Goal: Information Seeking & Learning: Learn about a topic

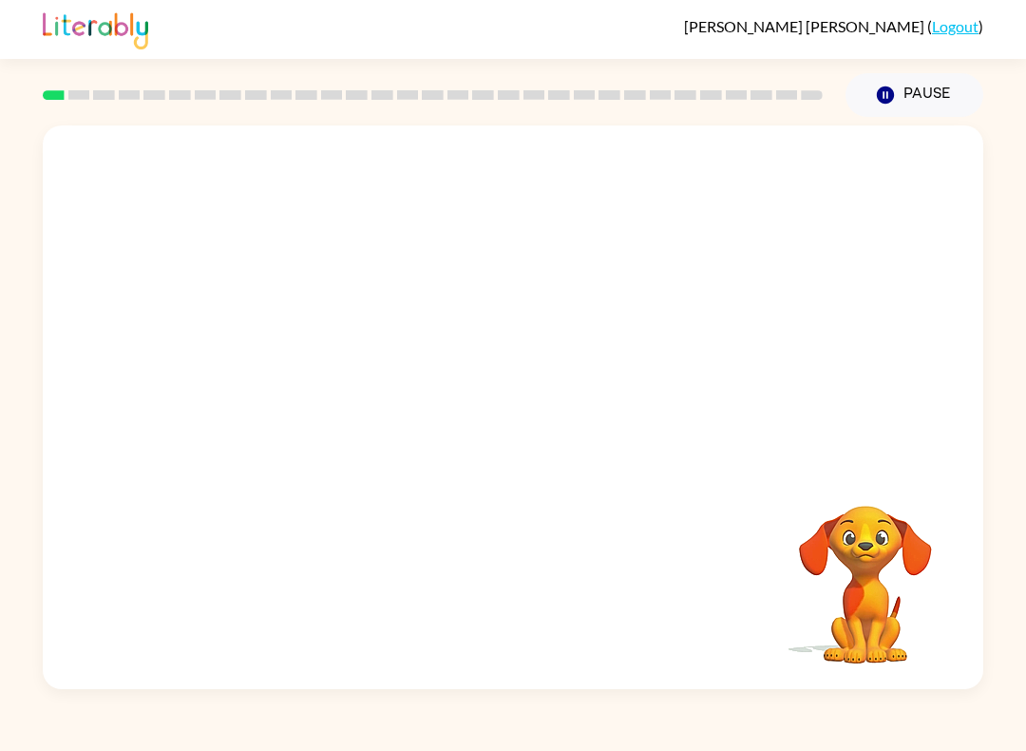
click at [446, 360] on video "Your browser must support playing .mp4 files to use Literably. Please try using…" at bounding box center [513, 295] width 941 height 340
click at [446, 359] on video "Your browser must support playing .mp4 files to use Literably. Please try using…" at bounding box center [513, 295] width 941 height 340
click at [444, 352] on video "Your browser must support playing .mp4 files to use Literably. Please try using…" at bounding box center [513, 295] width 941 height 340
click at [443, 352] on video "Your browser must support playing .mp4 files to use Literably. Please try using…" at bounding box center [513, 295] width 941 height 340
click at [429, 325] on video "Your browser must support playing .mp4 files to use Literably. Please try using…" at bounding box center [513, 295] width 941 height 340
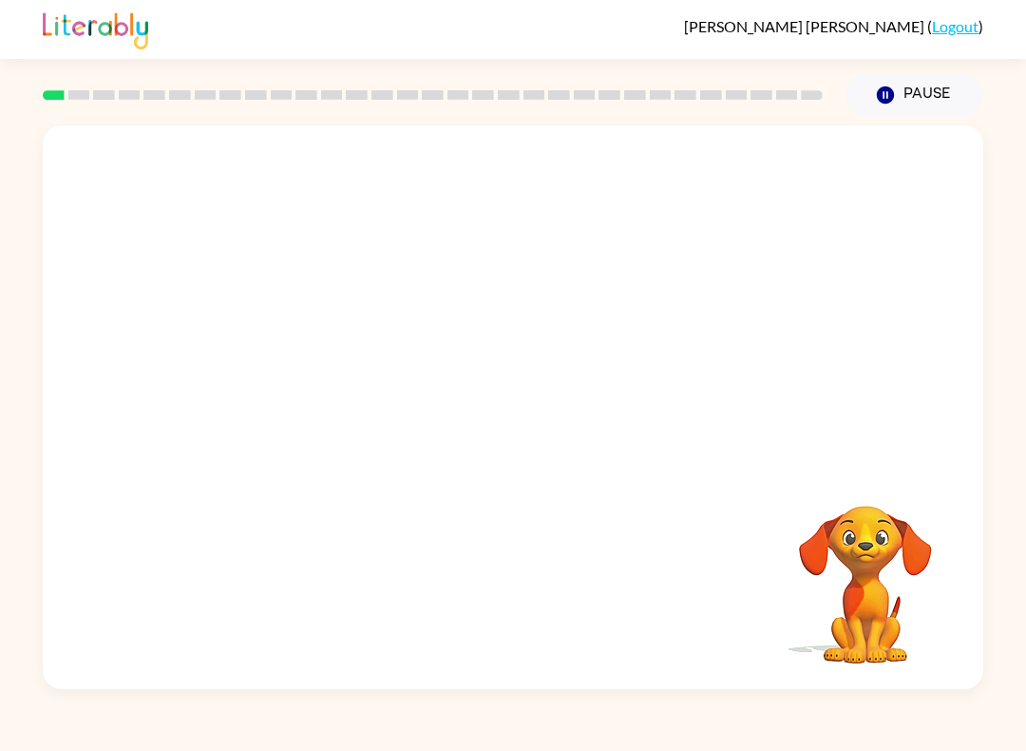
click at [435, 389] on video "Your browser must support playing .mp4 files to use Literably. Please try using…" at bounding box center [513, 295] width 941 height 340
click at [390, 375] on video "Your browser must support playing .mp4 files to use Literably. Please try using…" at bounding box center [513, 295] width 941 height 340
click at [427, 392] on video "Your browser must support playing .mp4 files to use Literably. Please try using…" at bounding box center [513, 295] width 941 height 340
click at [498, 448] on div at bounding box center [513, 416] width 122 height 69
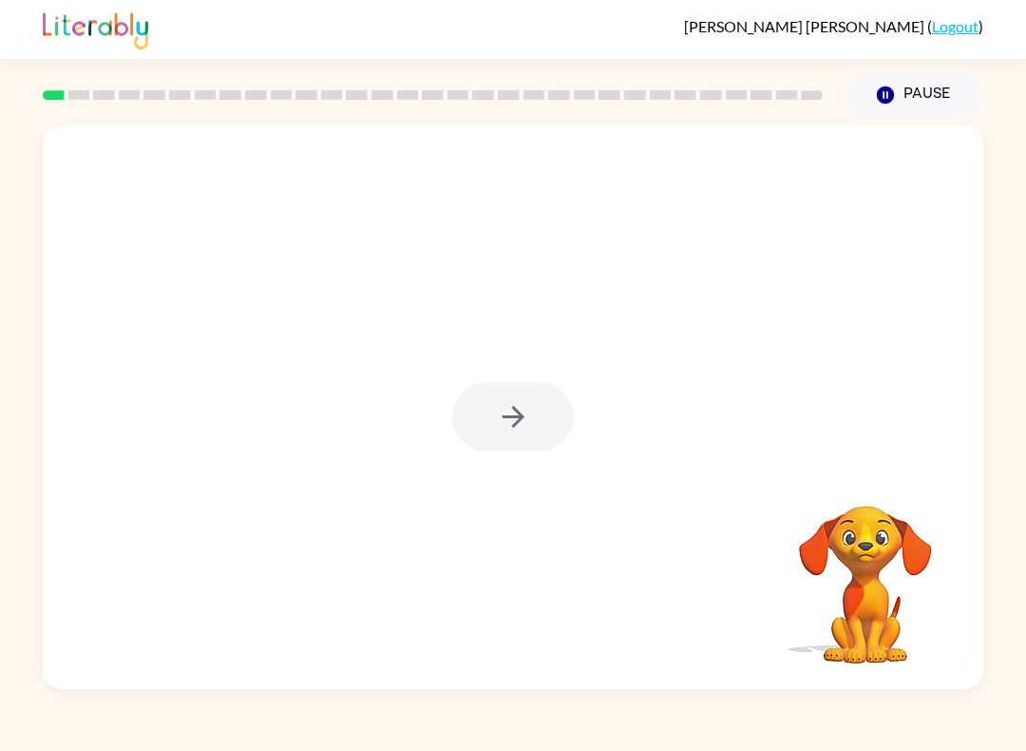
click at [497, 422] on div at bounding box center [513, 416] width 122 height 69
click at [499, 421] on icon "button" at bounding box center [513, 416] width 33 height 33
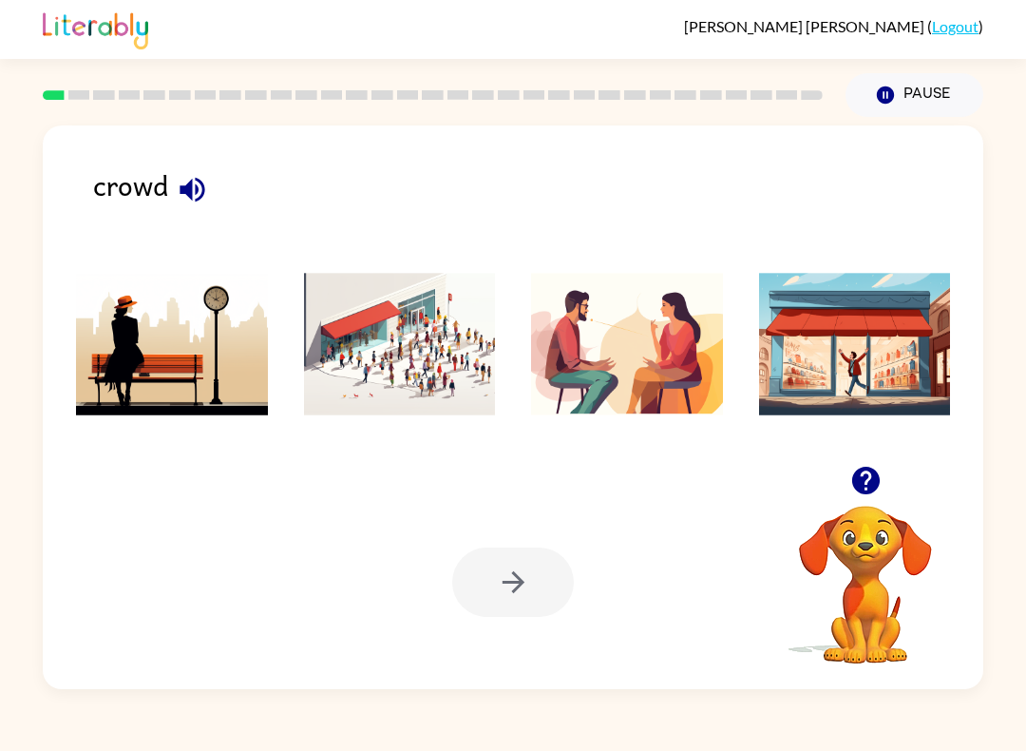
click at [163, 215] on div "crowd" at bounding box center [538, 198] width 890 height 70
click at [143, 165] on div "crowd" at bounding box center [538, 198] width 890 height 70
click at [337, 343] on img at bounding box center [400, 344] width 192 height 143
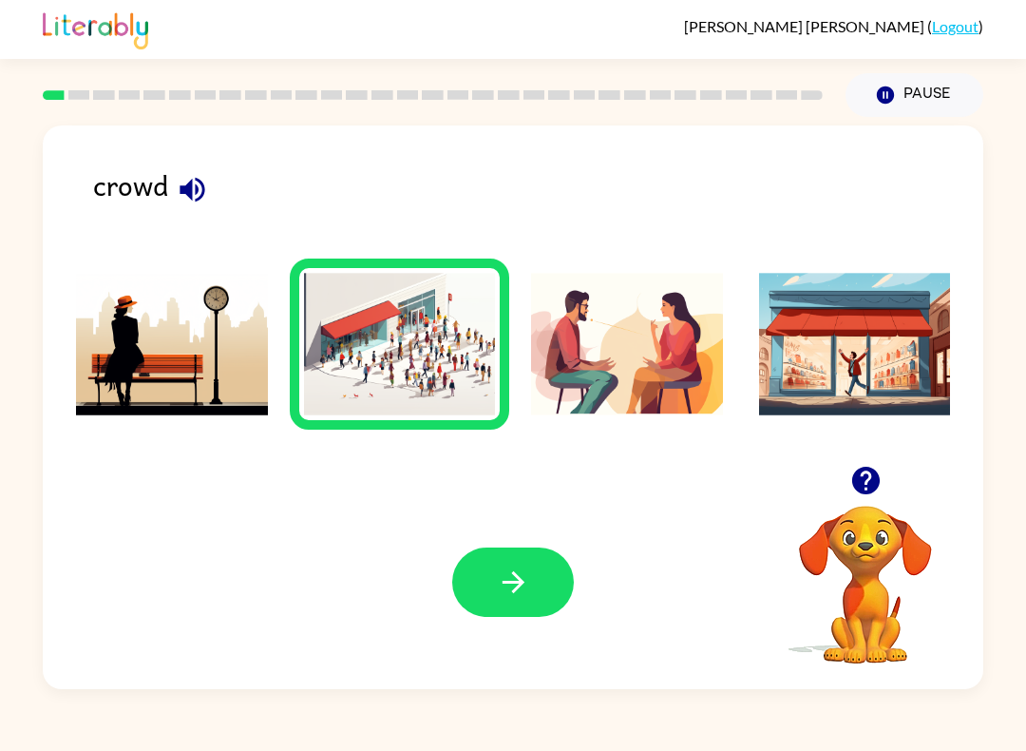
click at [492, 603] on button "button" at bounding box center [513, 581] width 122 height 69
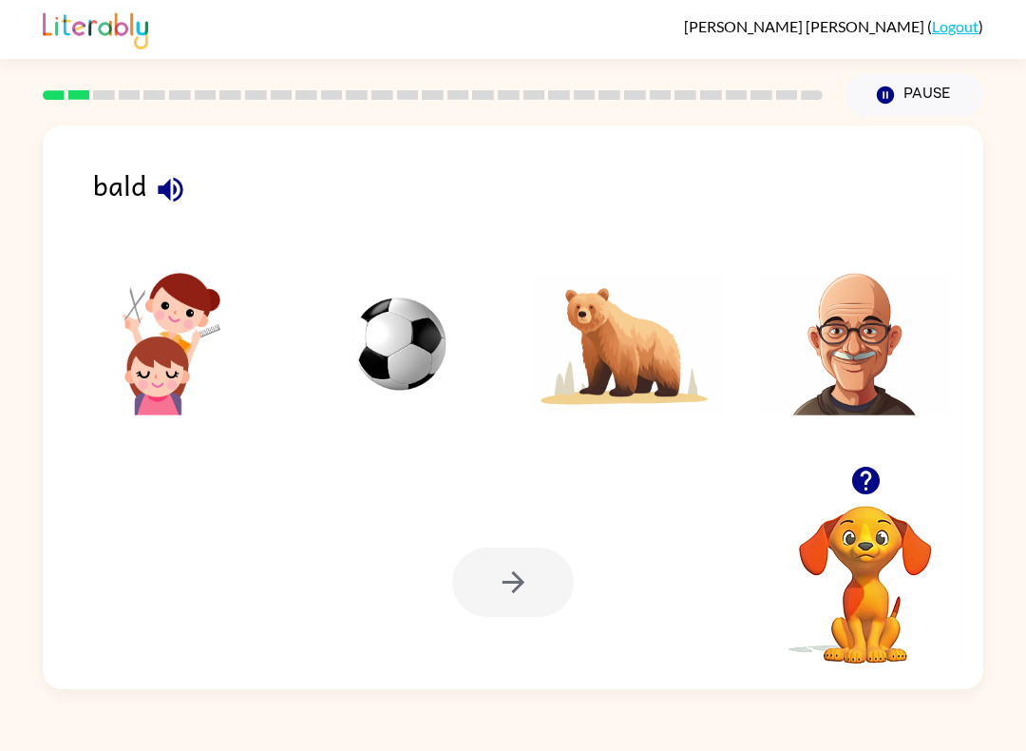
click at [818, 373] on img at bounding box center [855, 344] width 192 height 143
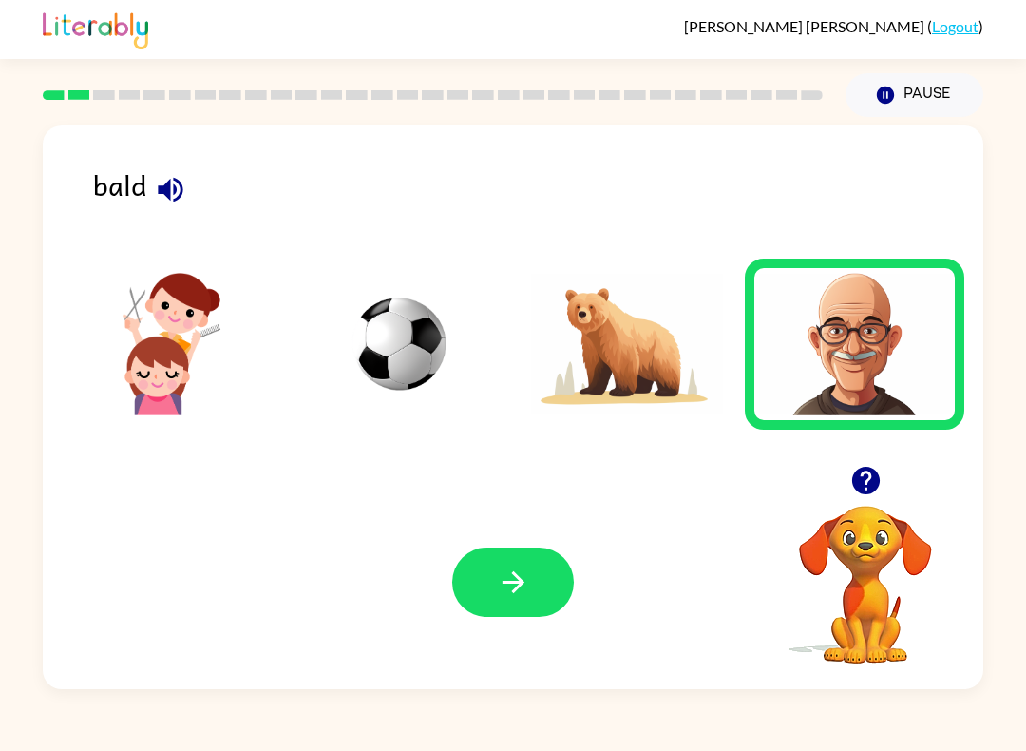
click at [538, 607] on button "button" at bounding box center [513, 581] width 122 height 69
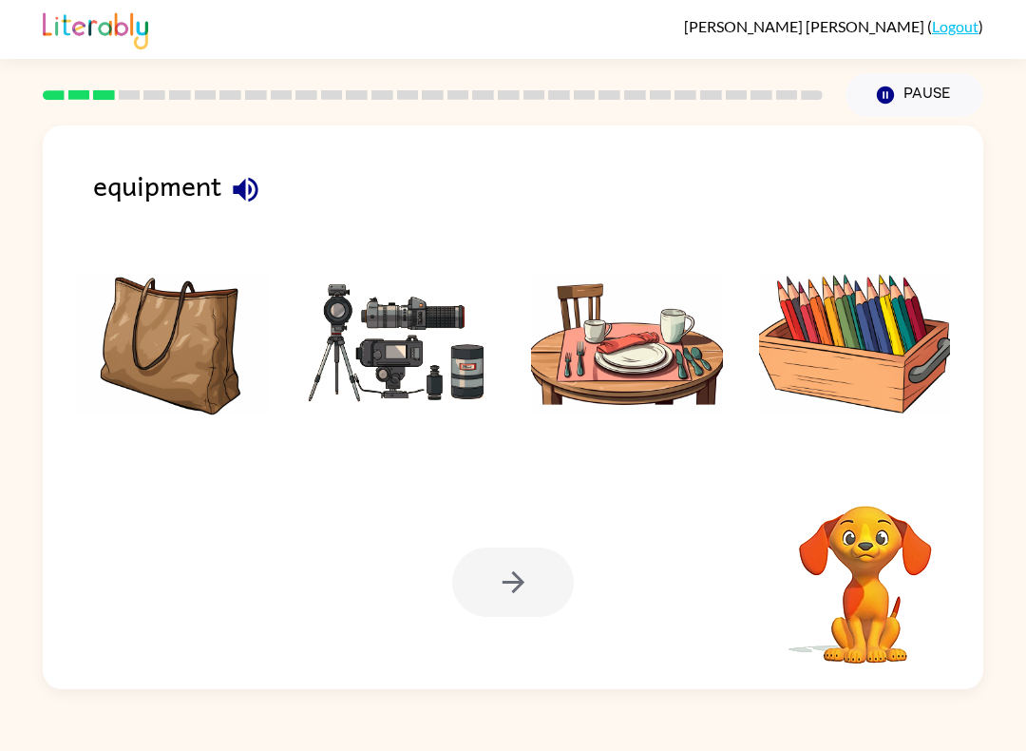
click at [452, 388] on img at bounding box center [400, 344] width 192 height 143
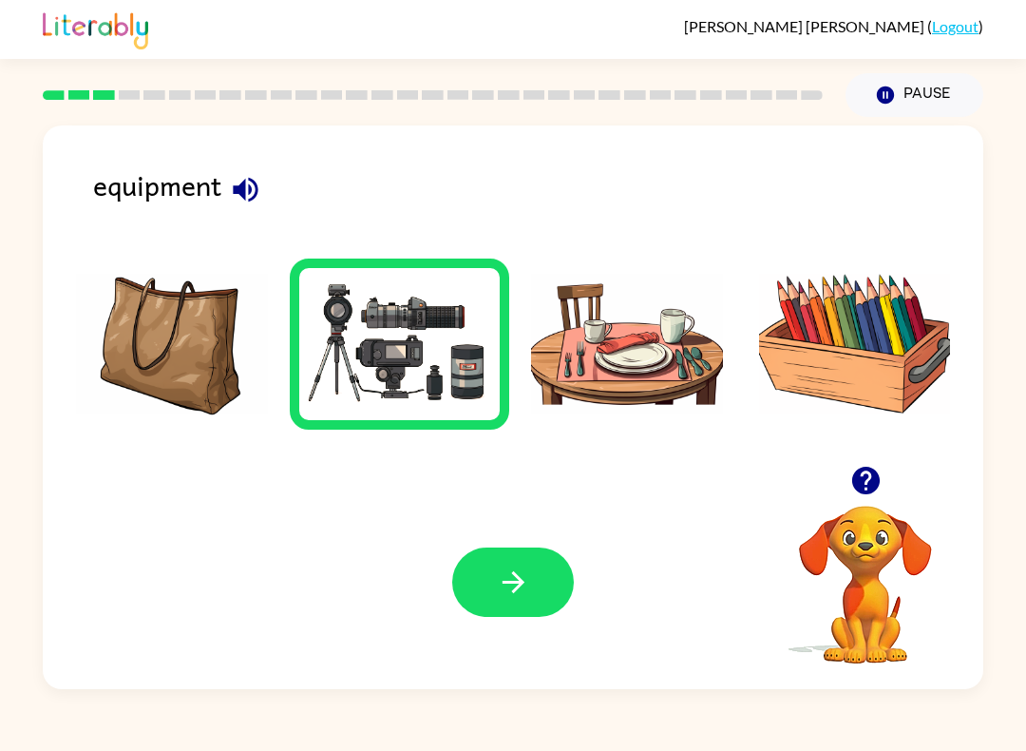
click at [558, 591] on button "button" at bounding box center [513, 581] width 122 height 69
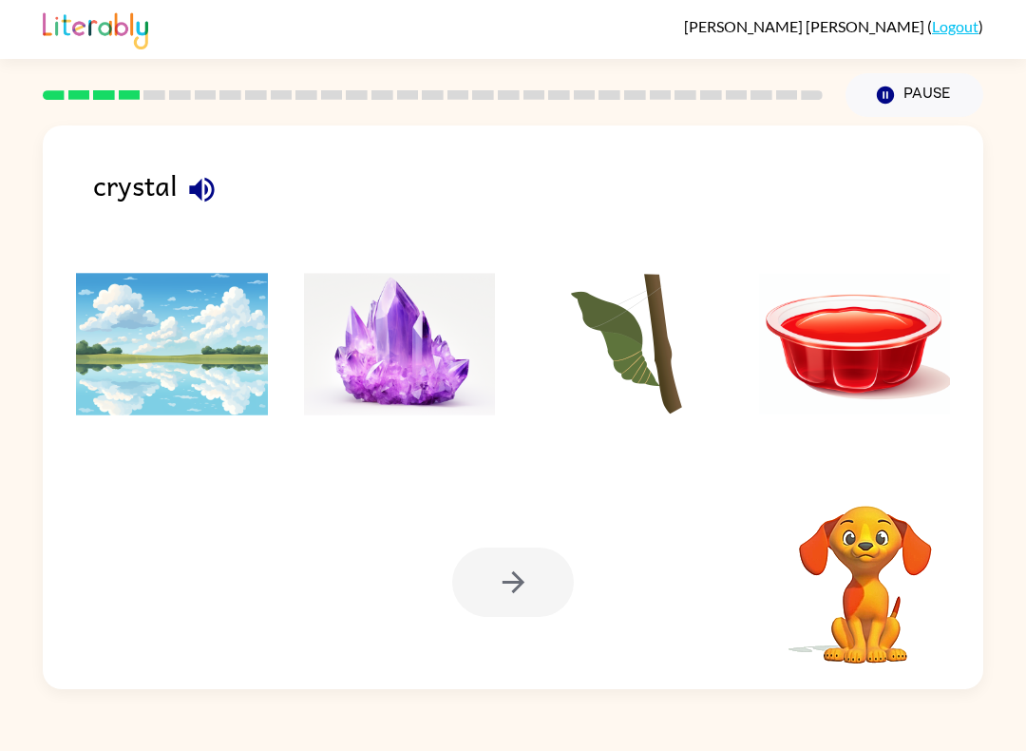
click at [398, 415] on img at bounding box center [400, 344] width 192 height 143
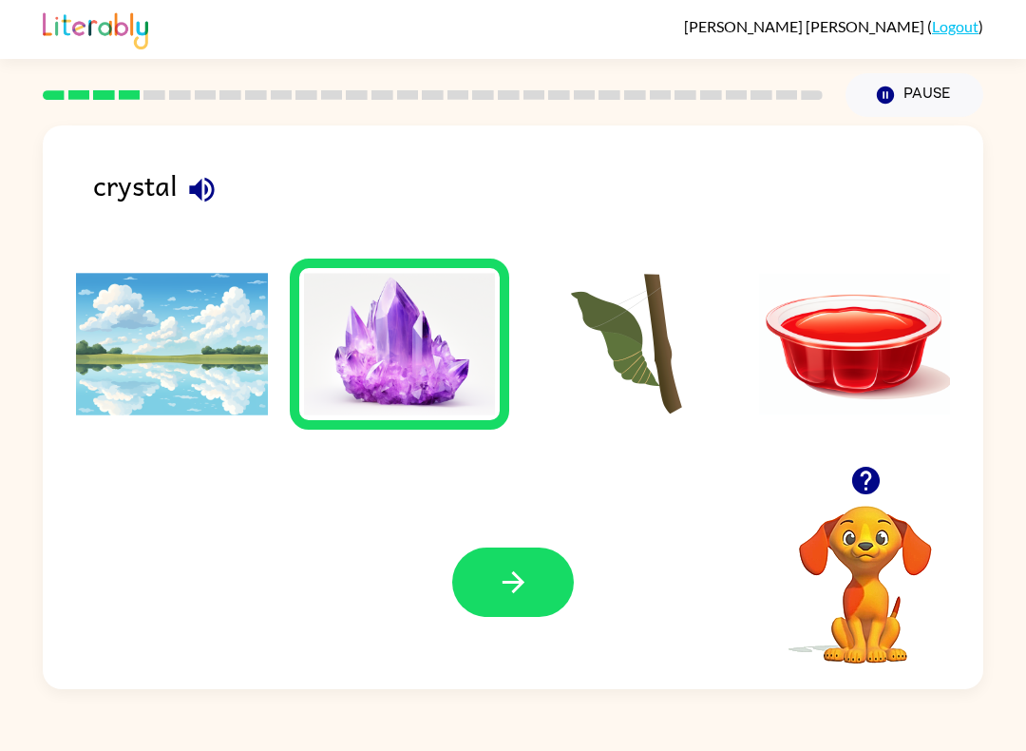
click at [516, 575] on icon "button" at bounding box center [513, 582] width 22 height 22
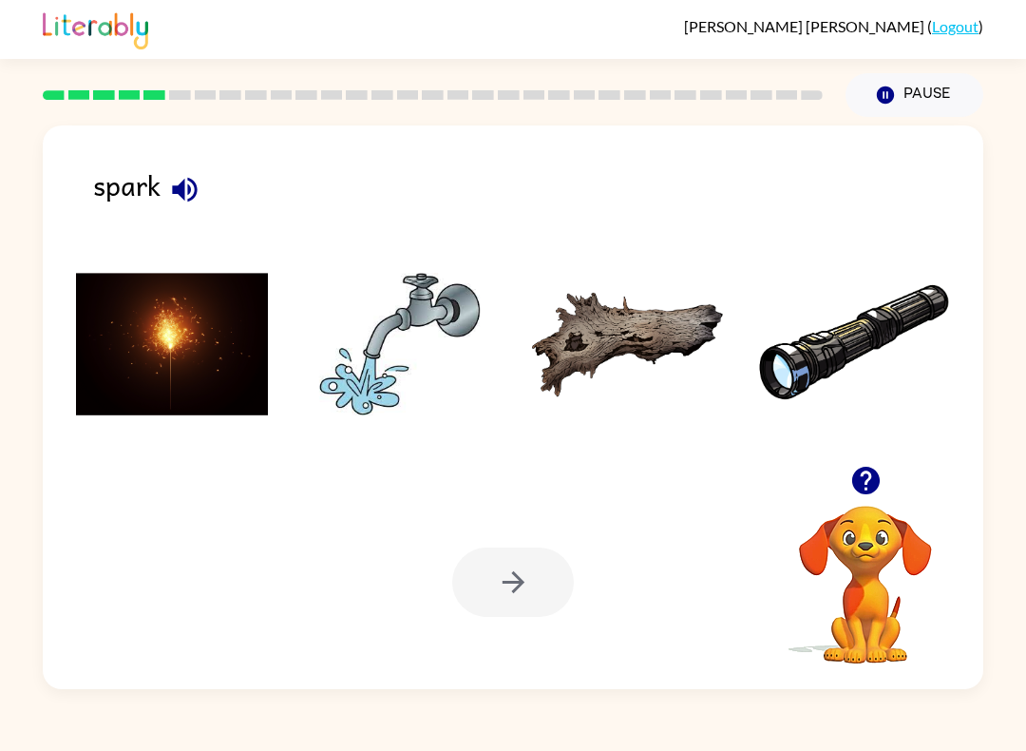
click at [201, 370] on img at bounding box center [172, 344] width 192 height 143
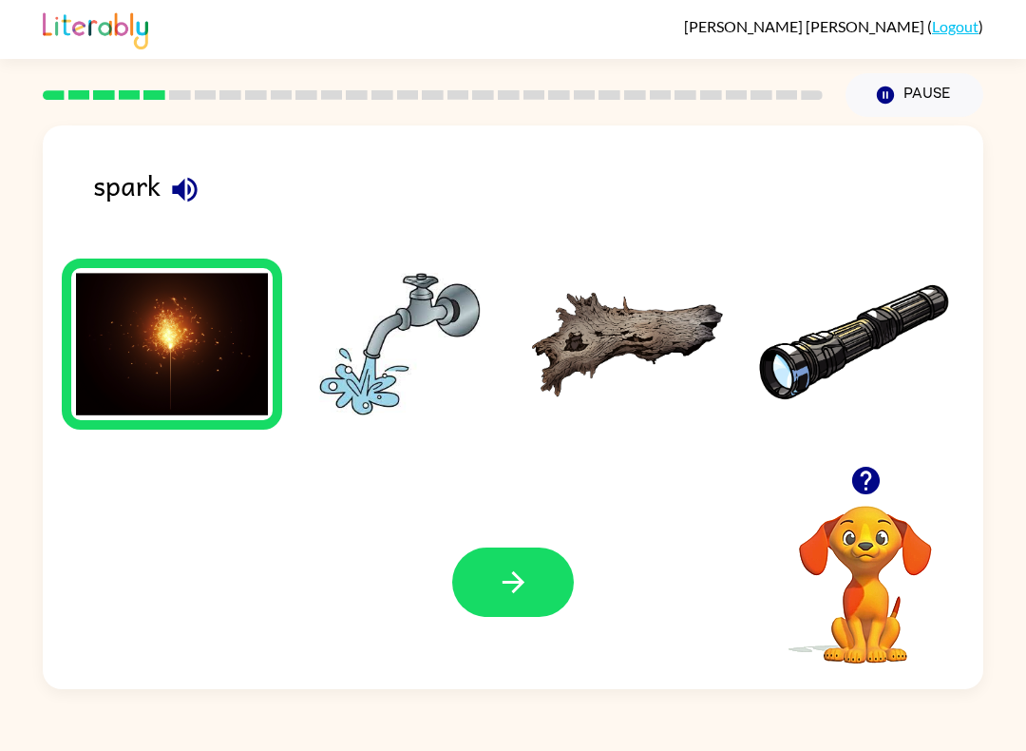
click at [487, 558] on button "button" at bounding box center [513, 581] width 122 height 69
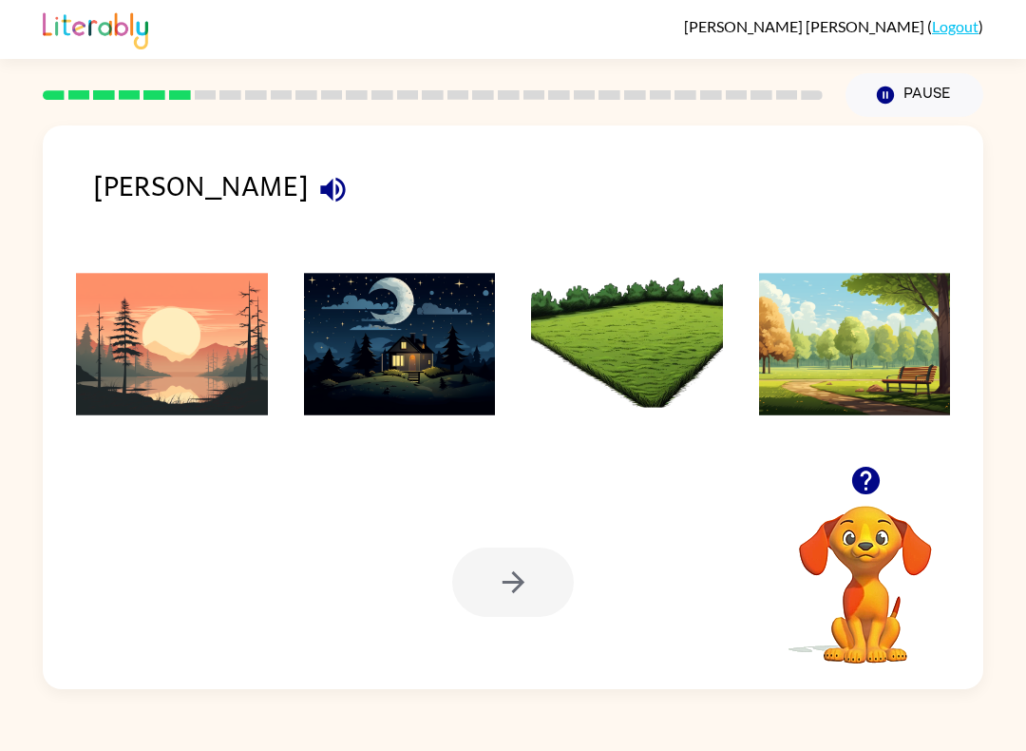
click at [201, 397] on img at bounding box center [172, 344] width 192 height 143
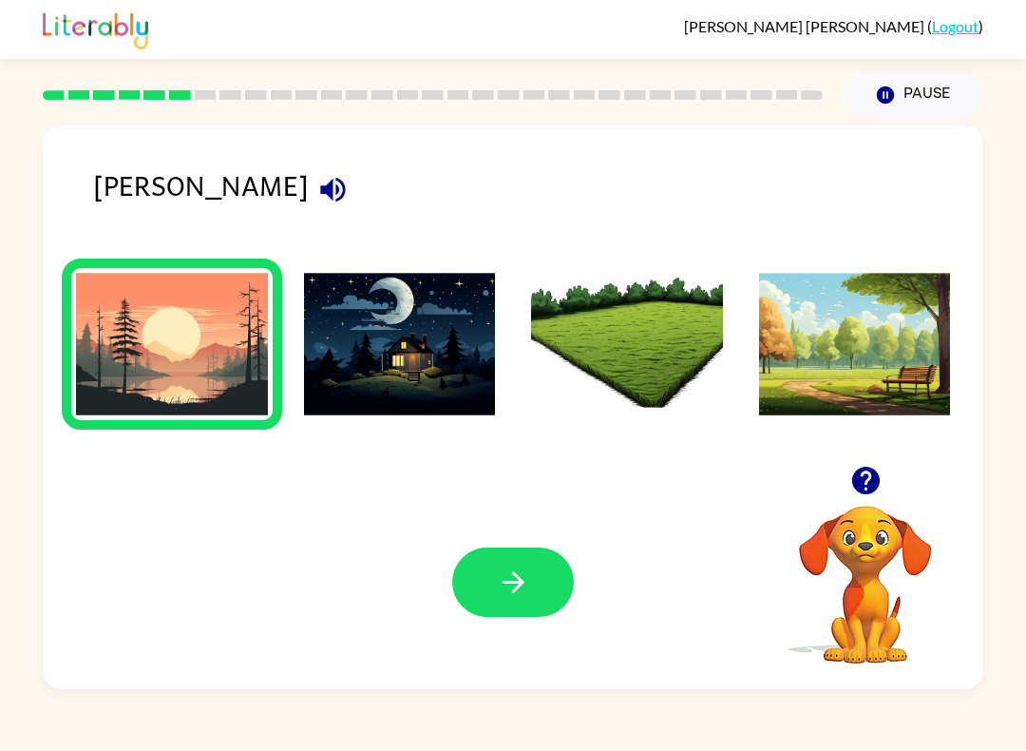
click at [542, 591] on button "button" at bounding box center [513, 581] width 122 height 69
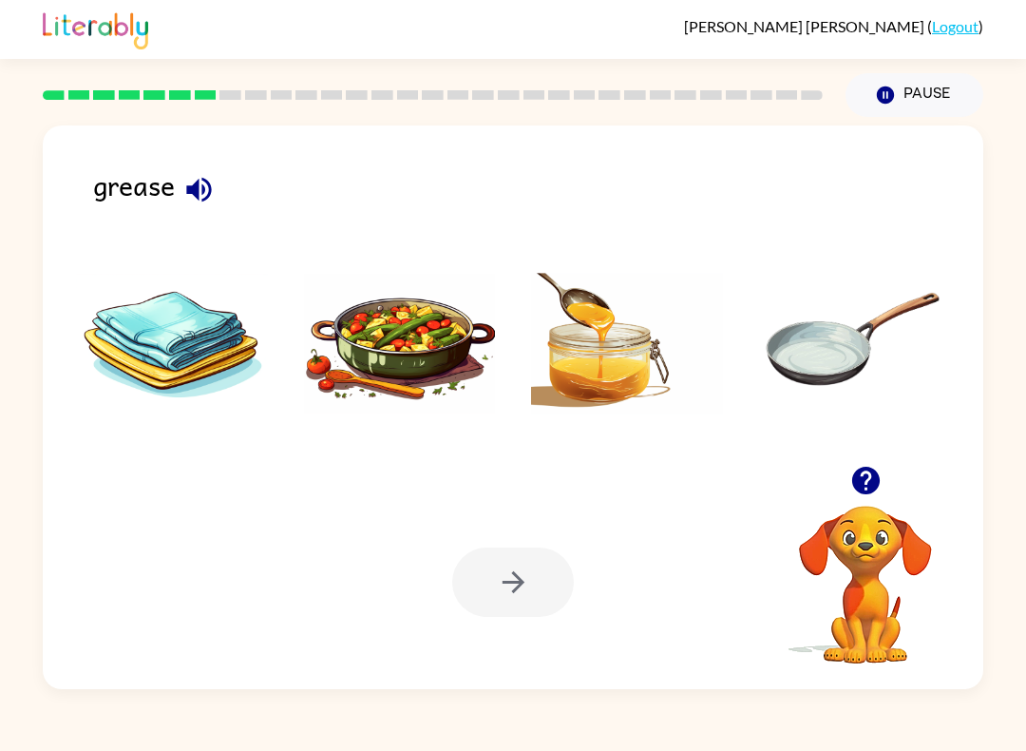
click at [526, 590] on div at bounding box center [513, 581] width 122 height 69
click at [442, 410] on img at bounding box center [400, 344] width 192 height 143
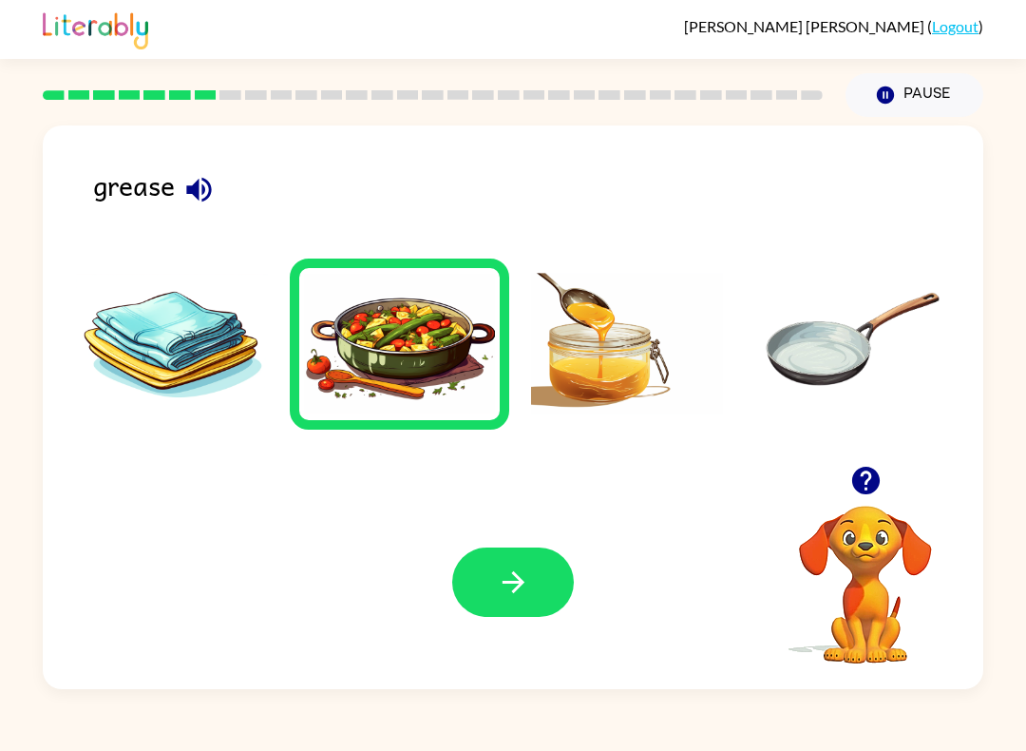
click at [472, 586] on button "button" at bounding box center [513, 581] width 122 height 69
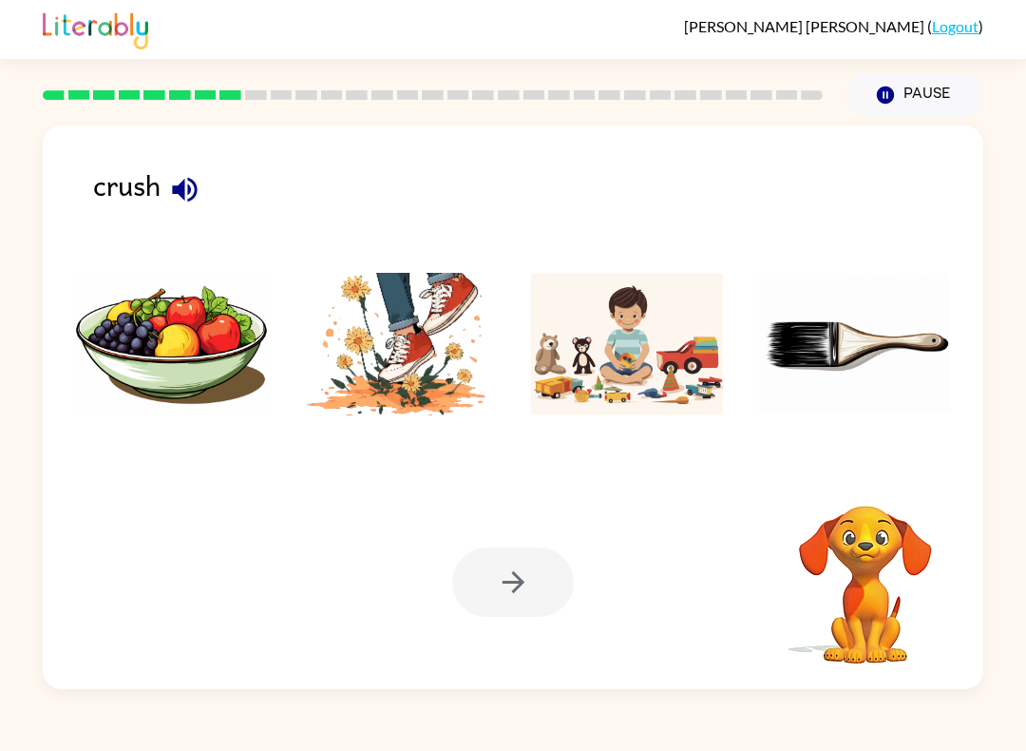
click at [431, 408] on img at bounding box center [400, 344] width 192 height 143
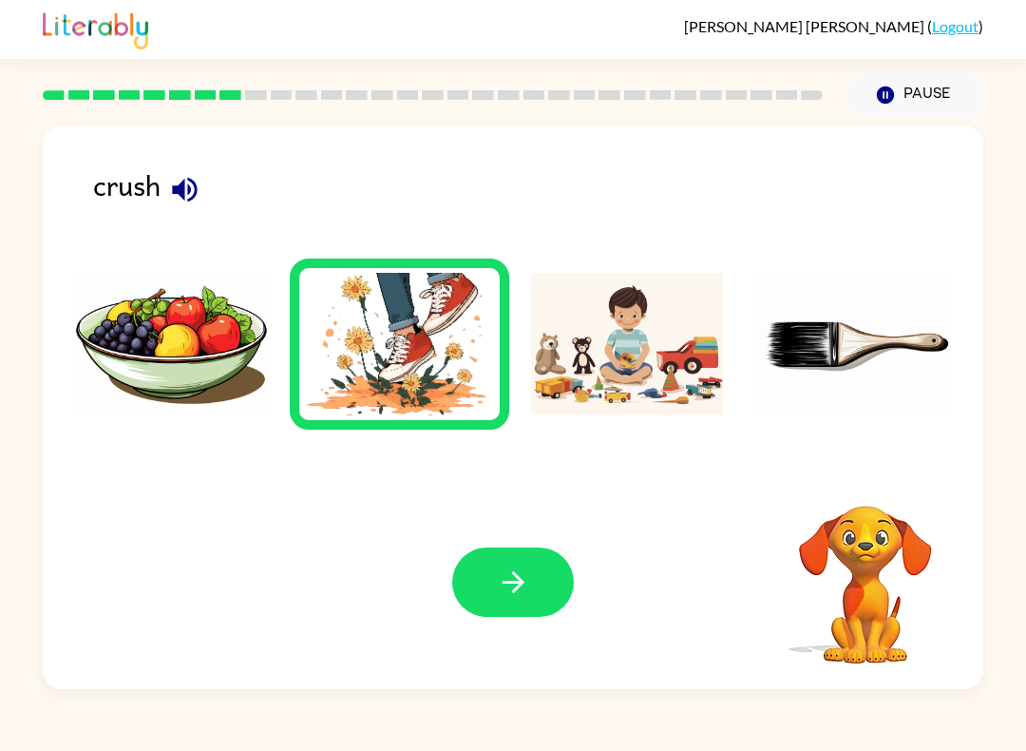
click at [430, 407] on img at bounding box center [400, 344] width 192 height 143
click at [524, 617] on button "button" at bounding box center [513, 581] width 122 height 69
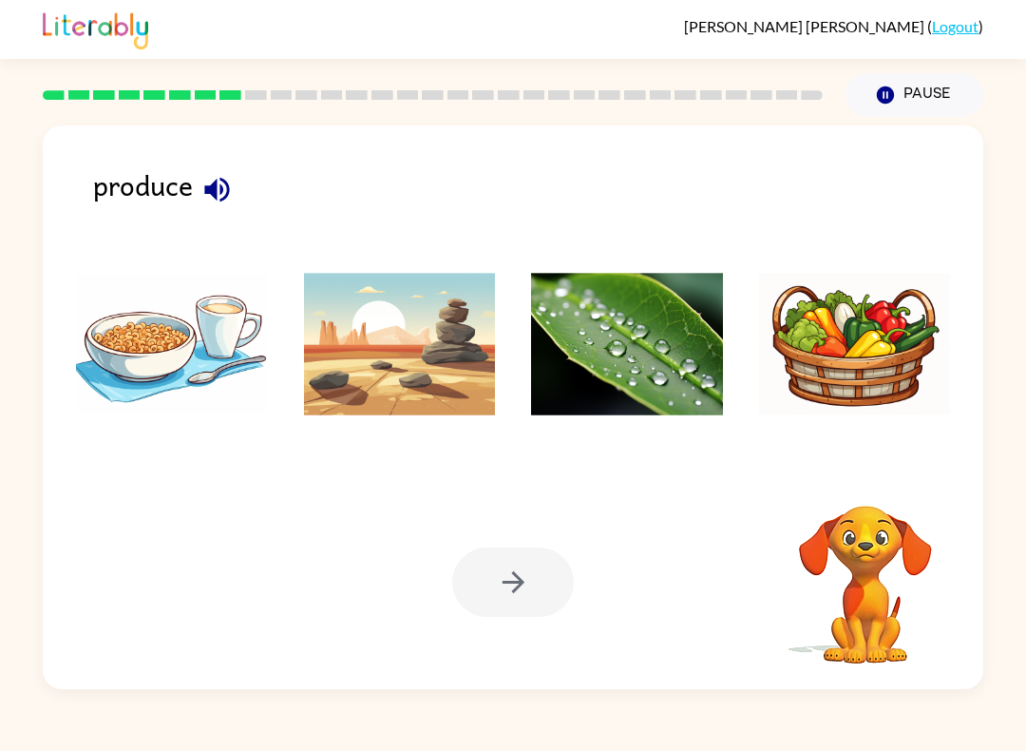
click at [503, 596] on div at bounding box center [513, 581] width 122 height 69
click at [204, 201] on icon "button" at bounding box center [216, 189] width 33 height 33
click at [878, 407] on img at bounding box center [855, 344] width 192 height 143
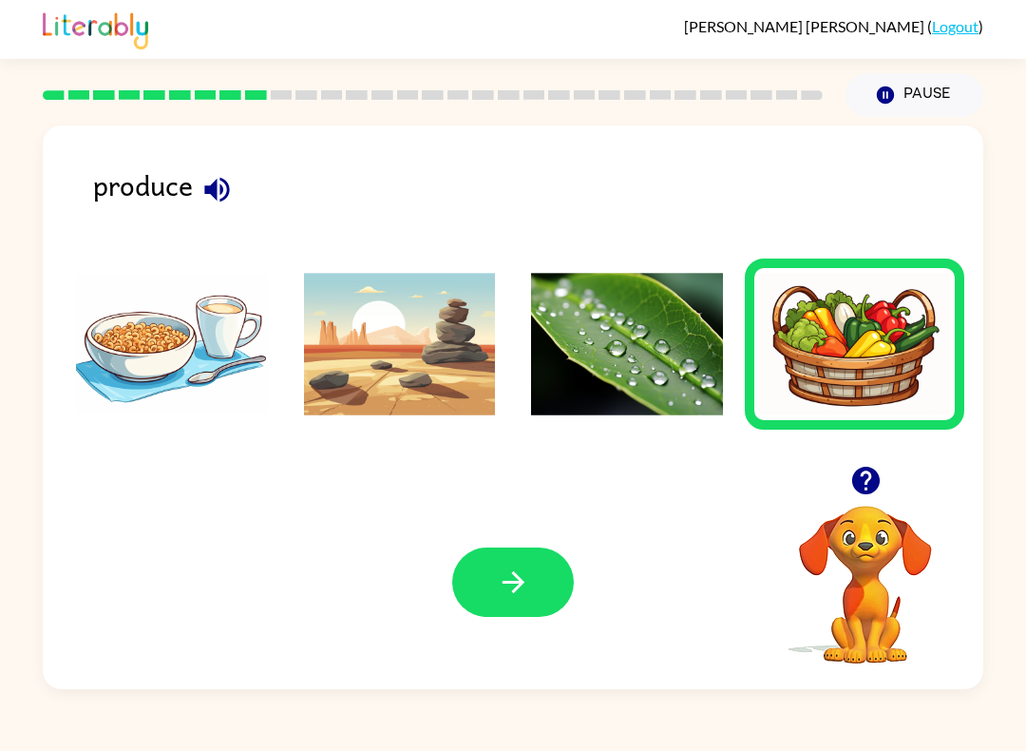
click at [485, 593] on button "button" at bounding box center [513, 581] width 122 height 69
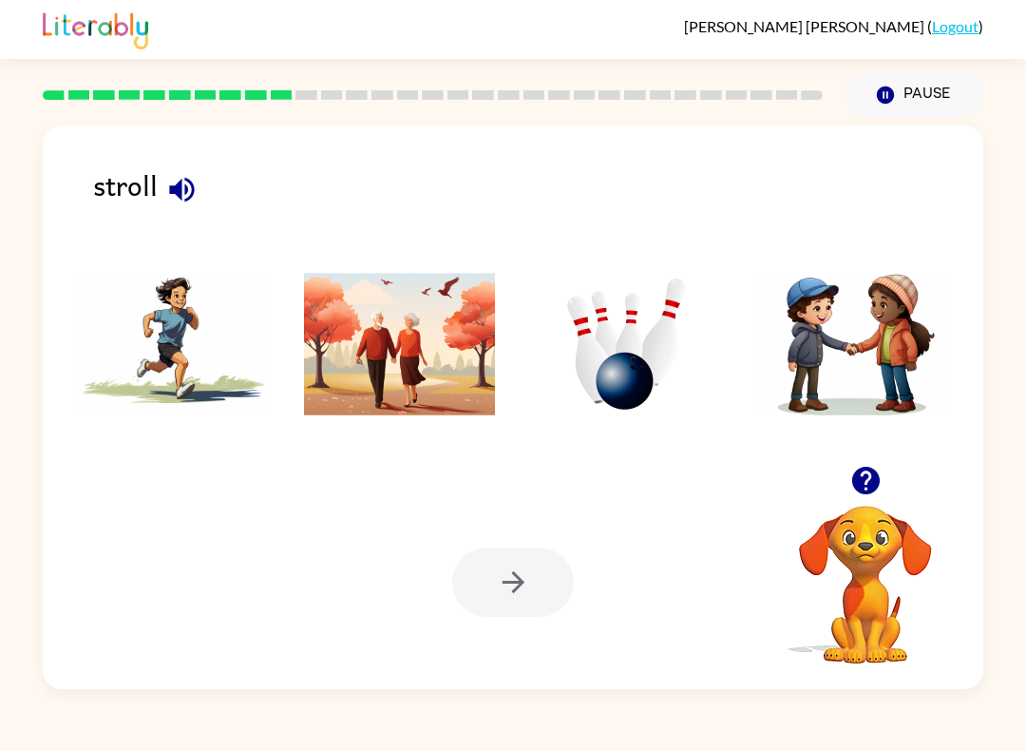
click at [369, 380] on img at bounding box center [400, 344] width 192 height 143
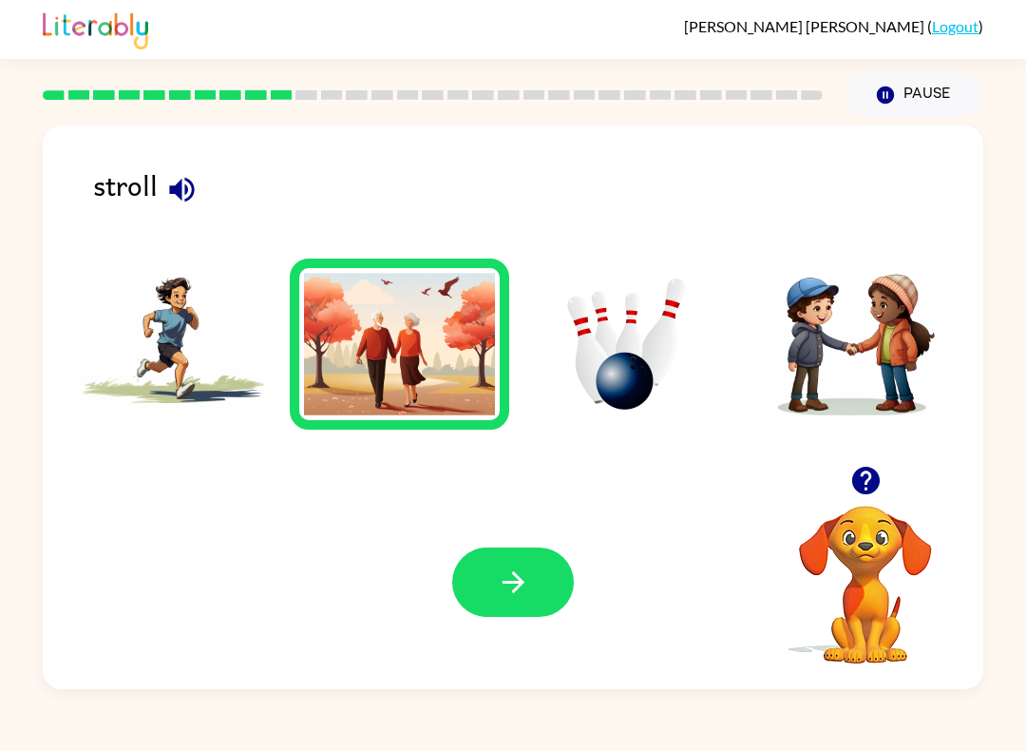
click at [478, 587] on button "button" at bounding box center [513, 581] width 122 height 69
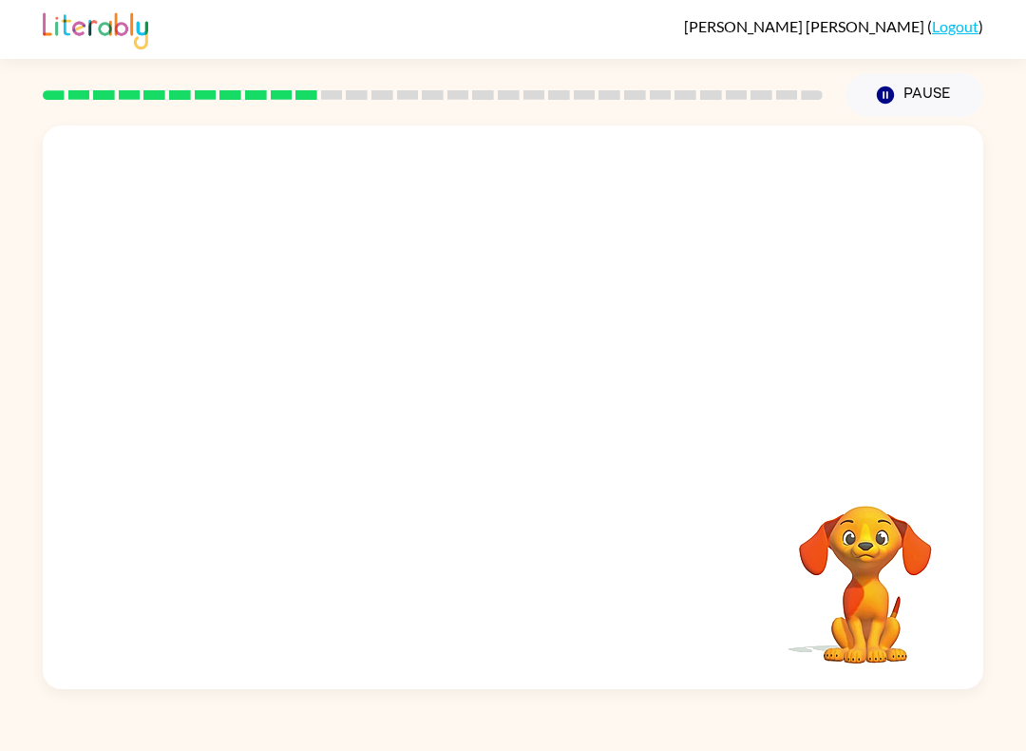
click at [290, 379] on video "Your browser must support playing .mp4 files to use Literably. Please try using…" at bounding box center [513, 295] width 941 height 340
click at [257, 367] on video "Your browser must support playing .mp4 files to use Literably. Please try using…" at bounding box center [513, 295] width 941 height 340
click at [283, 380] on video "Your browser must support playing .mp4 files to use Literably. Please try using…" at bounding box center [513, 295] width 941 height 340
click at [293, 381] on video "Your browser must support playing .mp4 files to use Literably. Please try using…" at bounding box center [513, 295] width 941 height 340
click at [292, 380] on video "Your browser must support playing .mp4 files to use Literably. Please try using…" at bounding box center [513, 295] width 941 height 340
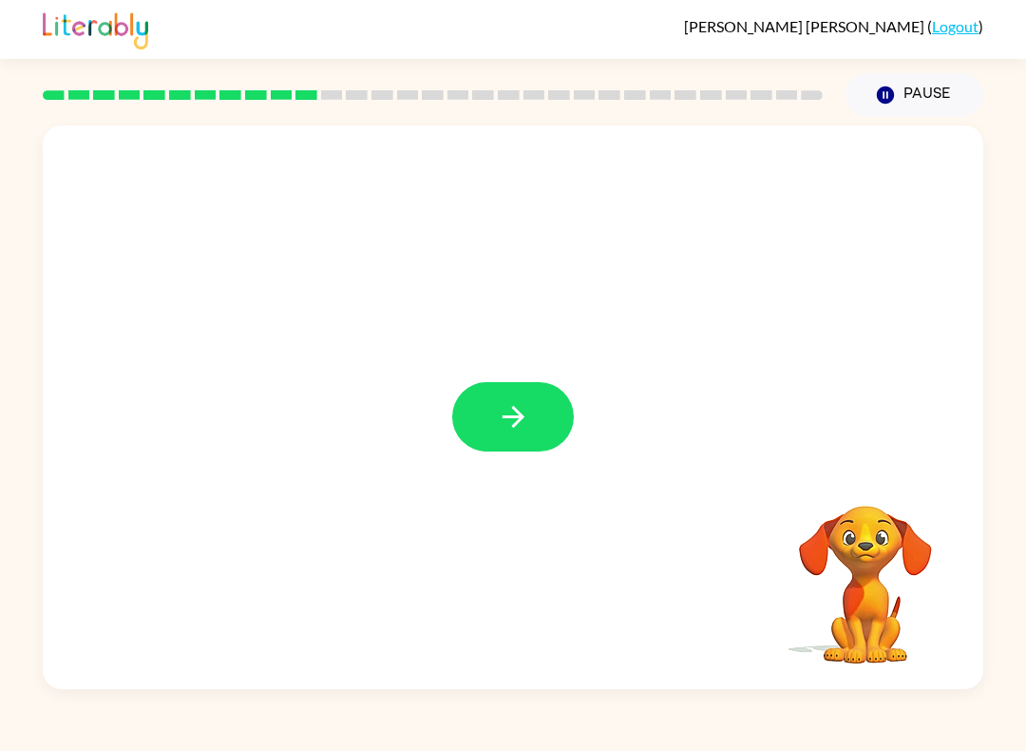
click at [507, 422] on icon "button" at bounding box center [513, 416] width 33 height 33
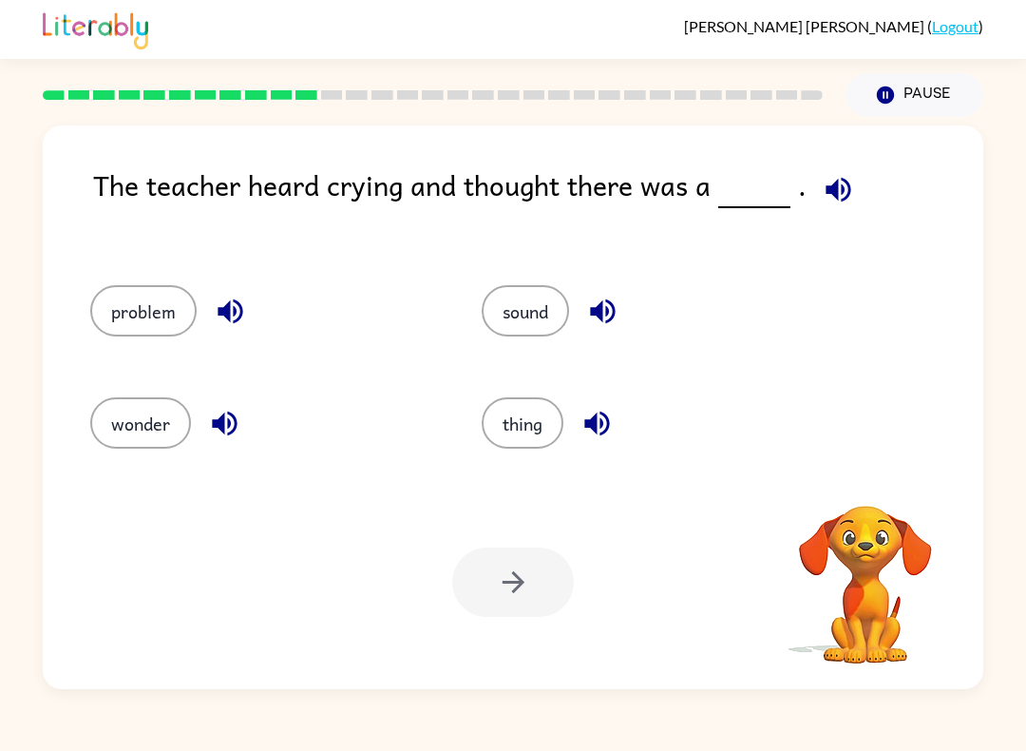
click at [507, 314] on button "sound" at bounding box center [525, 310] width 87 height 51
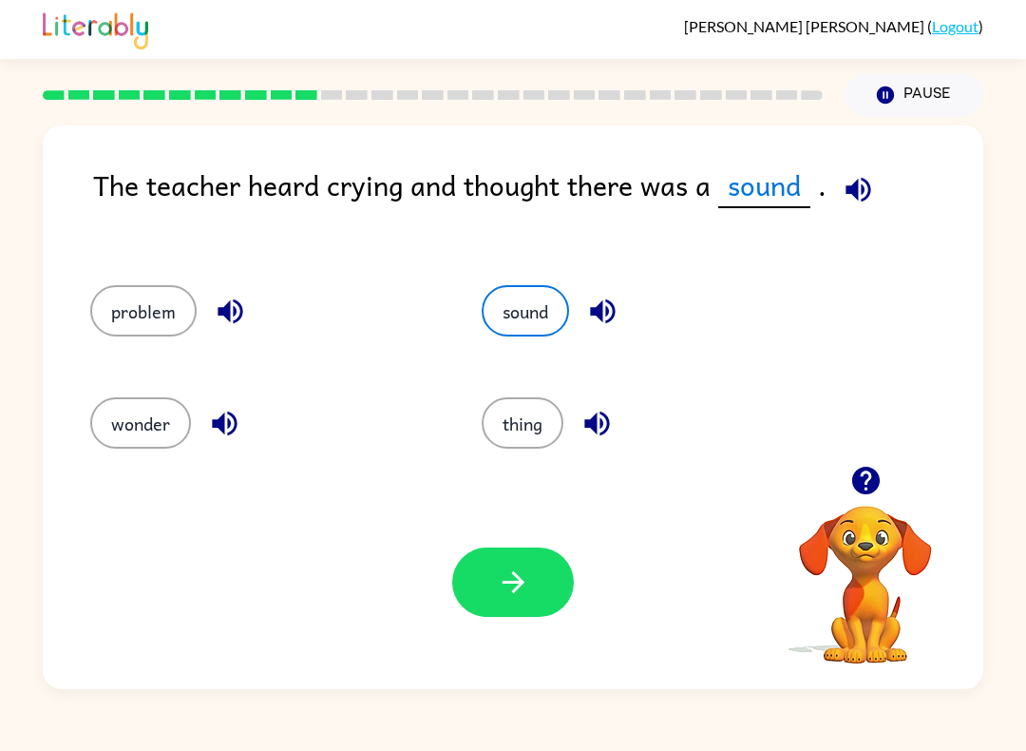
click at [488, 562] on button "button" at bounding box center [513, 581] width 122 height 69
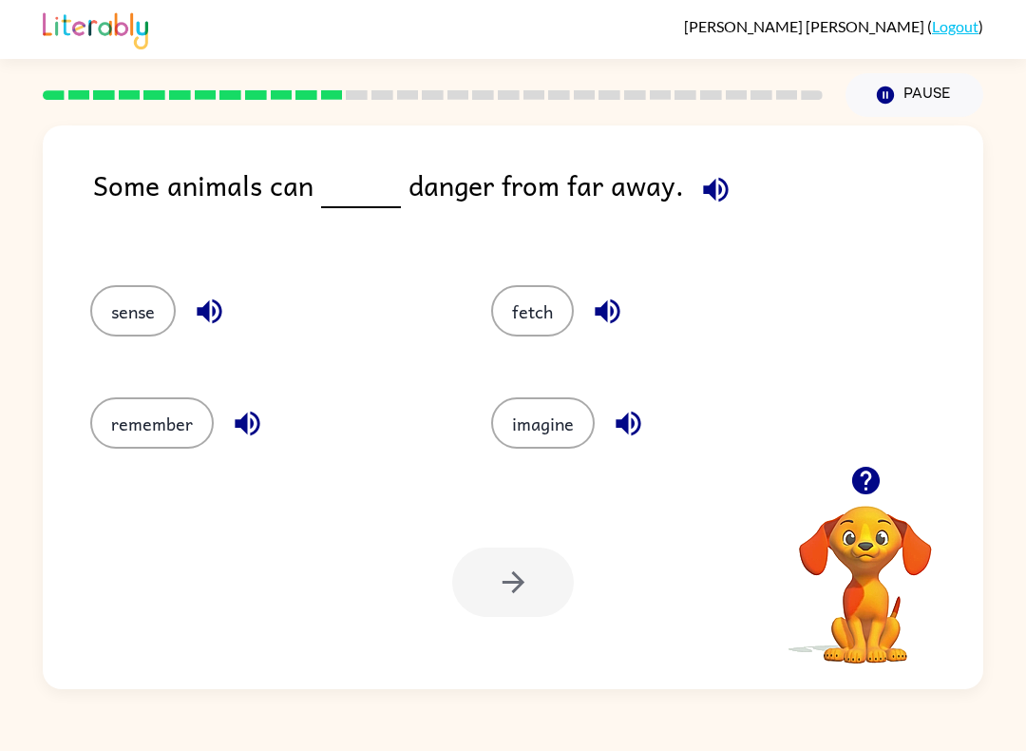
click at [543, 323] on button "fetch" at bounding box center [532, 310] width 83 height 51
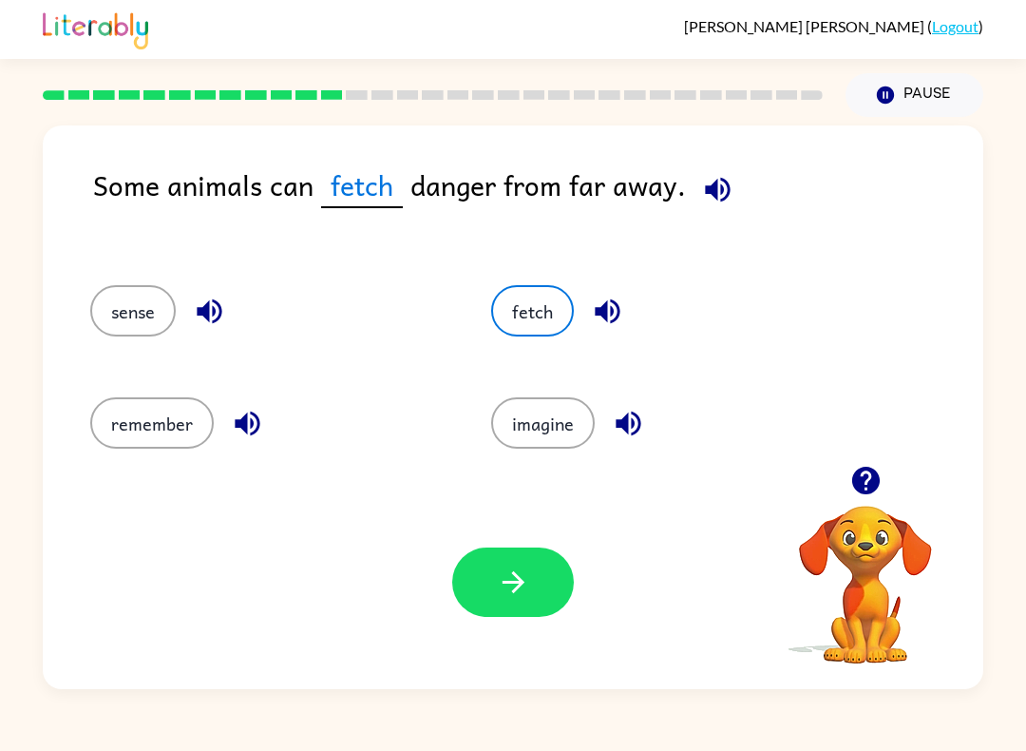
click at [147, 322] on button "sense" at bounding box center [133, 310] width 86 height 51
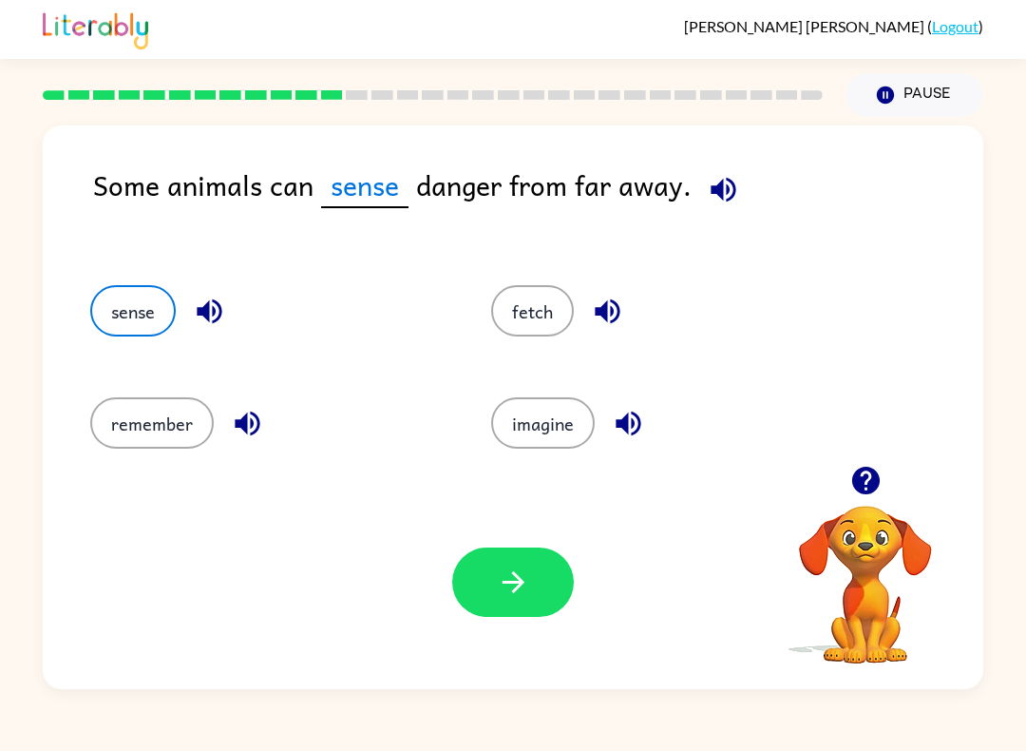
click at [142, 410] on button "remember" at bounding box center [152, 422] width 124 height 51
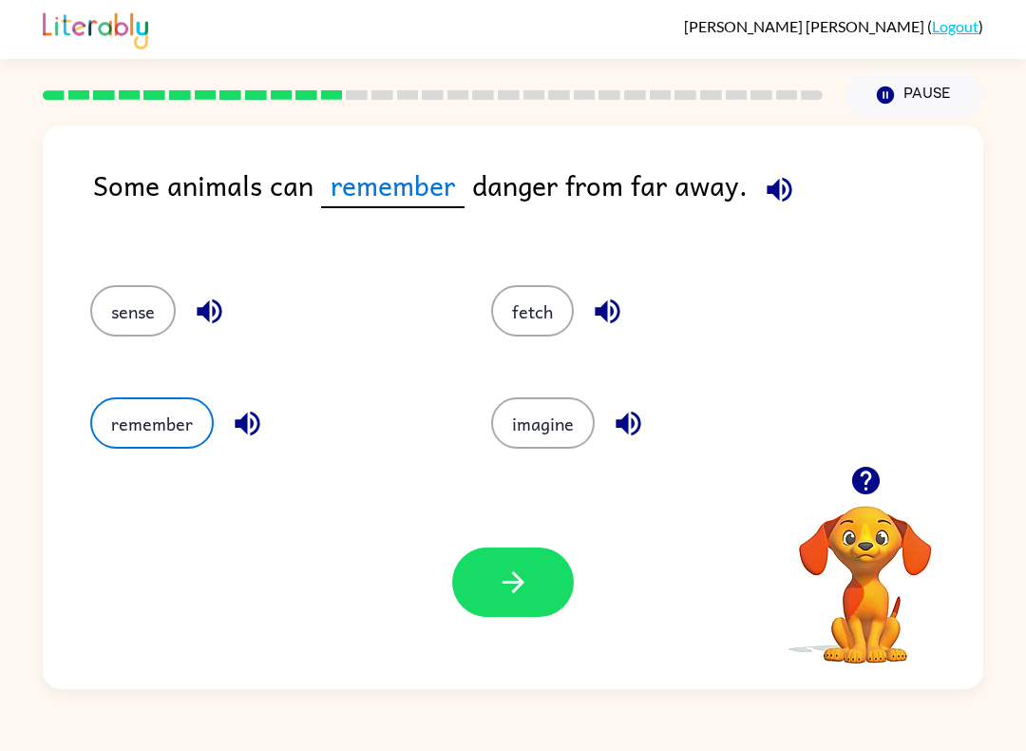
click at [532, 441] on button "imagine" at bounding box center [543, 422] width 104 height 51
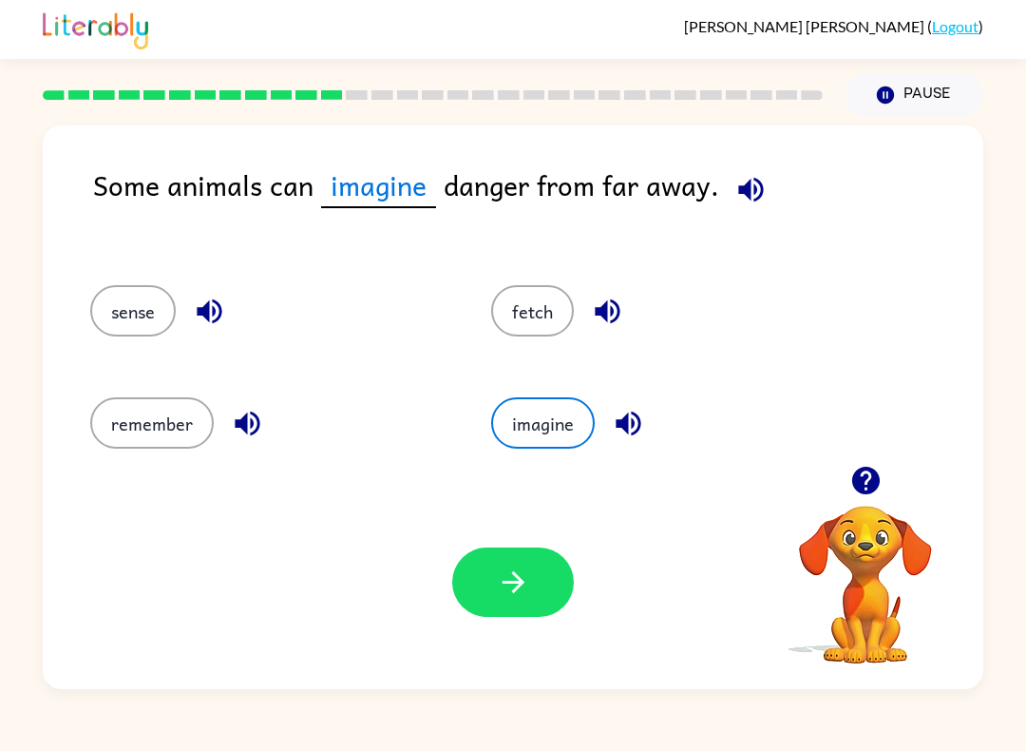
click at [597, 596] on div "Your browser must support playing .mp4 files to use Literably. Please try using…" at bounding box center [513, 582] width 941 height 214
click at [520, 336] on button "fetch" at bounding box center [532, 310] width 83 height 51
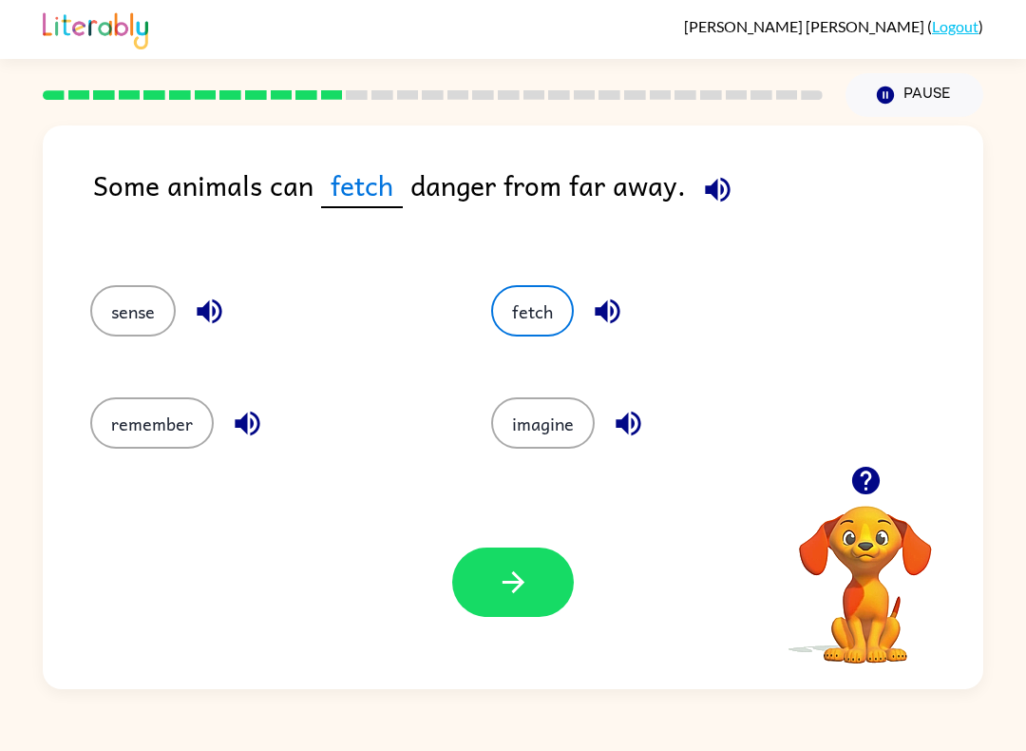
click at [148, 424] on button "remember" at bounding box center [152, 422] width 124 height 51
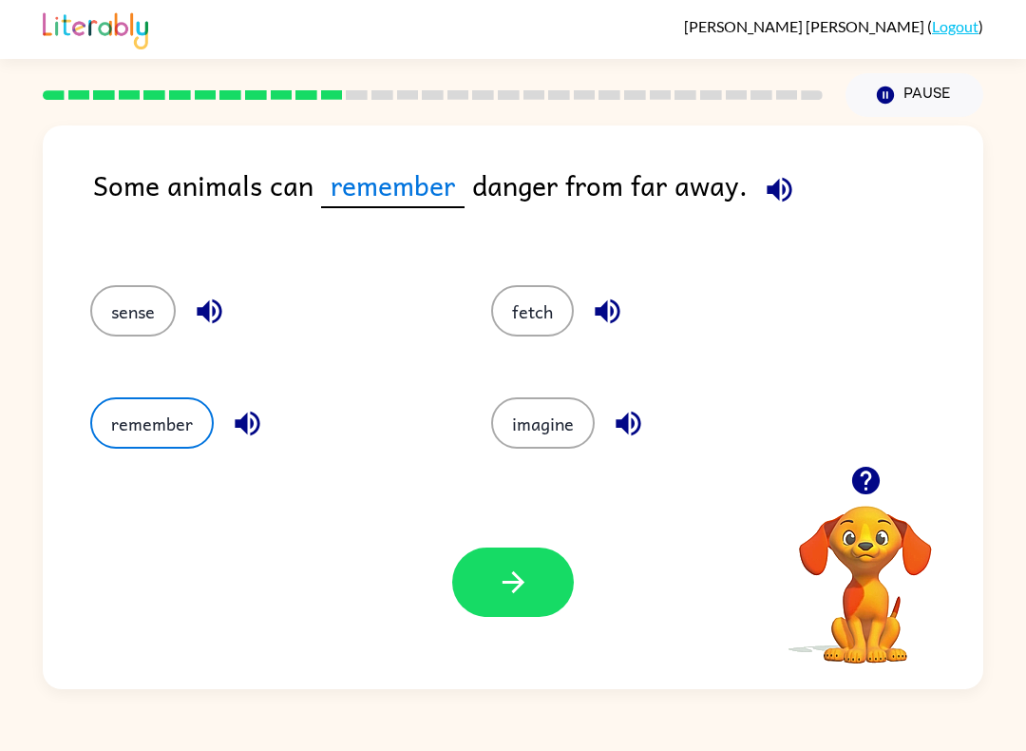
click at [528, 329] on button "fetch" at bounding box center [532, 310] width 83 height 51
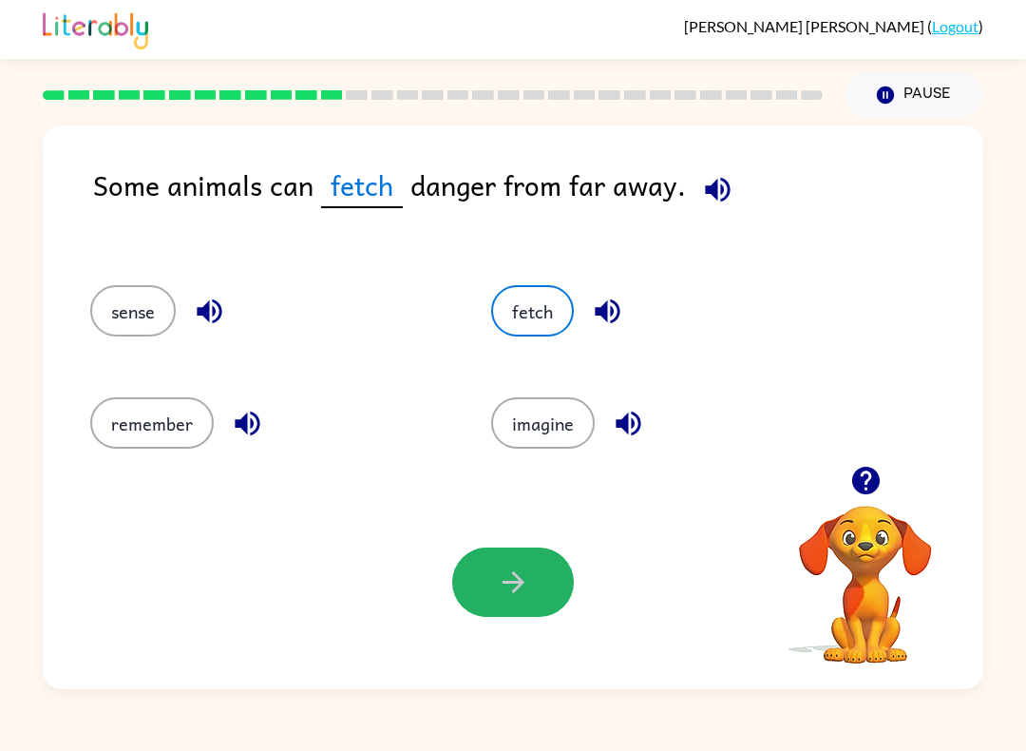
click at [501, 578] on icon "button" at bounding box center [513, 581] width 33 height 33
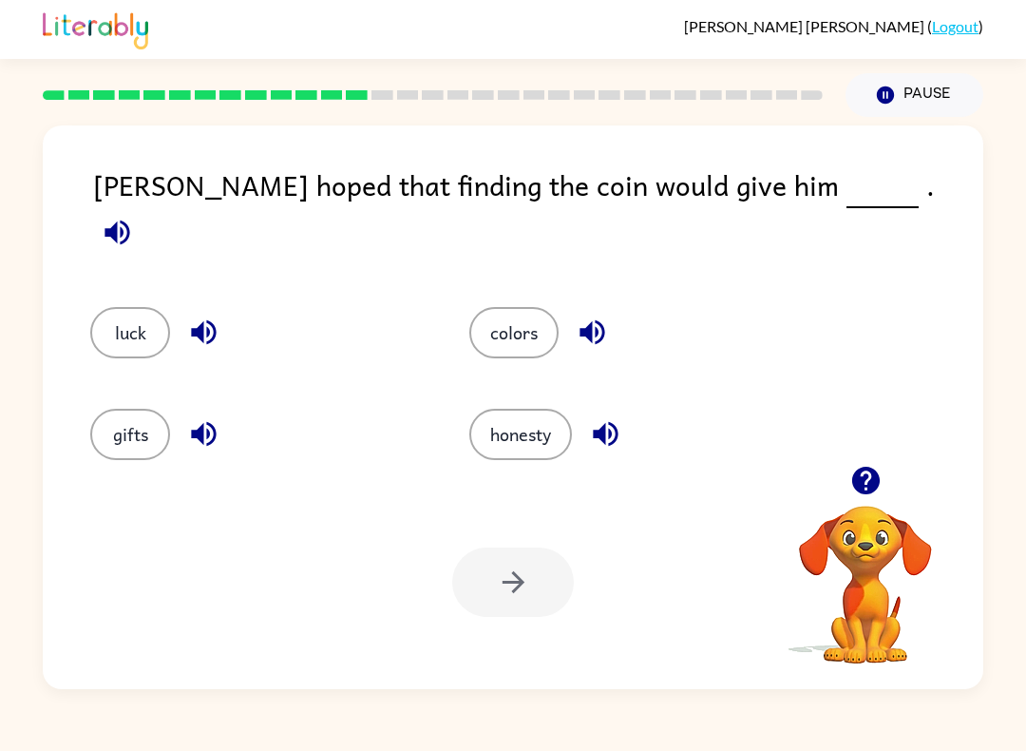
click at [118, 314] on button "luck" at bounding box center [130, 332] width 80 height 51
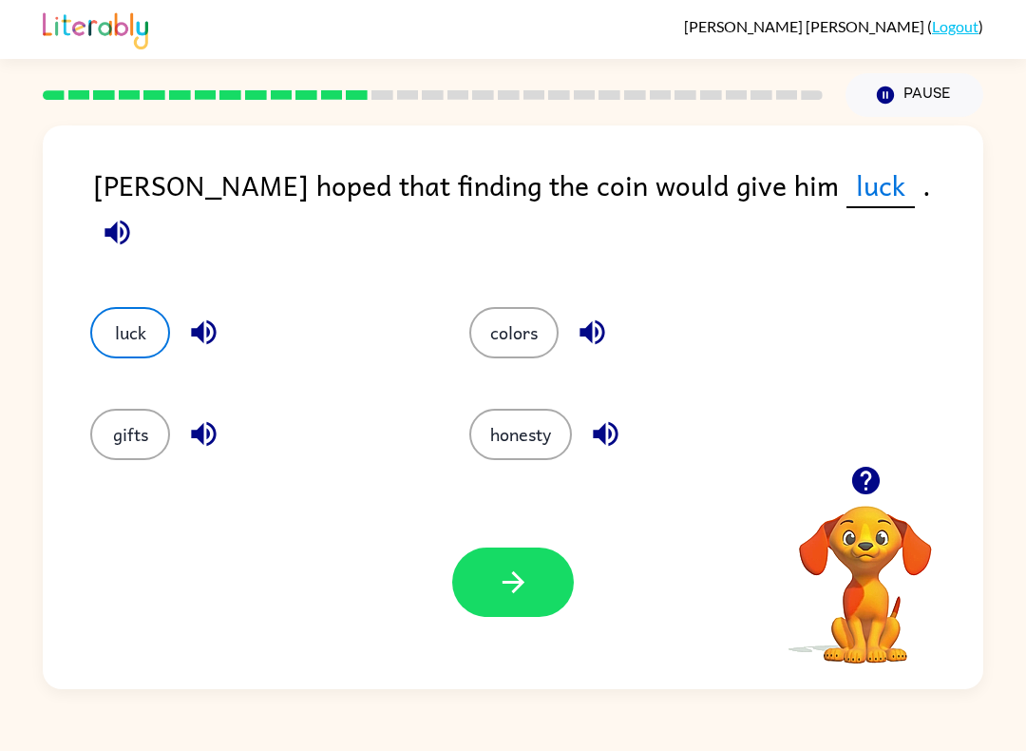
click at [462, 591] on button "button" at bounding box center [513, 581] width 122 height 69
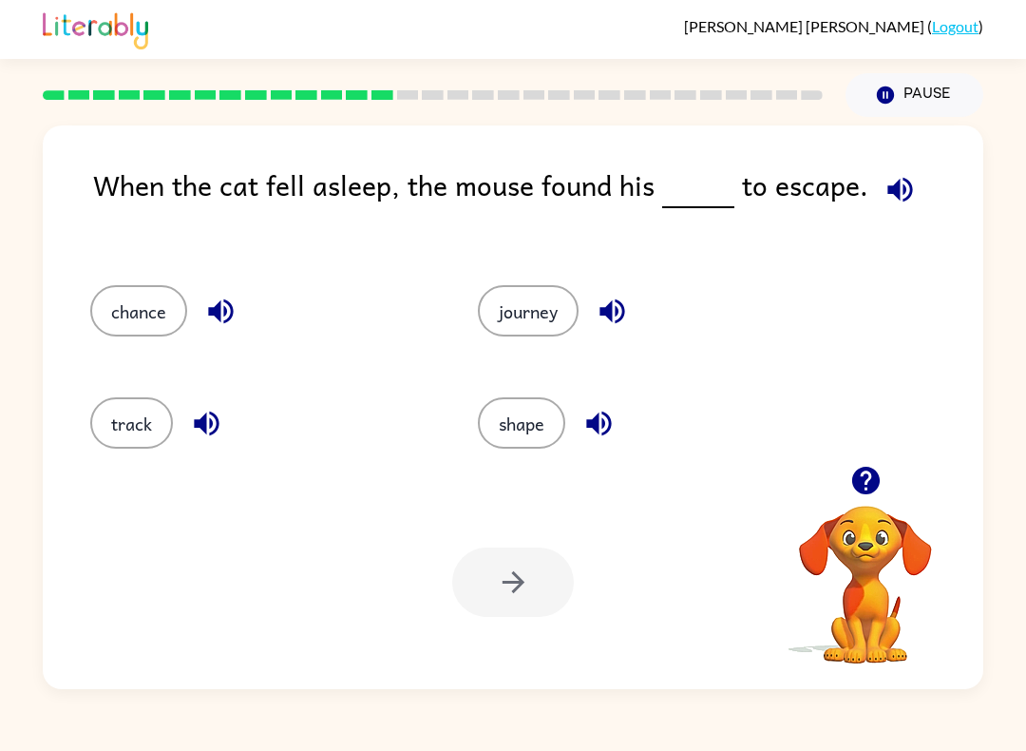
click at [129, 326] on button "chance" at bounding box center [138, 310] width 97 height 51
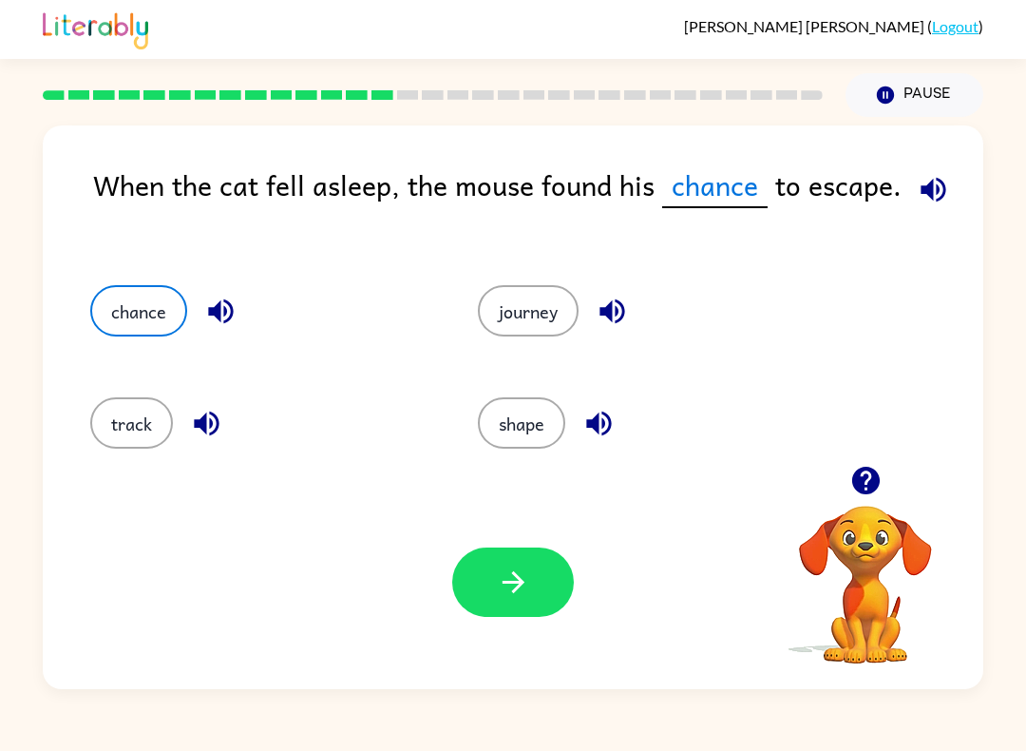
click at [510, 557] on button "button" at bounding box center [513, 581] width 122 height 69
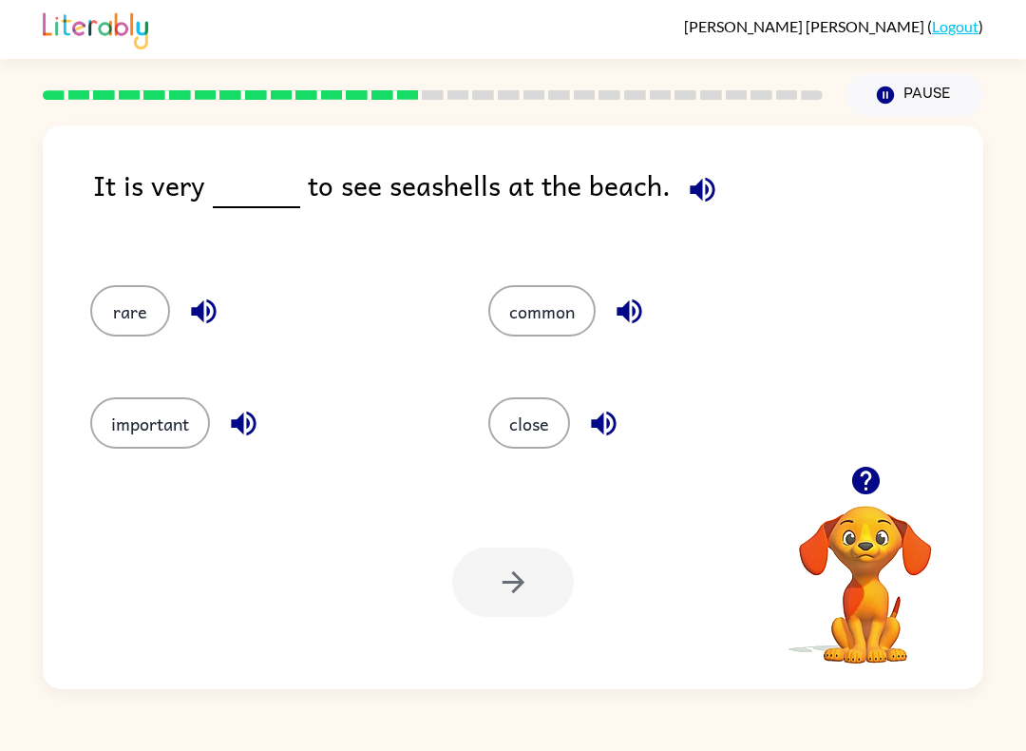
click at [130, 314] on button "rare" at bounding box center [130, 310] width 80 height 51
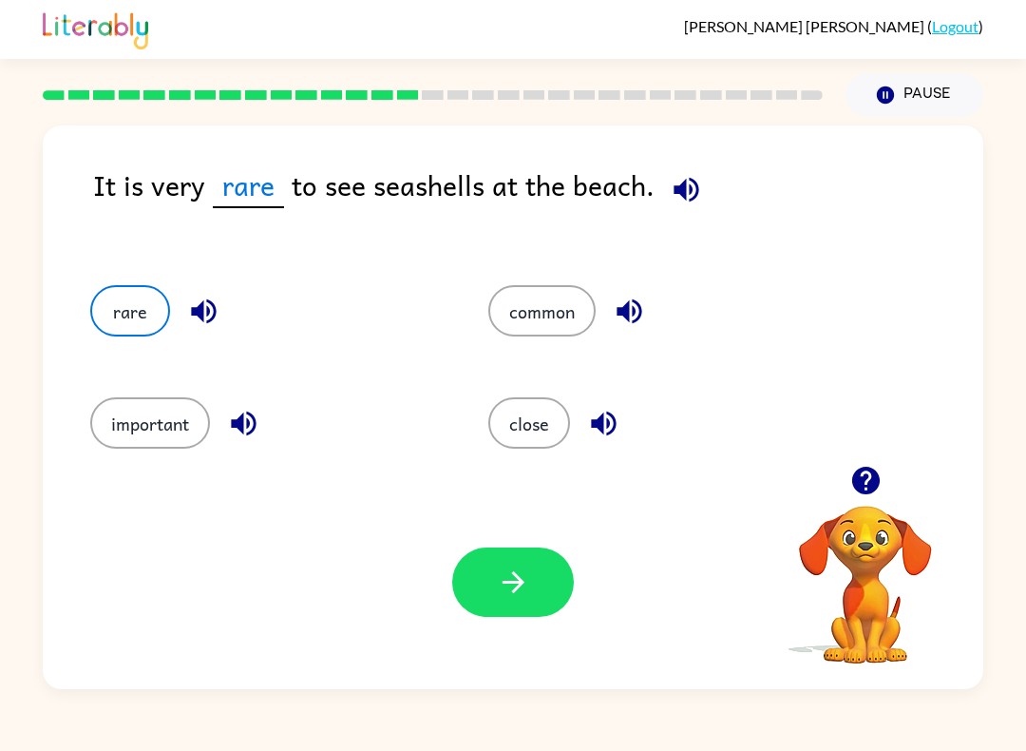
click at [516, 581] on icon "button" at bounding box center [513, 581] width 33 height 33
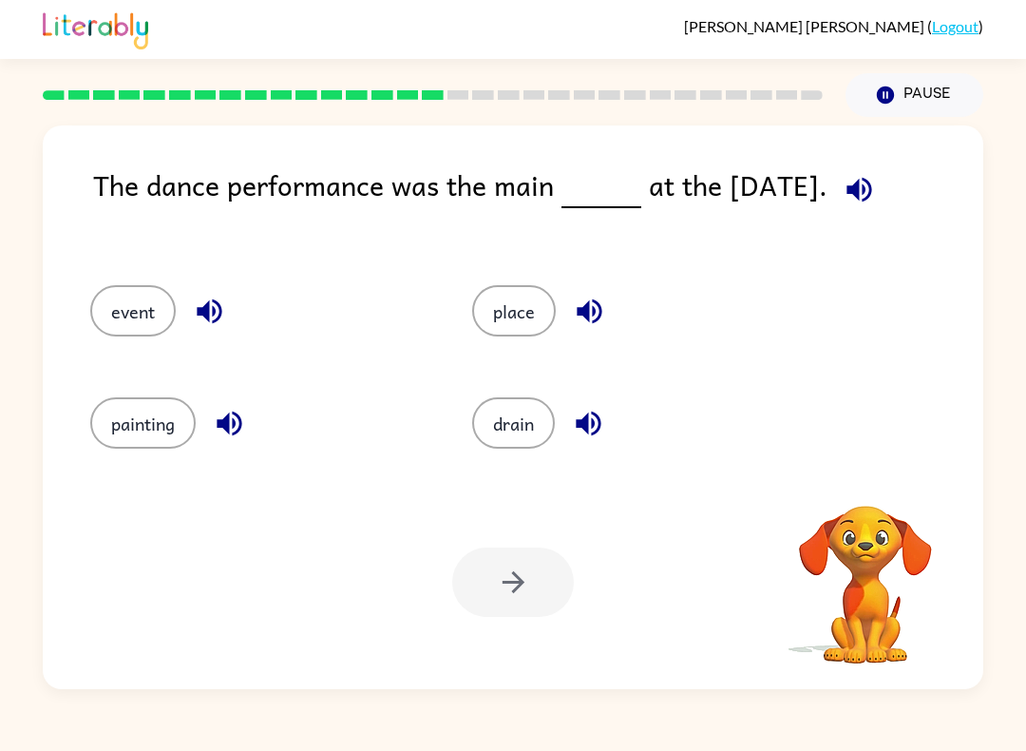
click at [298, 695] on div "[PERSON_NAME] [PERSON_NAME] ( Logout ) Pause Pause The dance performance was th…" at bounding box center [513, 375] width 1026 height 751
click at [515, 419] on button "drain" at bounding box center [513, 422] width 83 height 51
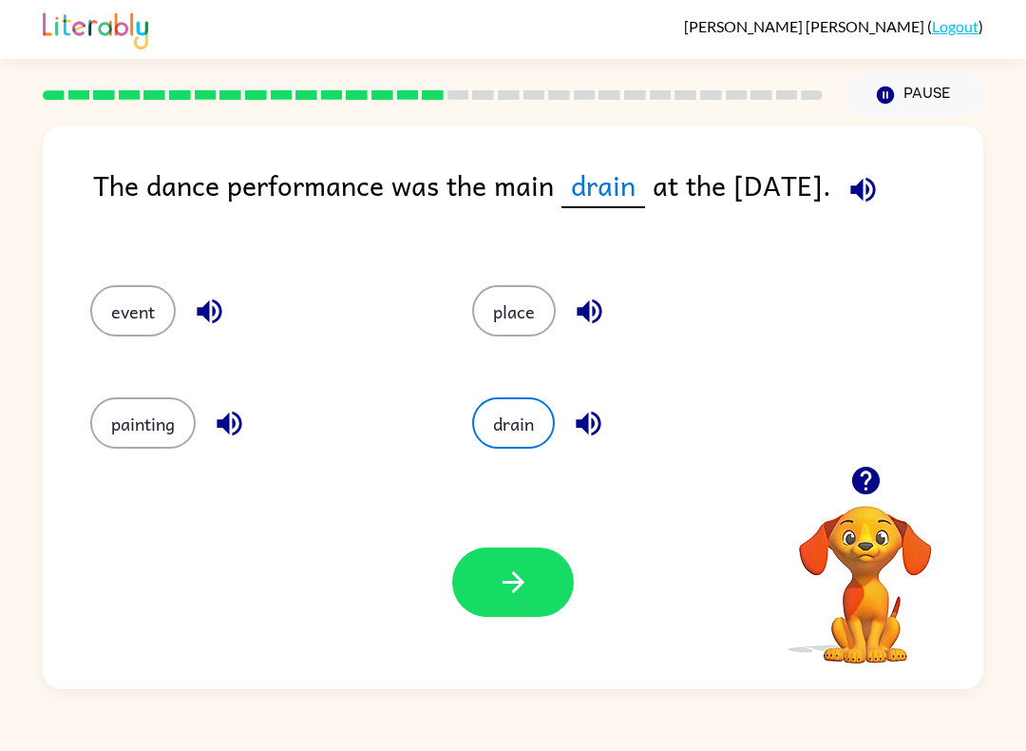
click at [487, 590] on button "button" at bounding box center [513, 581] width 122 height 69
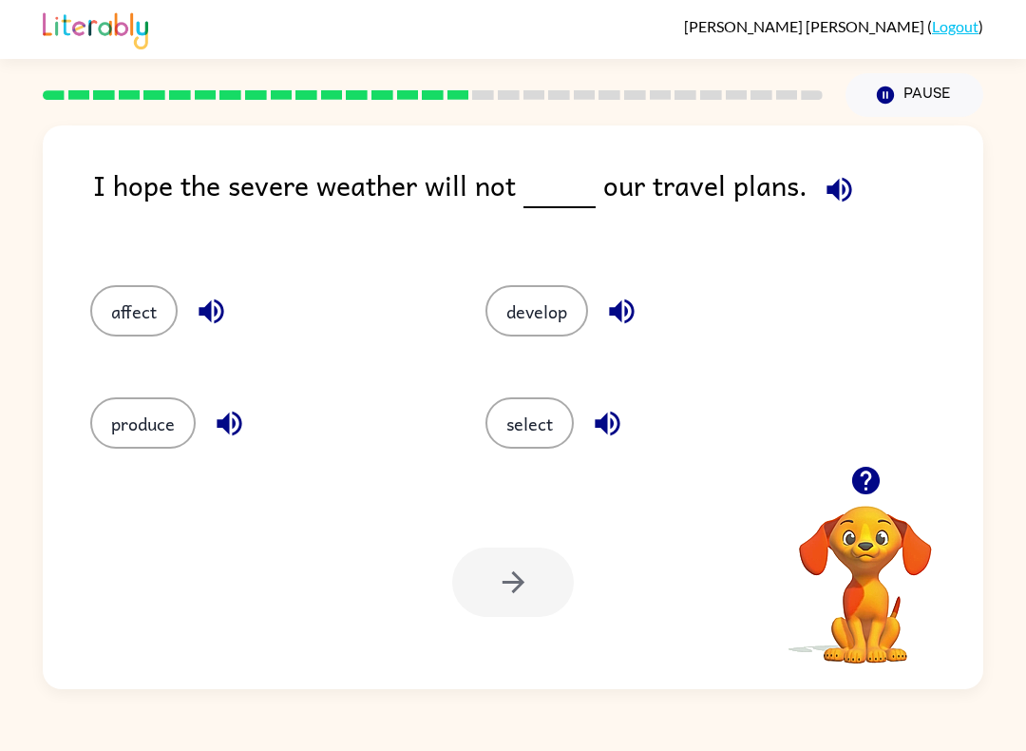
click at [823, 205] on icon "button" at bounding box center [839, 189] width 33 height 33
click at [505, 329] on button "develop" at bounding box center [537, 310] width 103 height 51
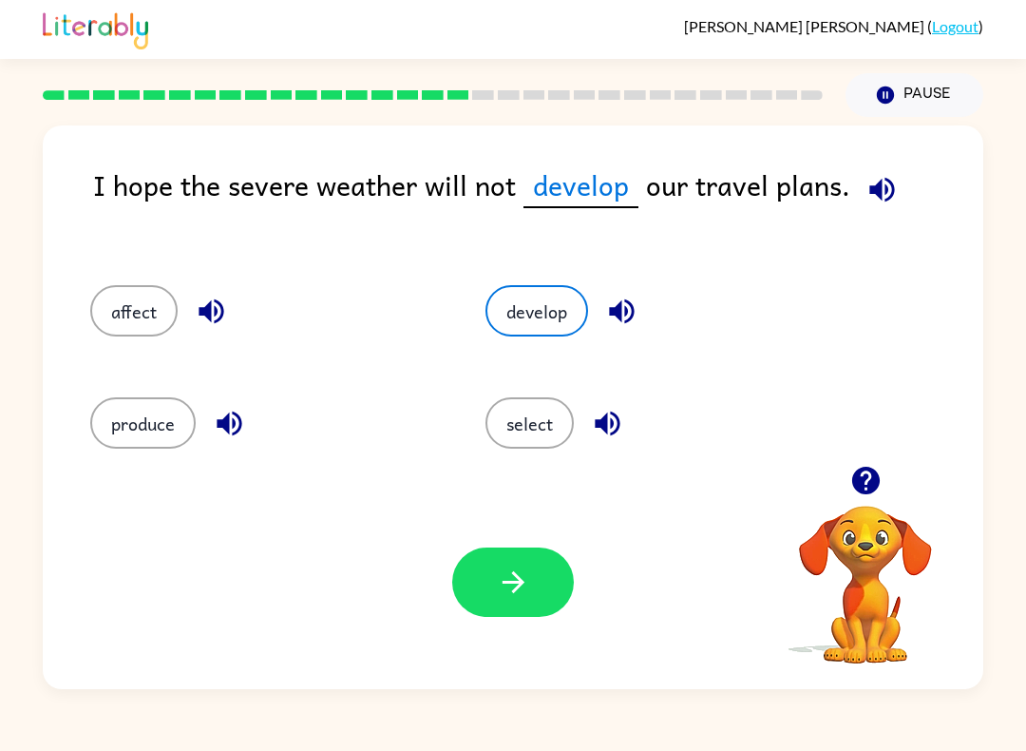
click at [524, 561] on button "button" at bounding box center [513, 581] width 122 height 69
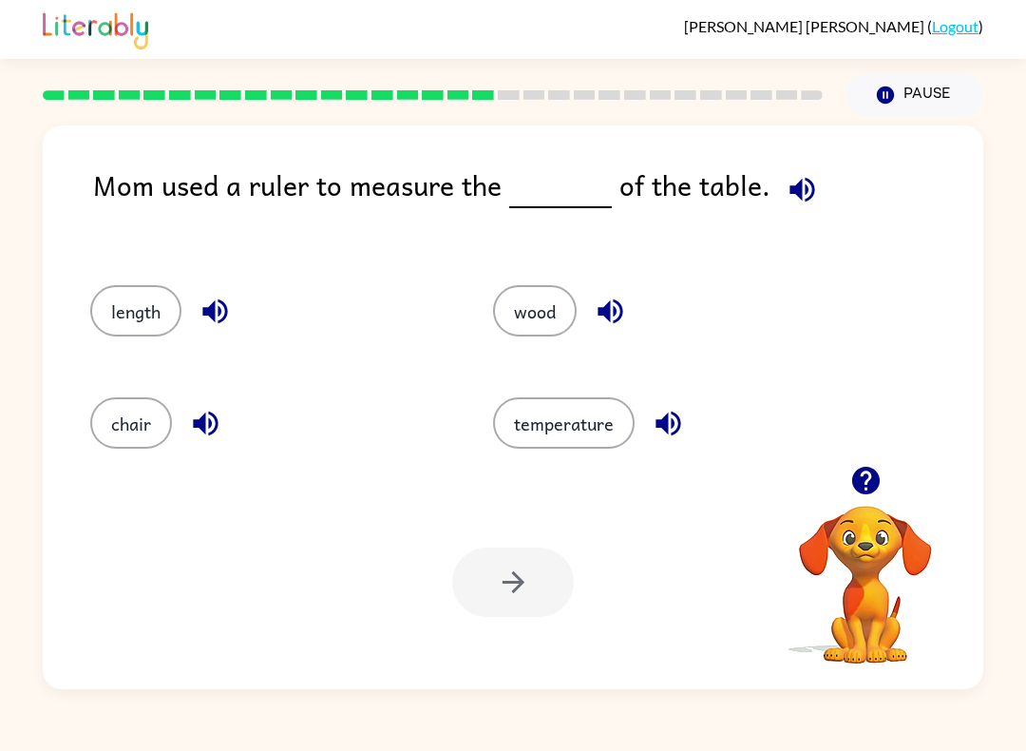
click at [517, 307] on button "wood" at bounding box center [535, 310] width 84 height 51
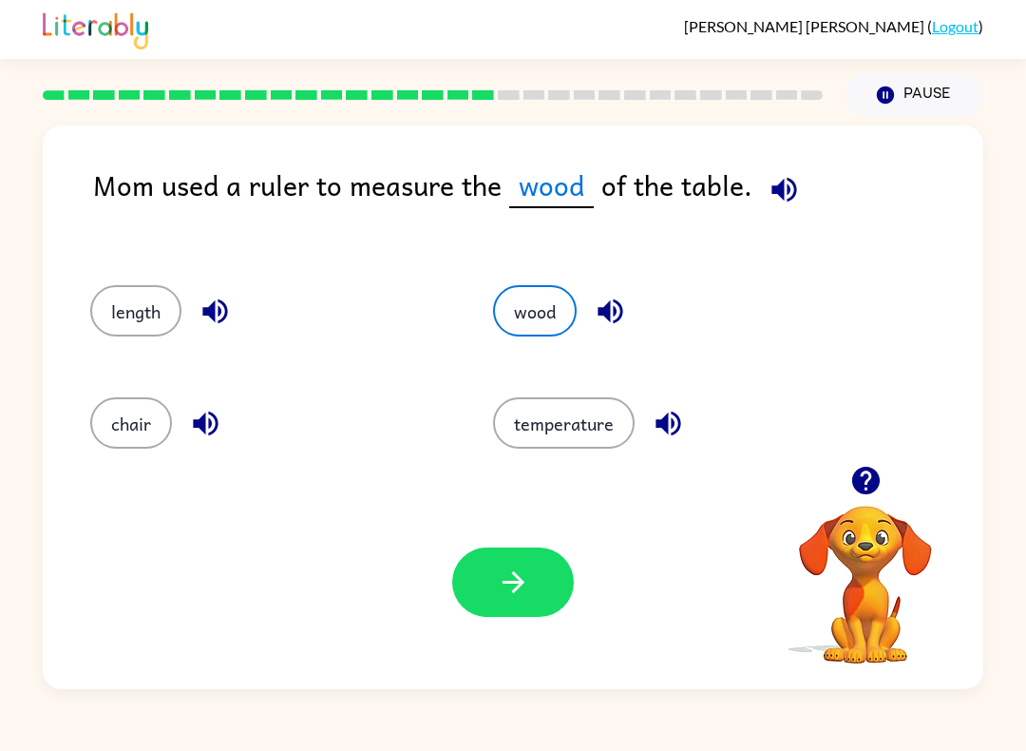
click at [502, 615] on button "button" at bounding box center [513, 581] width 122 height 69
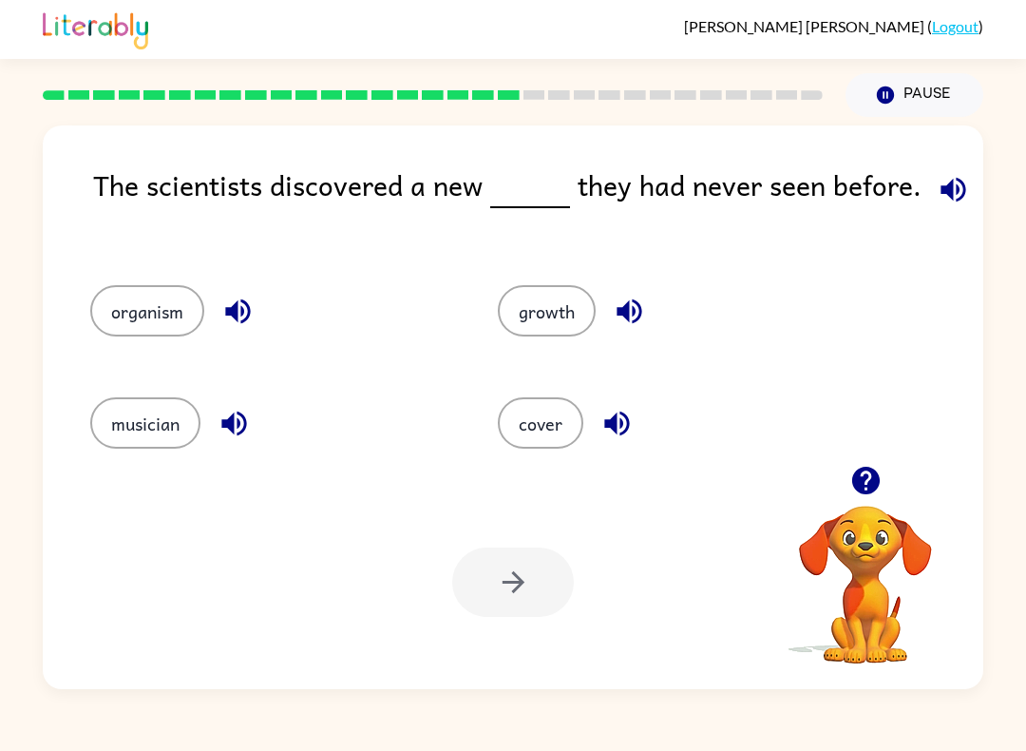
click at [552, 336] on button "growth" at bounding box center [547, 310] width 98 height 51
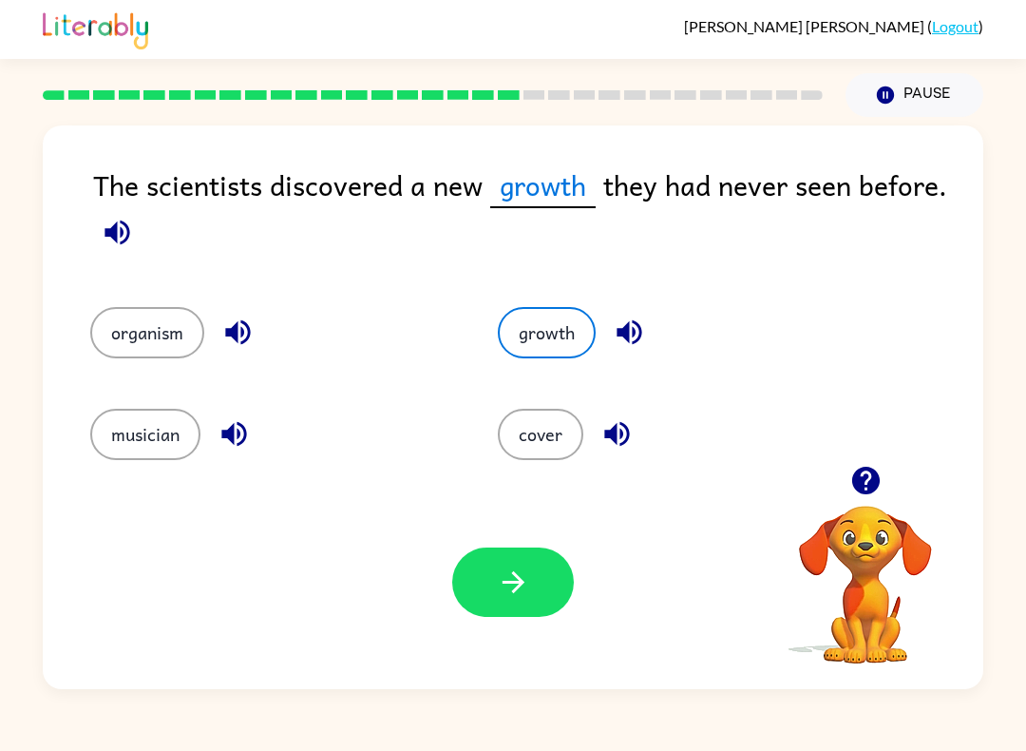
click at [545, 459] on button "cover" at bounding box center [541, 434] width 86 height 51
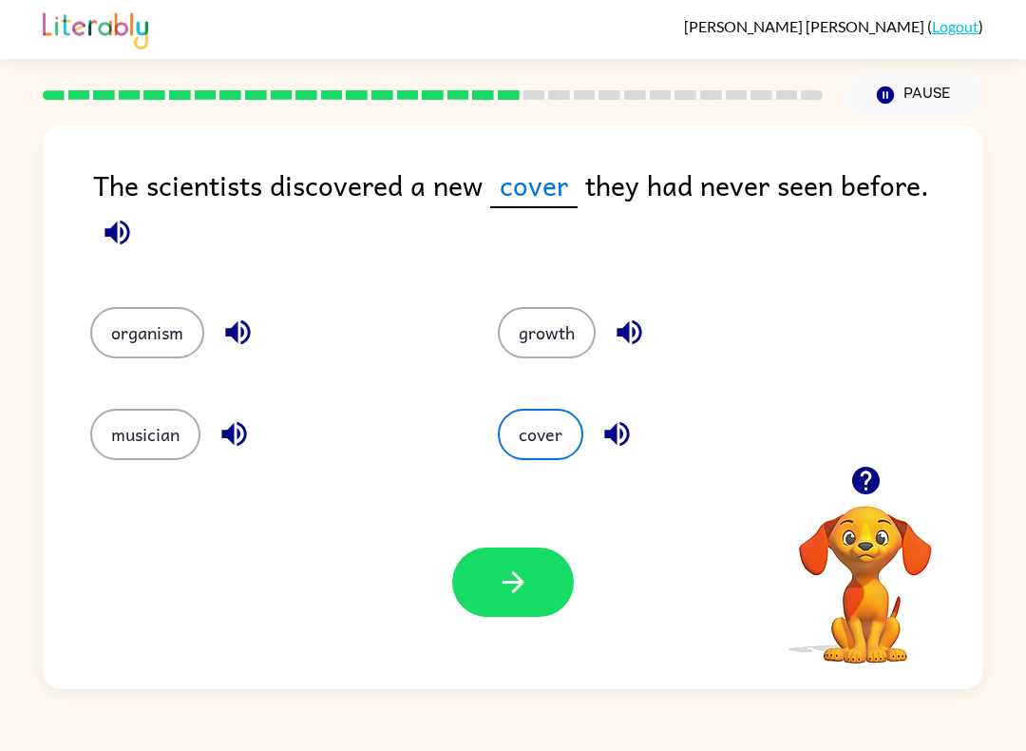
click at [141, 307] on button "organism" at bounding box center [147, 332] width 114 height 51
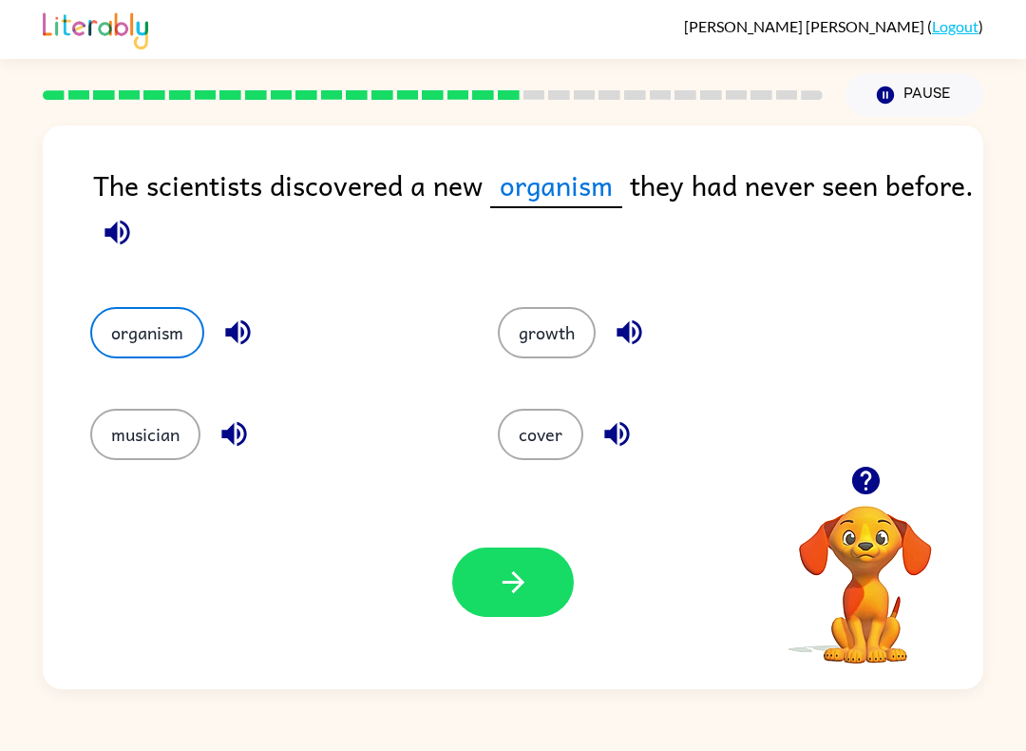
click at [139, 434] on button "musician" at bounding box center [145, 434] width 110 height 51
click at [111, 343] on button "organism" at bounding box center [147, 332] width 114 height 51
click at [499, 553] on button "button" at bounding box center [513, 581] width 122 height 69
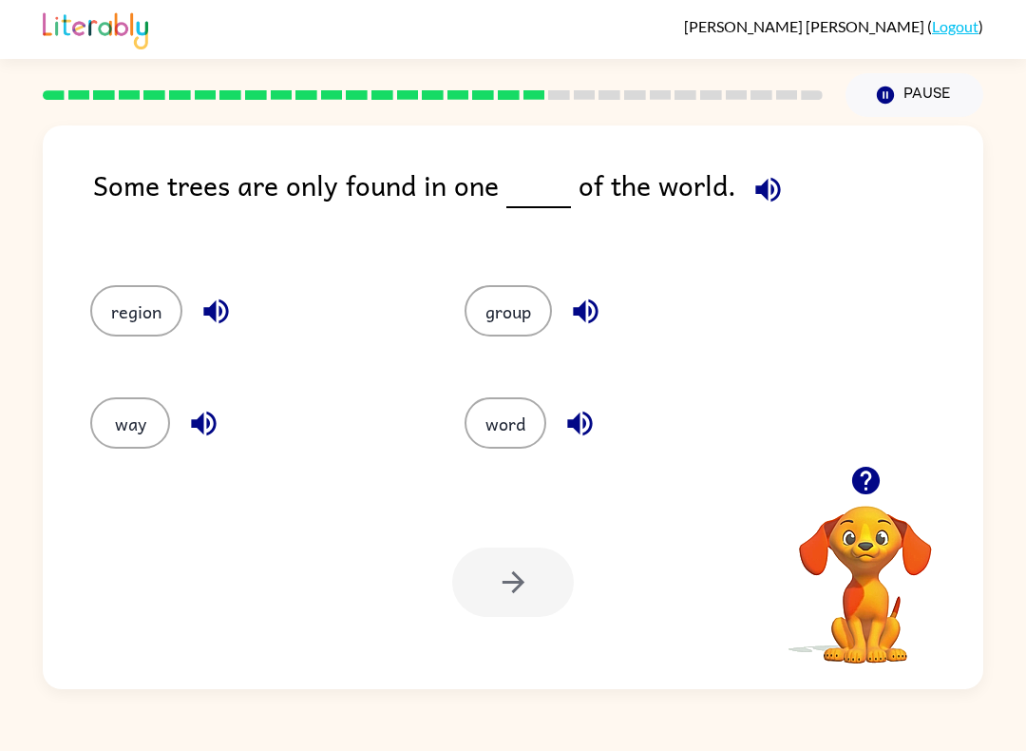
click at [801, 185] on div "Some trees are only found in one of the world." at bounding box center [538, 205] width 890 height 84
click at [744, 208] on button "button" at bounding box center [768, 189] width 48 height 48
click at [539, 334] on button "group" at bounding box center [508, 310] width 87 height 51
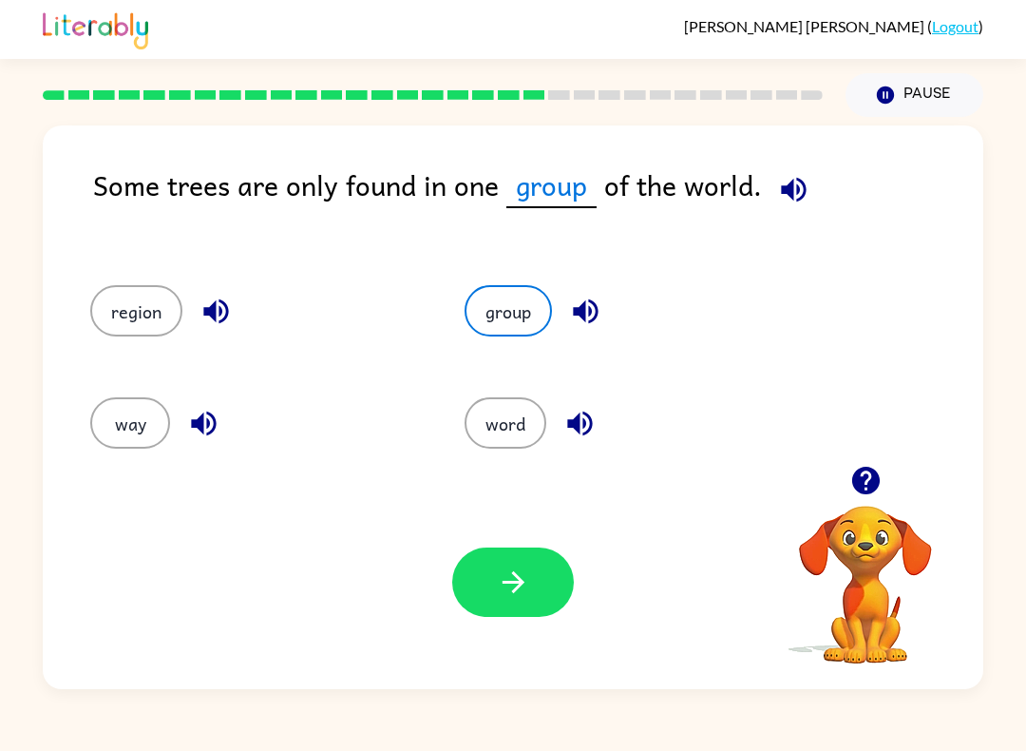
click at [119, 423] on button "way" at bounding box center [130, 422] width 80 height 51
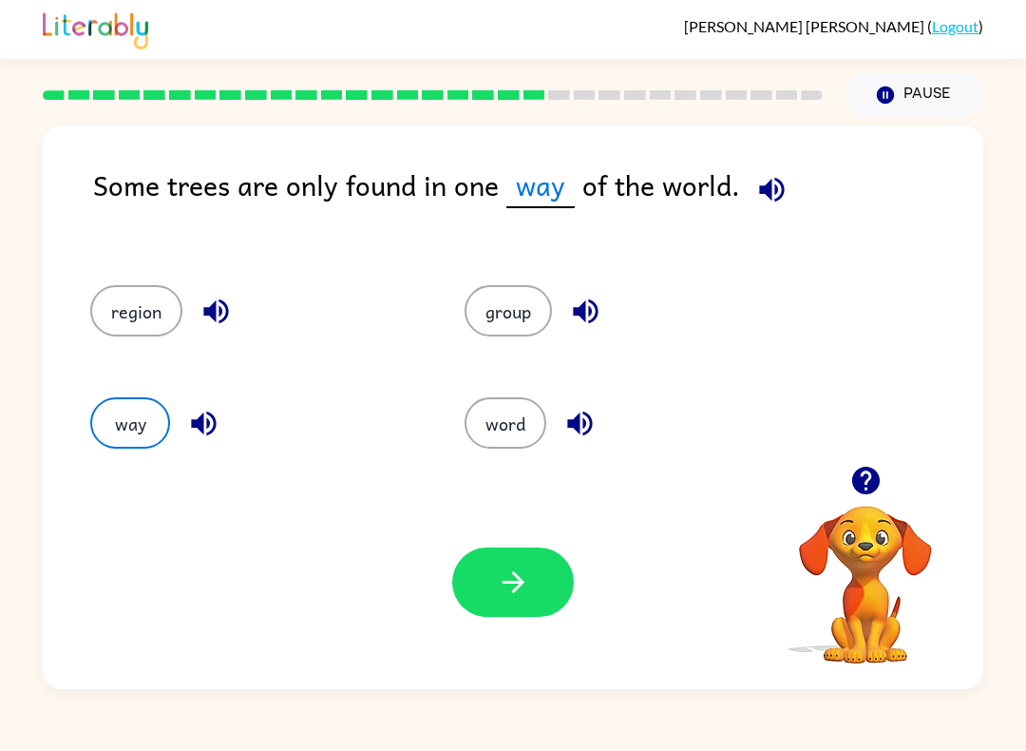
click at [455, 576] on button "button" at bounding box center [513, 581] width 122 height 69
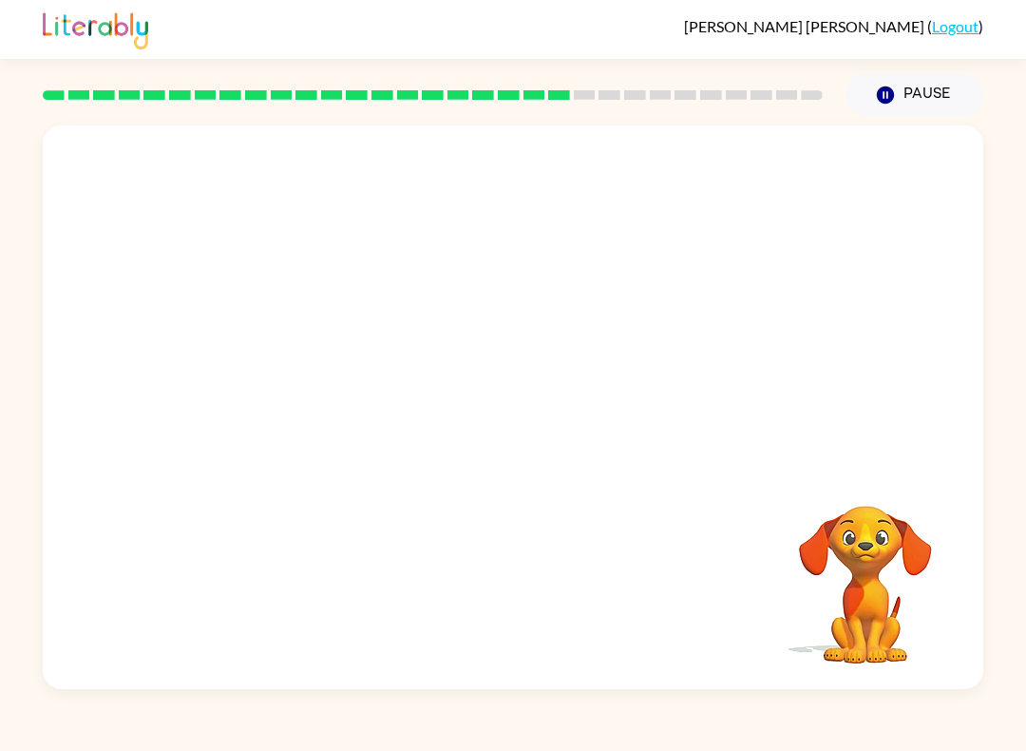
click at [1023, 535] on div "Your browser must support playing .mp4 files to use Literably. Please try using…" at bounding box center [513, 403] width 1026 height 572
click at [199, 597] on div "Your browser must support playing .mp4 files to use Literably. Please try using…" at bounding box center [513, 406] width 941 height 563
click at [345, 402] on video "Your browser must support playing .mp4 files to use Literably. Please try using…" at bounding box center [513, 295] width 941 height 340
click at [340, 428] on video "Your browser must support playing .mp4 files to use Literably. Please try using…" at bounding box center [513, 295] width 941 height 340
click at [343, 397] on video "Your browser must support playing .mp4 files to use Literably. Please try using…" at bounding box center [513, 295] width 941 height 340
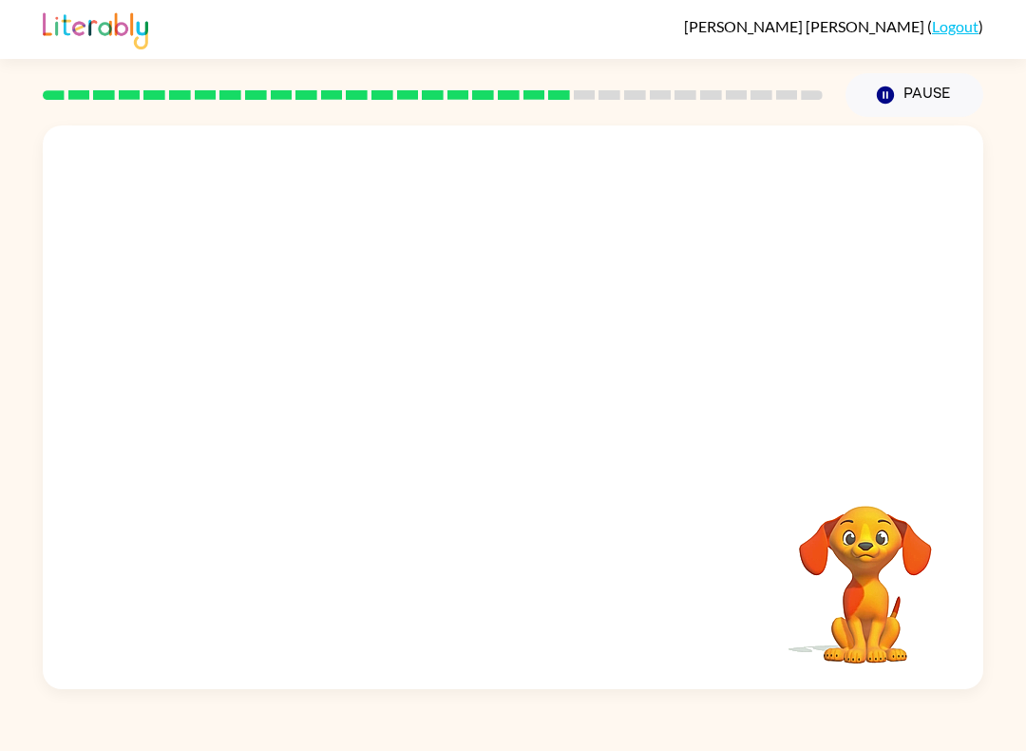
click at [334, 397] on video "Your browser must support playing .mp4 files to use Literably. Please try using…" at bounding box center [513, 295] width 941 height 340
click at [368, 427] on video "Your browser must support playing .mp4 files to use Literably. Please try using…" at bounding box center [513, 295] width 941 height 340
click at [334, 414] on video "Your browser must support playing .mp4 files to use Literably. Please try using…" at bounding box center [513, 295] width 941 height 340
click at [328, 427] on video "Your browser must support playing .mp4 files to use Literably. Please try using…" at bounding box center [513, 295] width 941 height 340
click at [491, 387] on div at bounding box center [513, 416] width 122 height 69
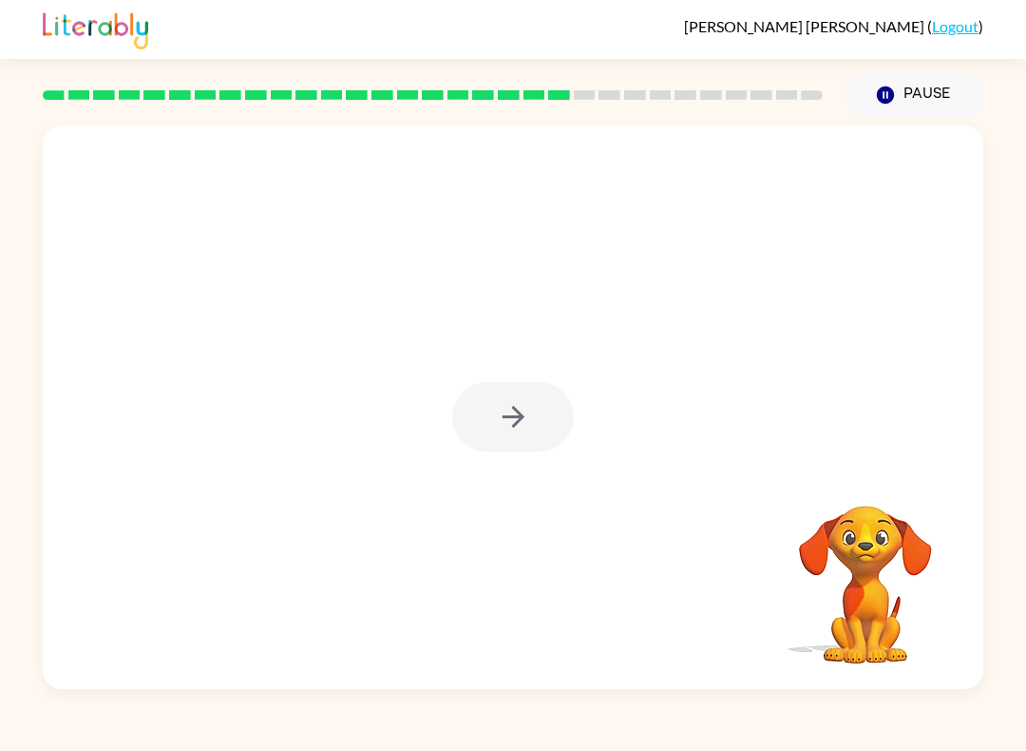
click at [538, 412] on div at bounding box center [513, 416] width 122 height 69
click at [561, 436] on div at bounding box center [513, 416] width 122 height 69
click at [567, 399] on button "button" at bounding box center [513, 416] width 122 height 69
click at [567, 399] on div at bounding box center [513, 416] width 122 height 69
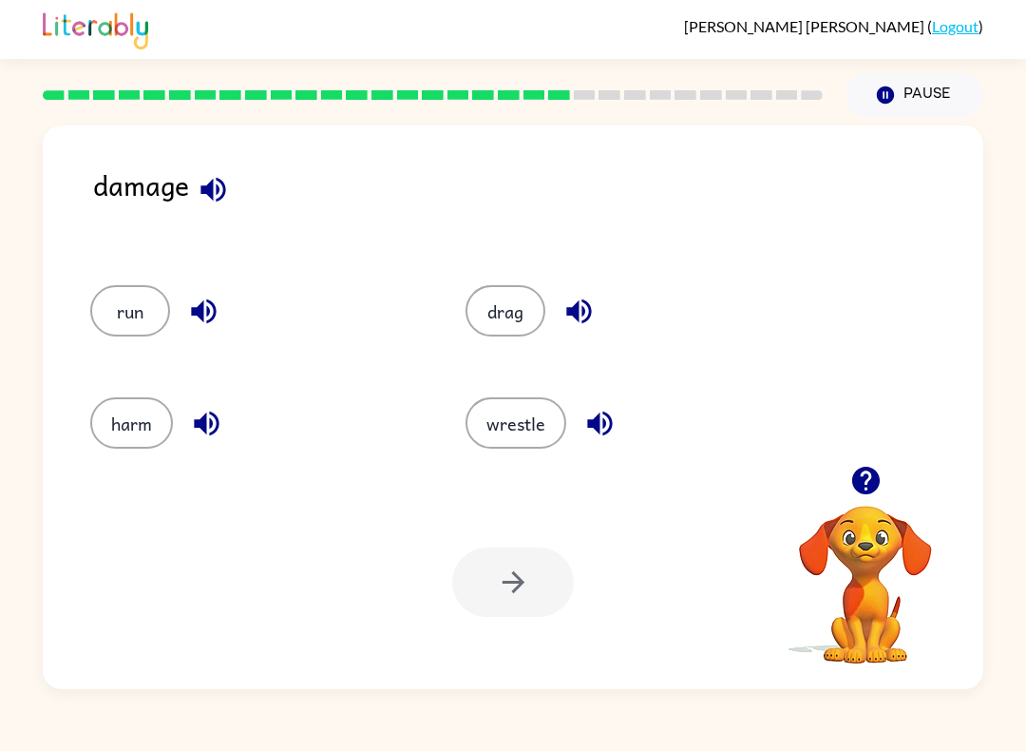
click at [156, 401] on button "harm" at bounding box center [131, 422] width 83 height 51
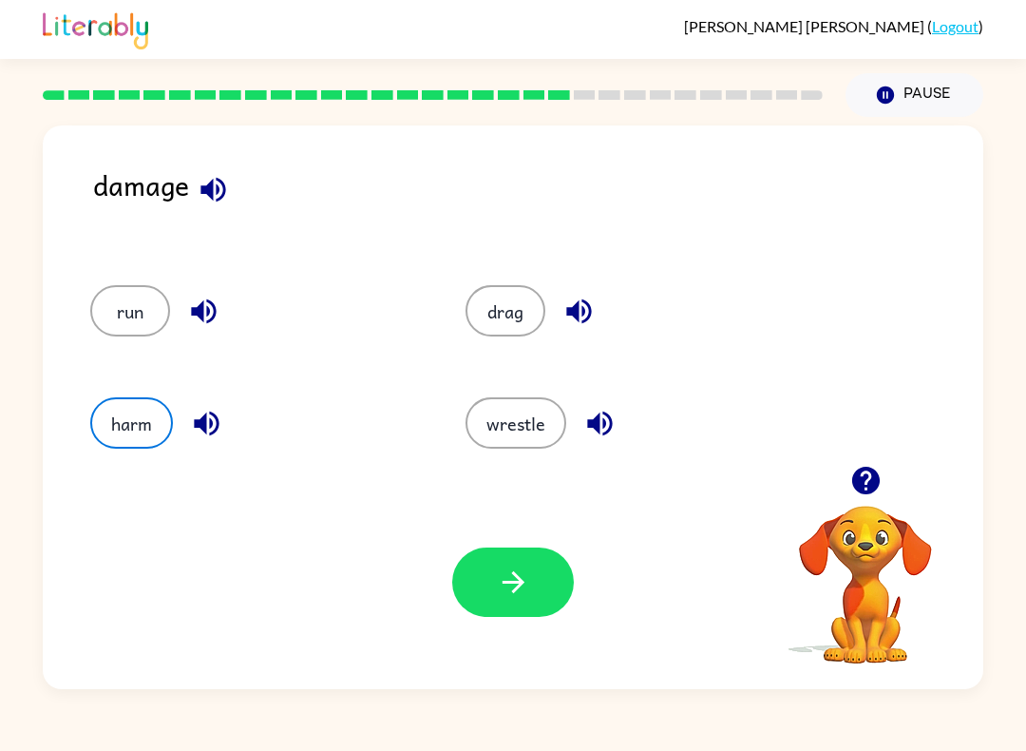
click at [497, 596] on icon "button" at bounding box center [513, 581] width 33 height 33
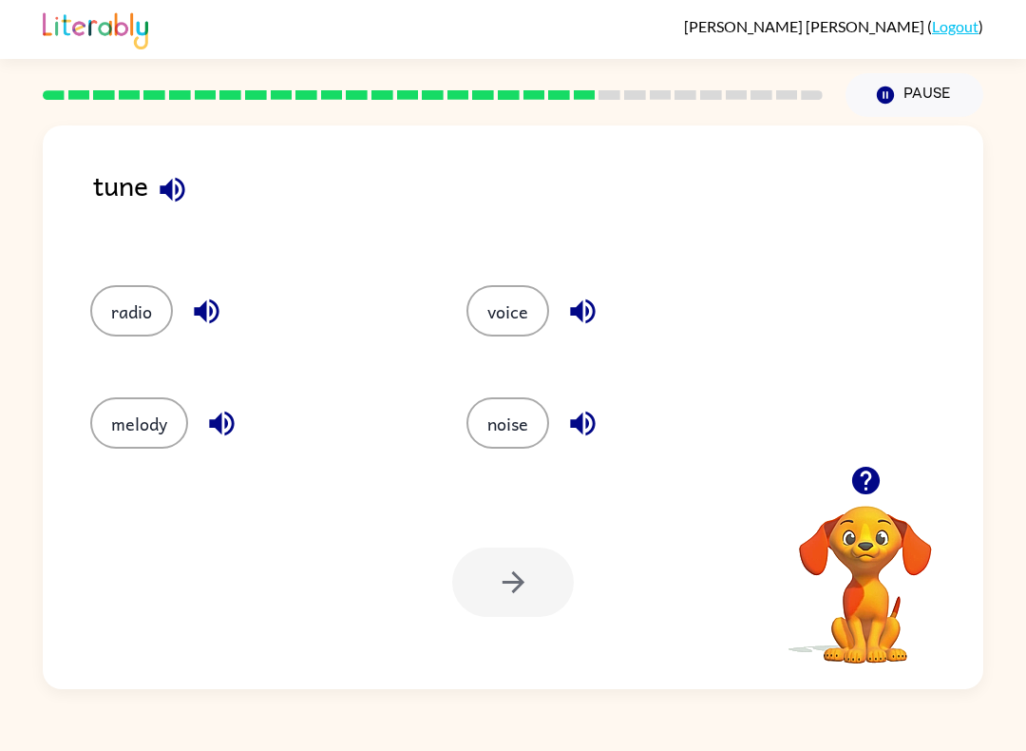
click at [123, 320] on button "radio" at bounding box center [131, 310] width 83 height 51
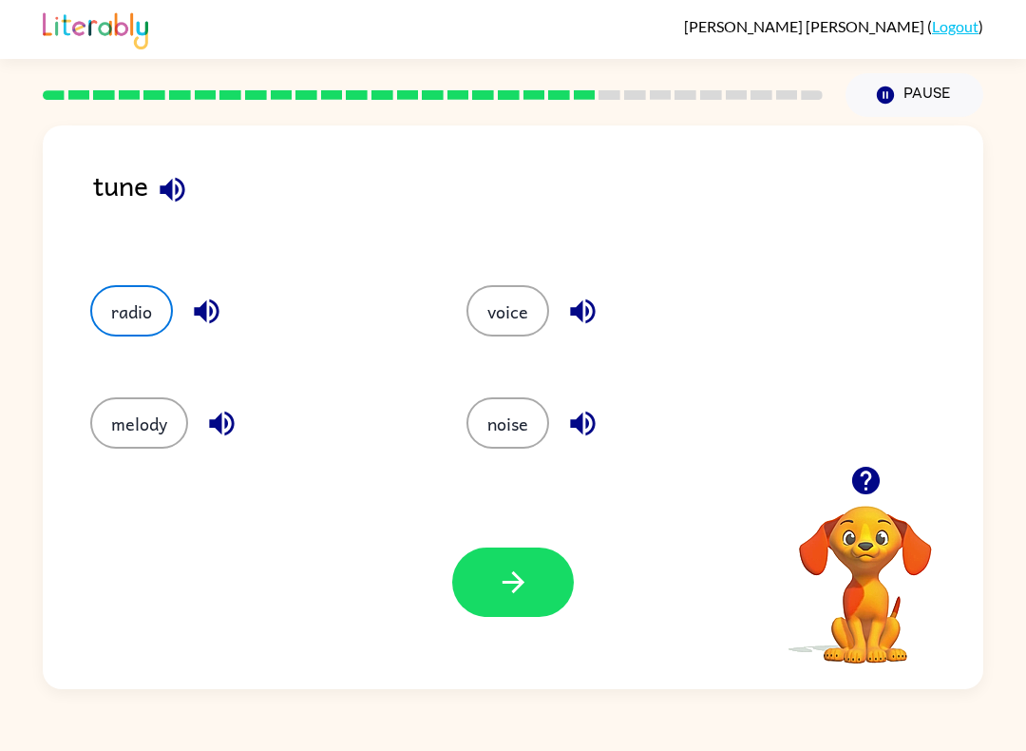
click at [540, 560] on button "button" at bounding box center [513, 581] width 122 height 69
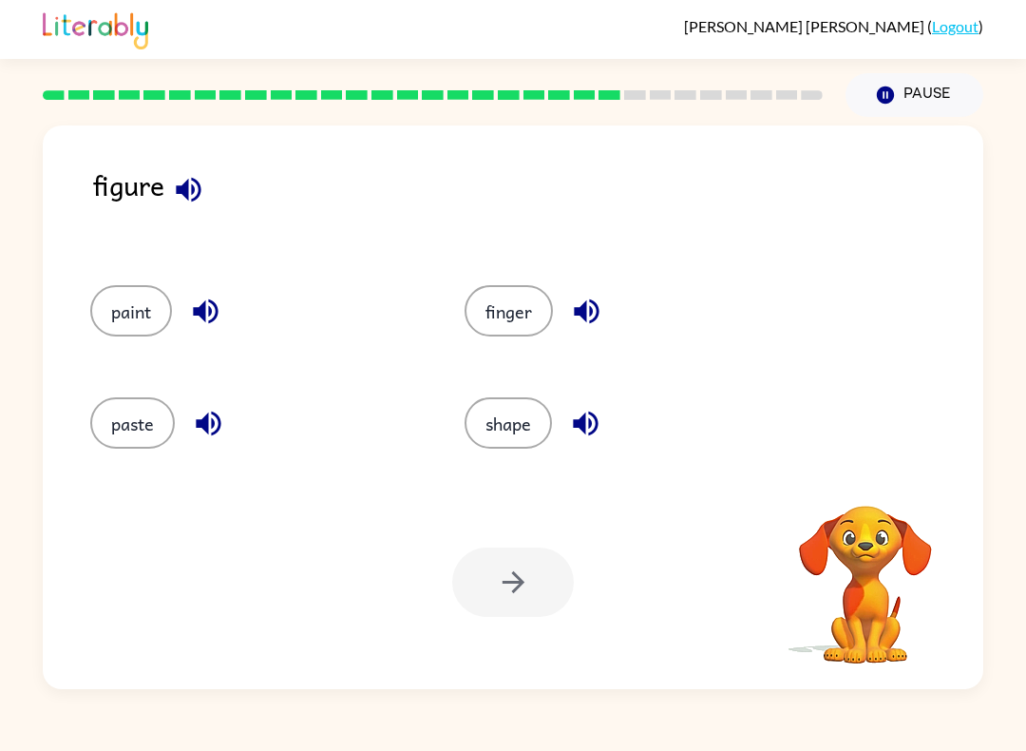
click at [143, 309] on button "paint" at bounding box center [131, 310] width 82 height 51
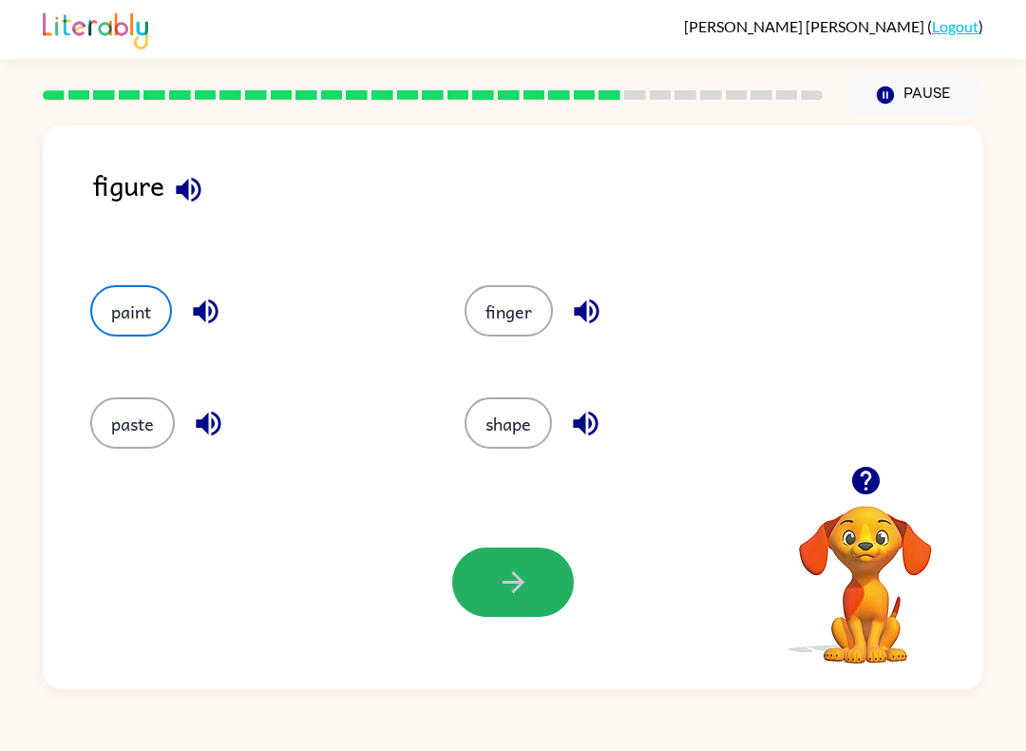
click at [532, 565] on button "button" at bounding box center [513, 581] width 122 height 69
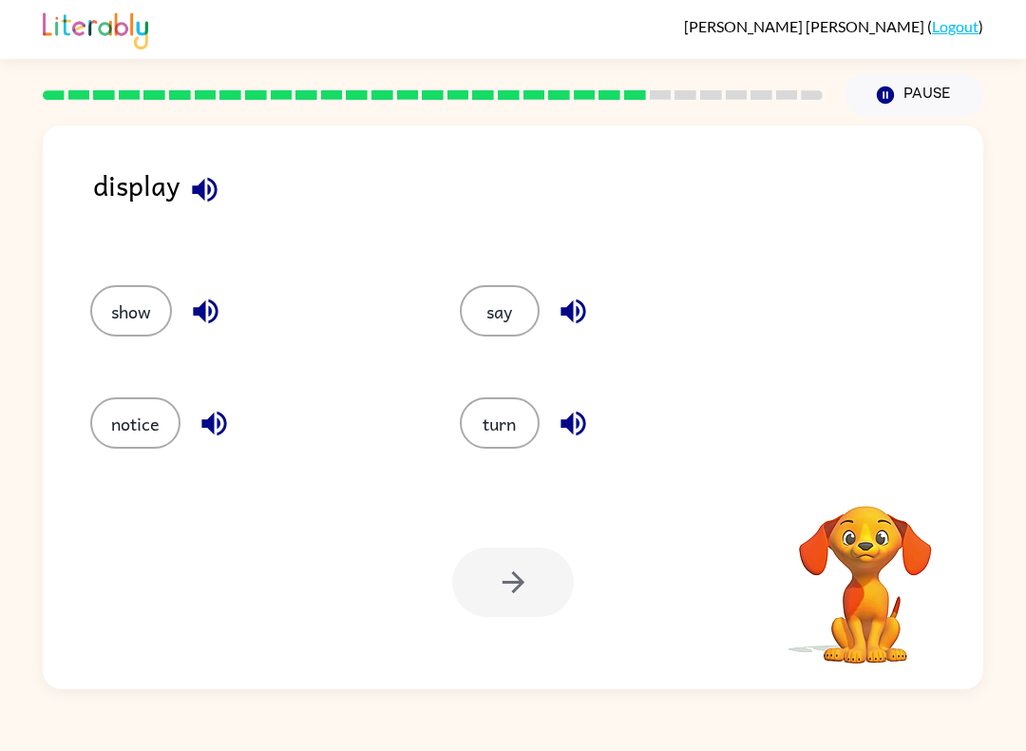
click at [146, 332] on button "show" at bounding box center [131, 310] width 82 height 51
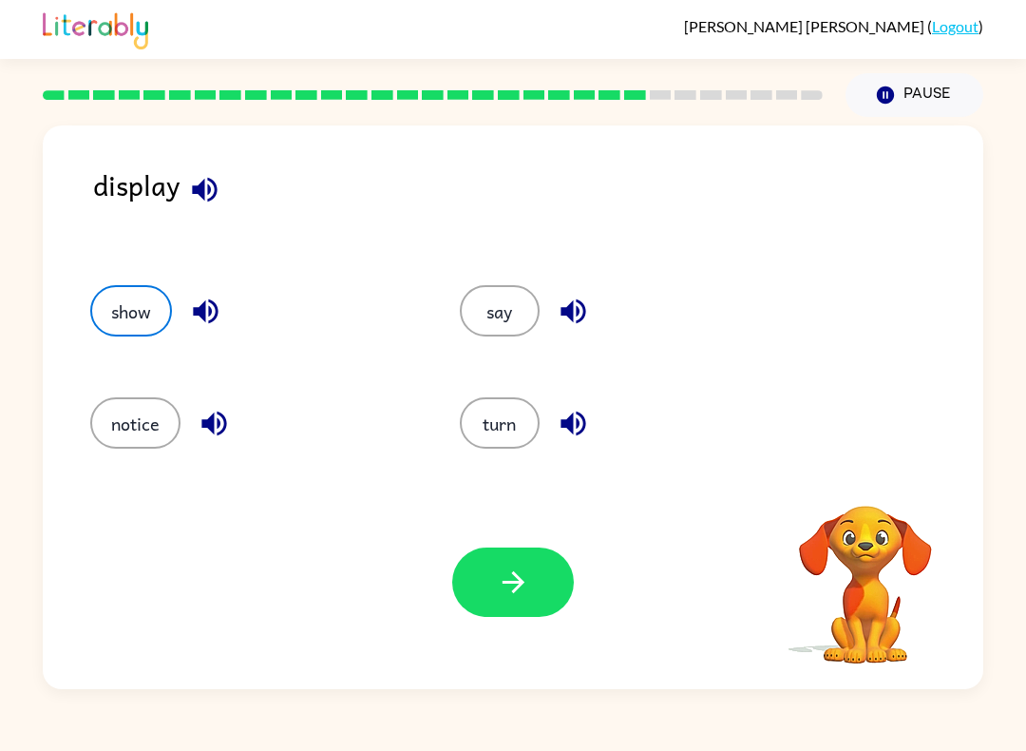
click at [145, 332] on button "show" at bounding box center [131, 310] width 82 height 51
click at [146, 304] on button "show" at bounding box center [131, 310] width 82 height 51
click at [545, 593] on button "button" at bounding box center [513, 581] width 122 height 69
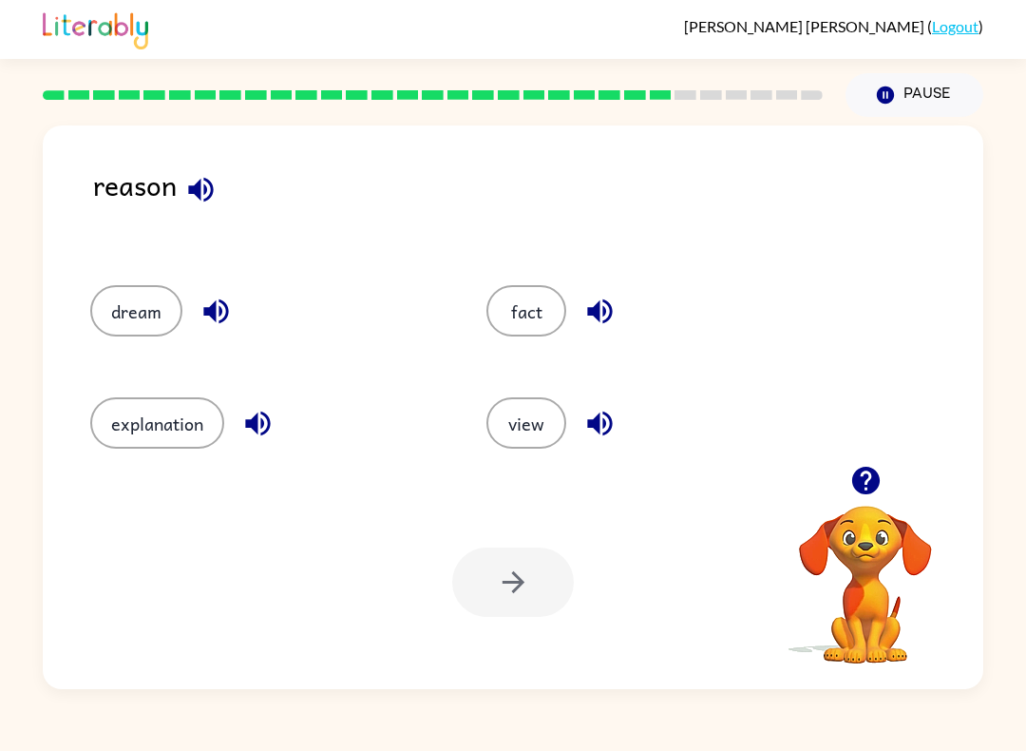
click at [202, 161] on div "reason dream fact explanation view Your browser must support playing .mp4 files…" at bounding box center [513, 406] width 941 height 563
click at [196, 206] on icon "button" at bounding box center [200, 189] width 33 height 33
click at [601, 312] on icon "button" at bounding box center [599, 311] width 33 height 33
click at [516, 600] on div at bounding box center [513, 581] width 122 height 69
click at [552, 289] on button "fact" at bounding box center [526, 310] width 80 height 51
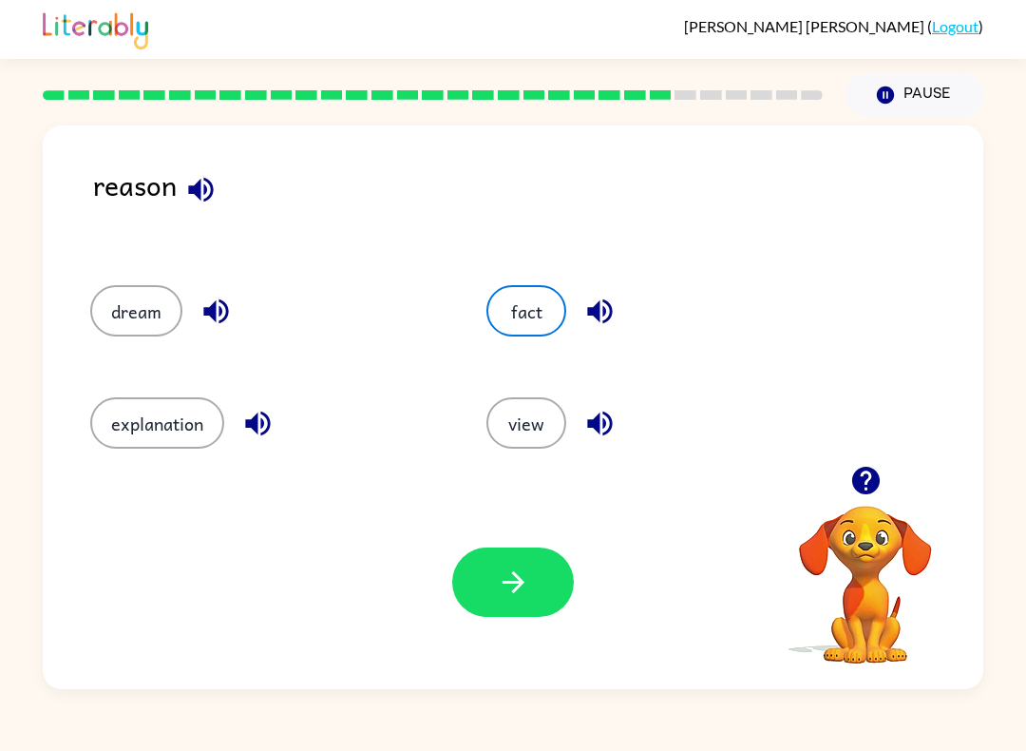
click at [529, 587] on icon "button" at bounding box center [513, 581] width 33 height 33
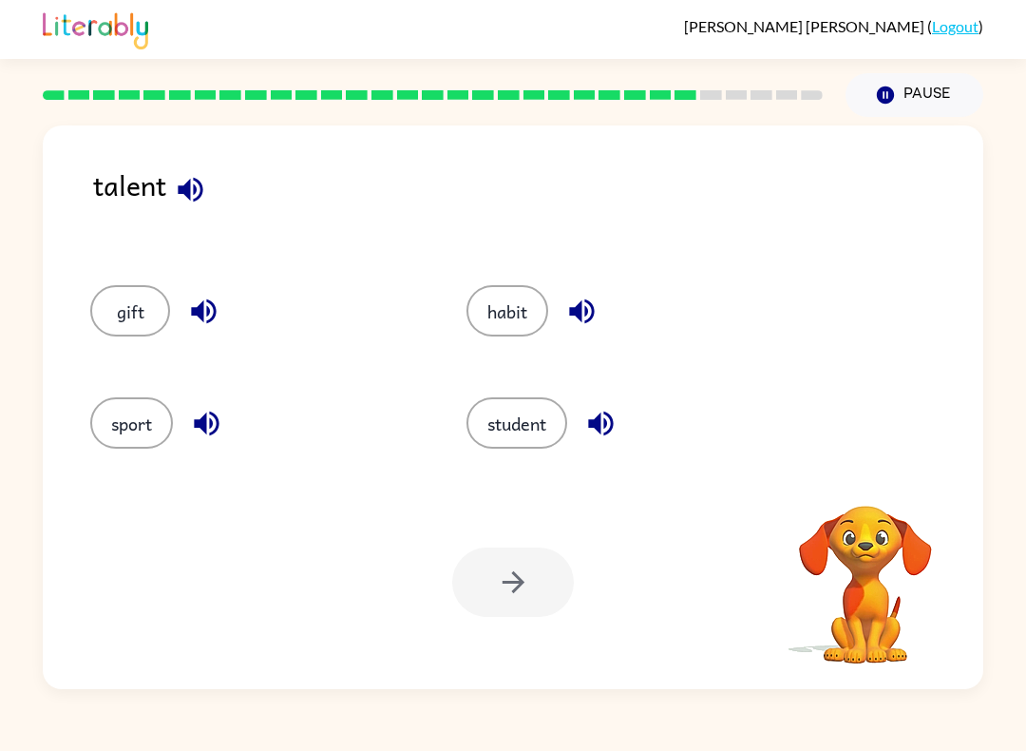
click at [200, 196] on icon "button" at bounding box center [190, 189] width 25 height 25
click at [236, 415] on div "sport" at bounding box center [256, 422] width 333 height 51
click at [526, 305] on button "habit" at bounding box center [508, 310] width 82 height 51
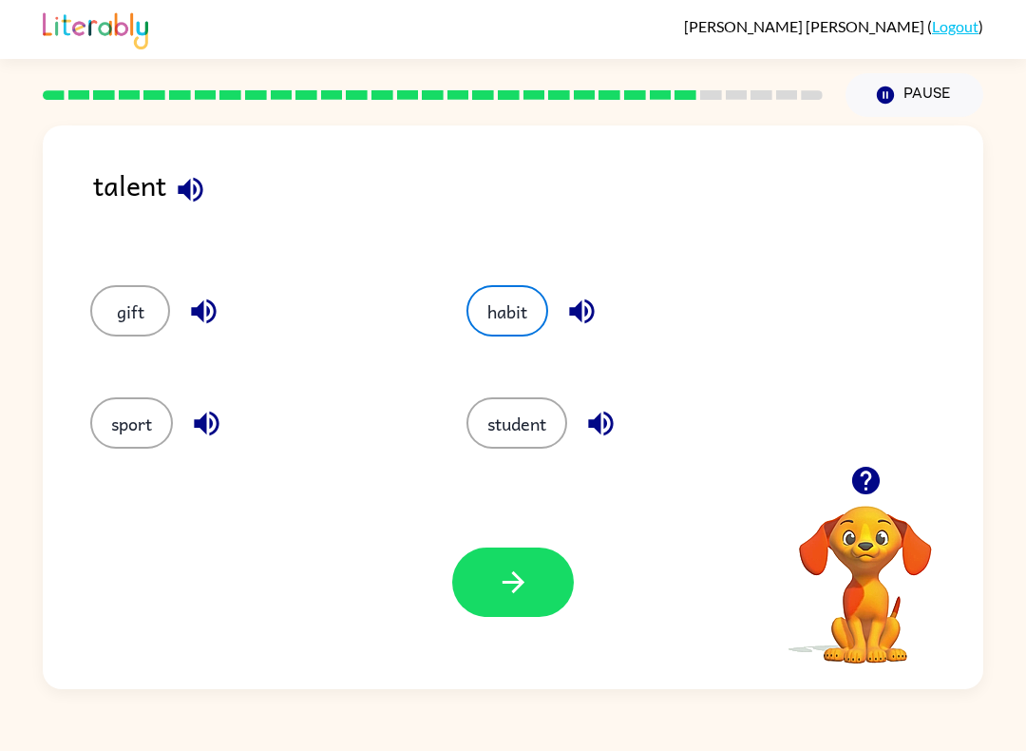
click at [593, 321] on icon "button" at bounding box center [581, 311] width 25 height 25
click at [513, 580] on icon "button" at bounding box center [513, 581] width 33 height 33
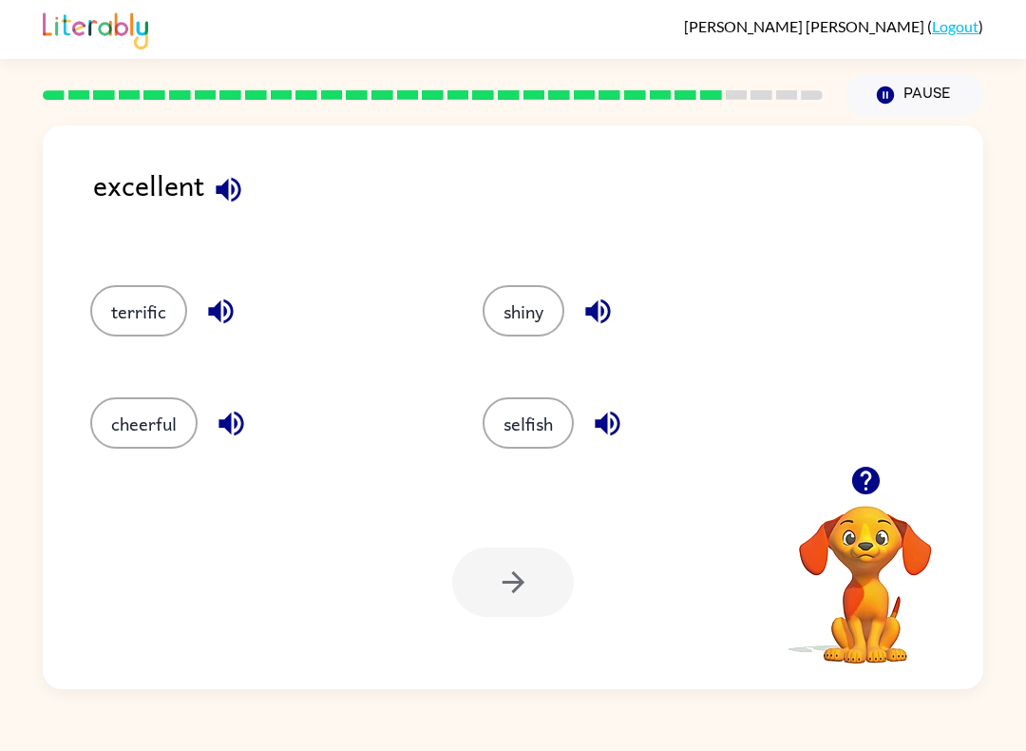
click at [207, 314] on icon "button" at bounding box center [220, 311] width 33 height 33
click at [204, 296] on icon "button" at bounding box center [220, 311] width 33 height 33
click at [95, 304] on button "terrific" at bounding box center [138, 310] width 97 height 51
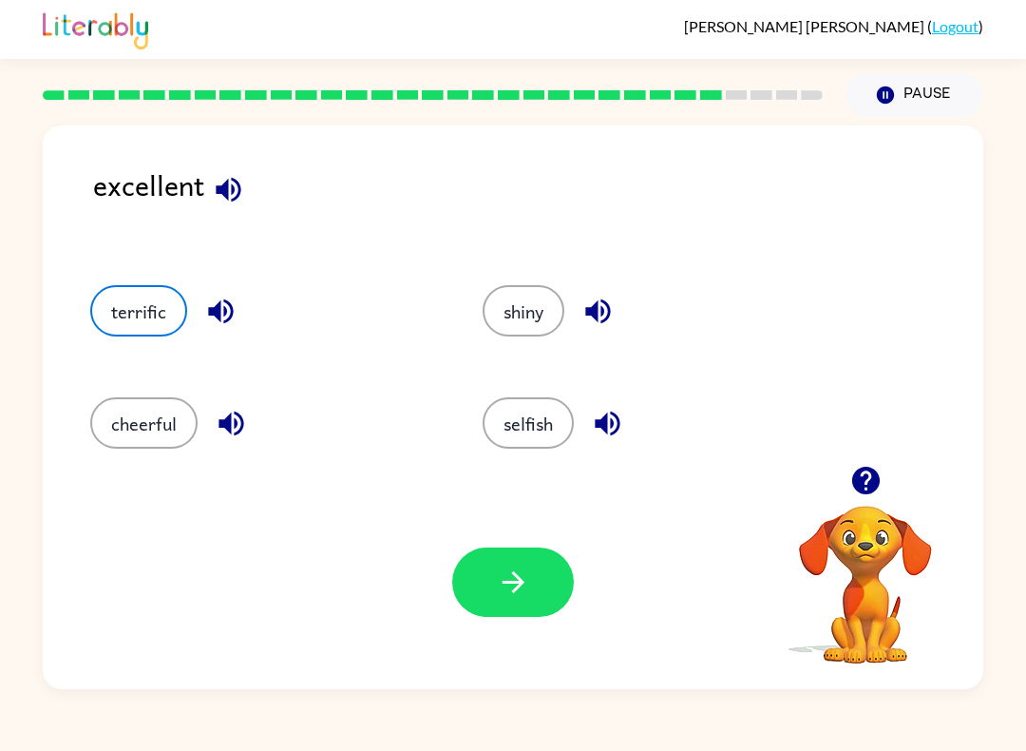
click at [560, 607] on button "button" at bounding box center [513, 581] width 122 height 69
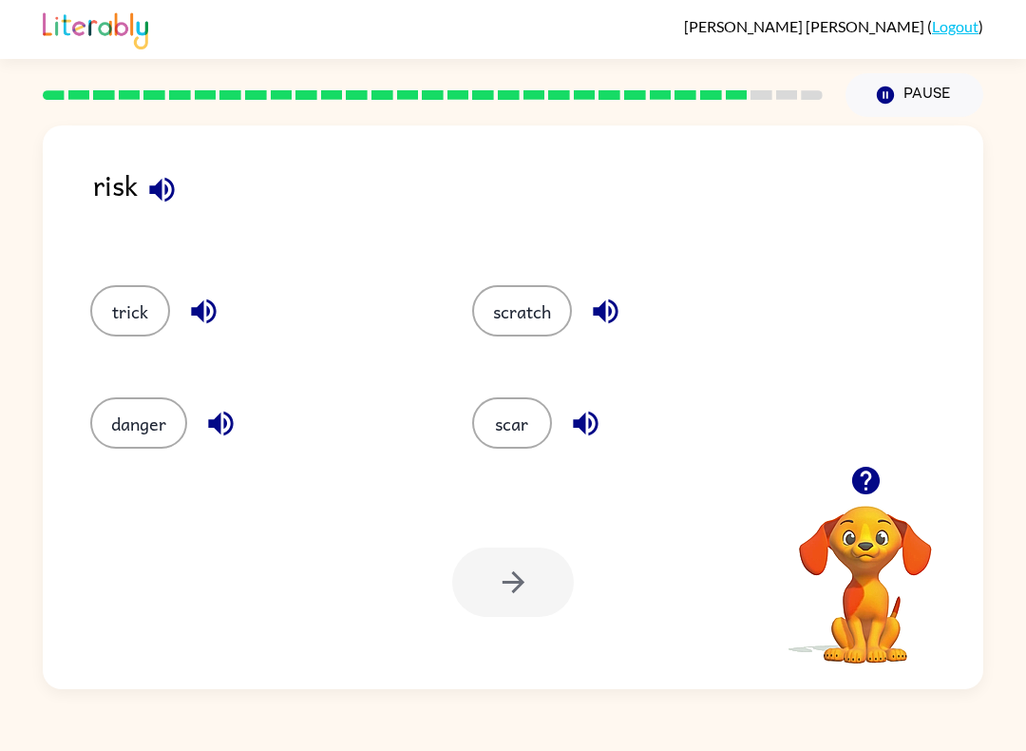
click at [174, 402] on button "danger" at bounding box center [138, 422] width 97 height 51
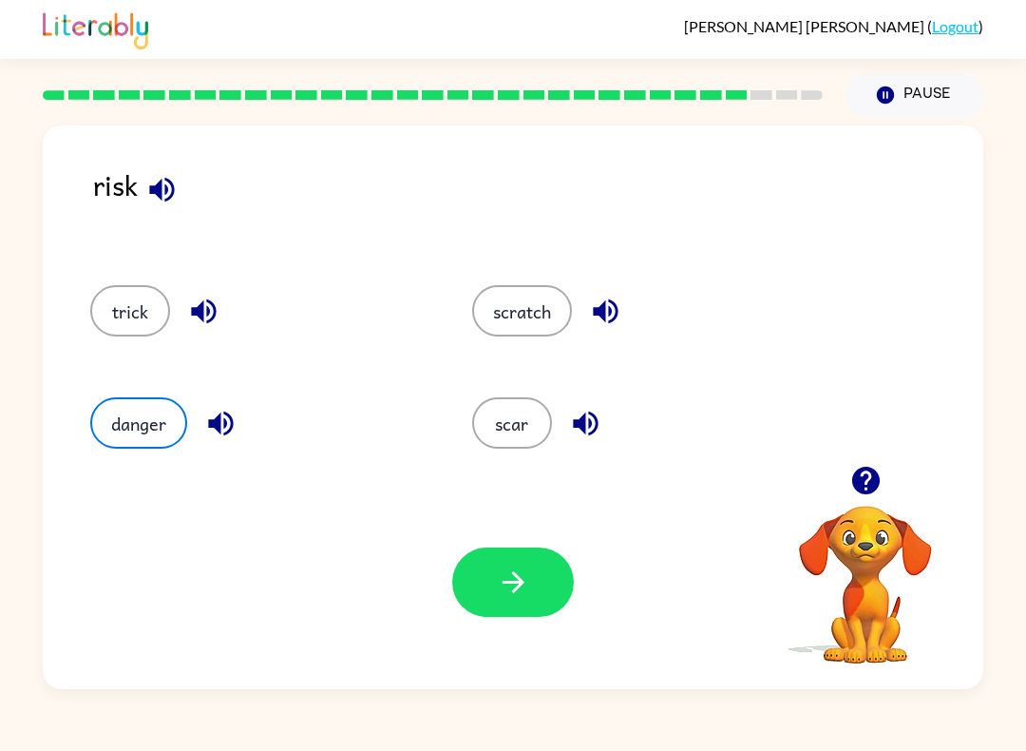
click at [452, 583] on button "button" at bounding box center [513, 581] width 122 height 69
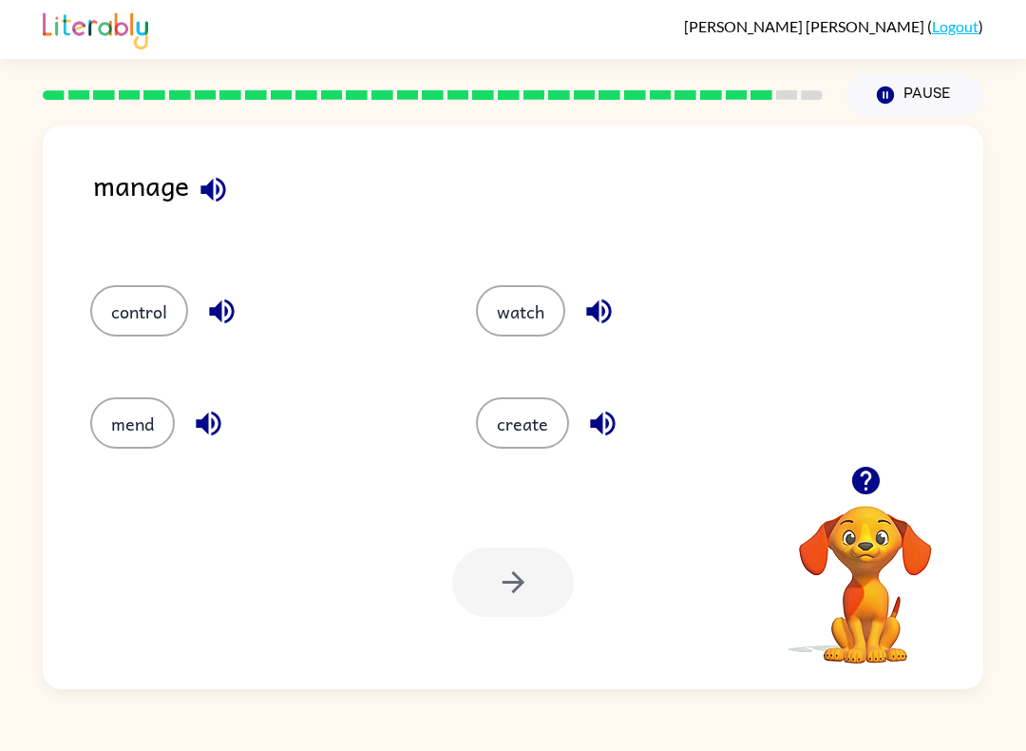
click at [227, 198] on icon "button" at bounding box center [213, 189] width 33 height 33
click at [250, 299] on div "control" at bounding box center [261, 310] width 342 height 51
click at [164, 307] on button "control" at bounding box center [139, 310] width 98 height 51
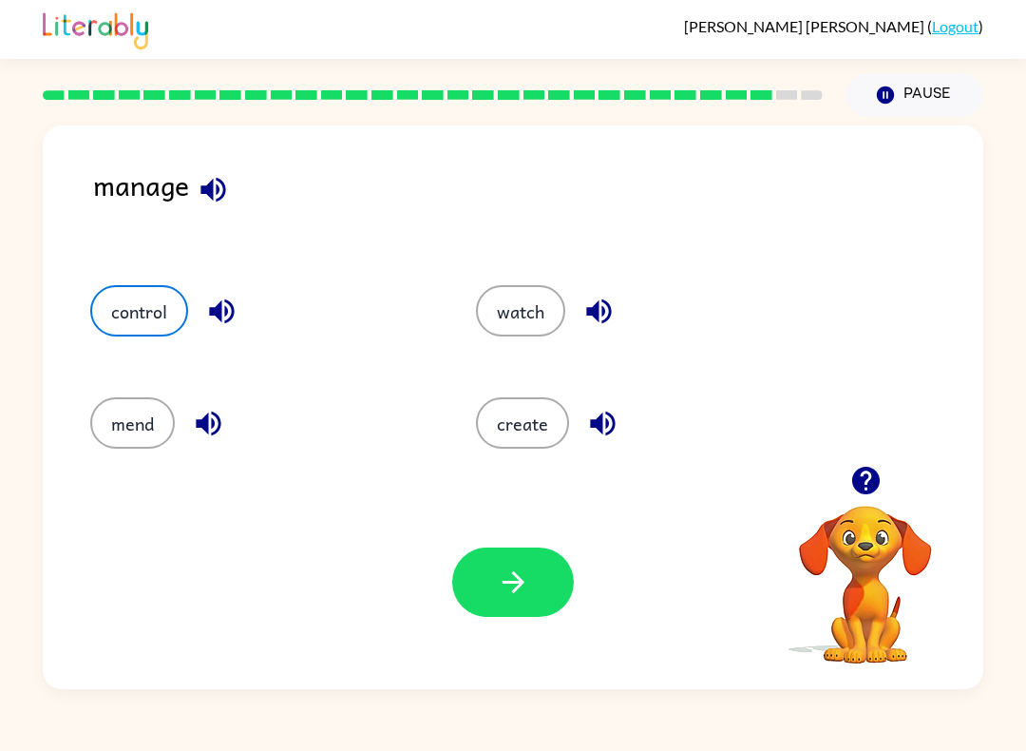
click at [467, 584] on button "button" at bounding box center [513, 581] width 122 height 69
click at [466, 584] on div at bounding box center [513, 581] width 122 height 69
click at [152, 295] on button "control" at bounding box center [139, 310] width 98 height 51
click at [535, 580] on div at bounding box center [513, 581] width 122 height 69
click at [541, 334] on button "watch" at bounding box center [520, 310] width 89 height 51
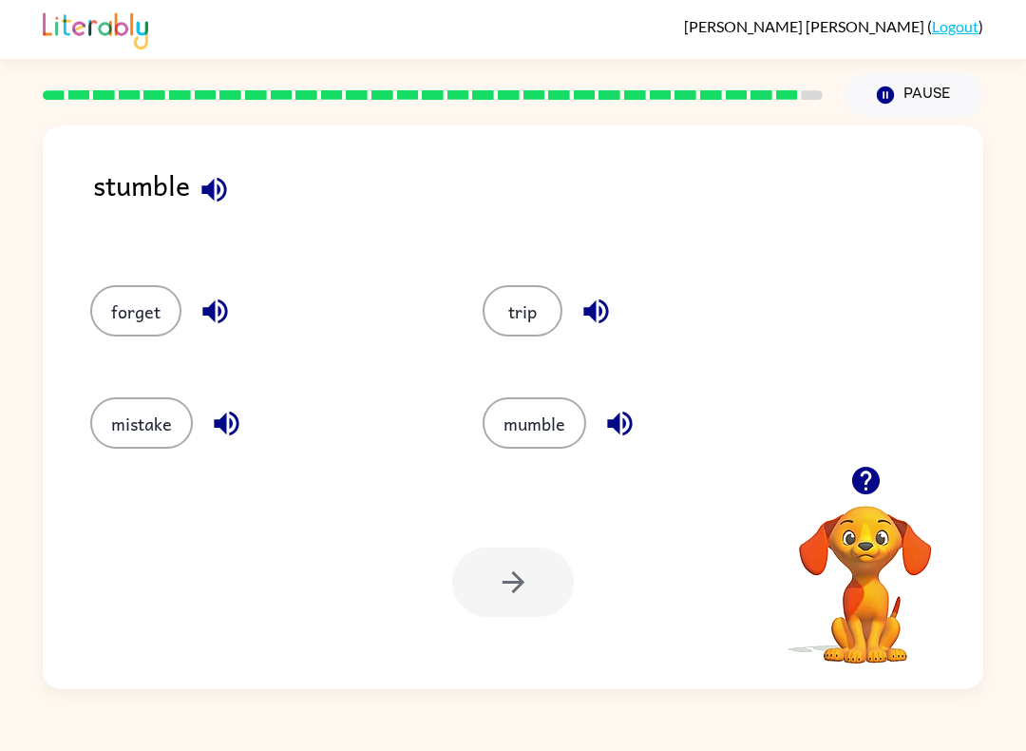
click at [570, 284] on div "trip" at bounding box center [643, 305] width 392 height 112
click at [204, 198] on icon "button" at bounding box center [214, 189] width 33 height 33
click at [124, 439] on button "mistake" at bounding box center [141, 422] width 103 height 51
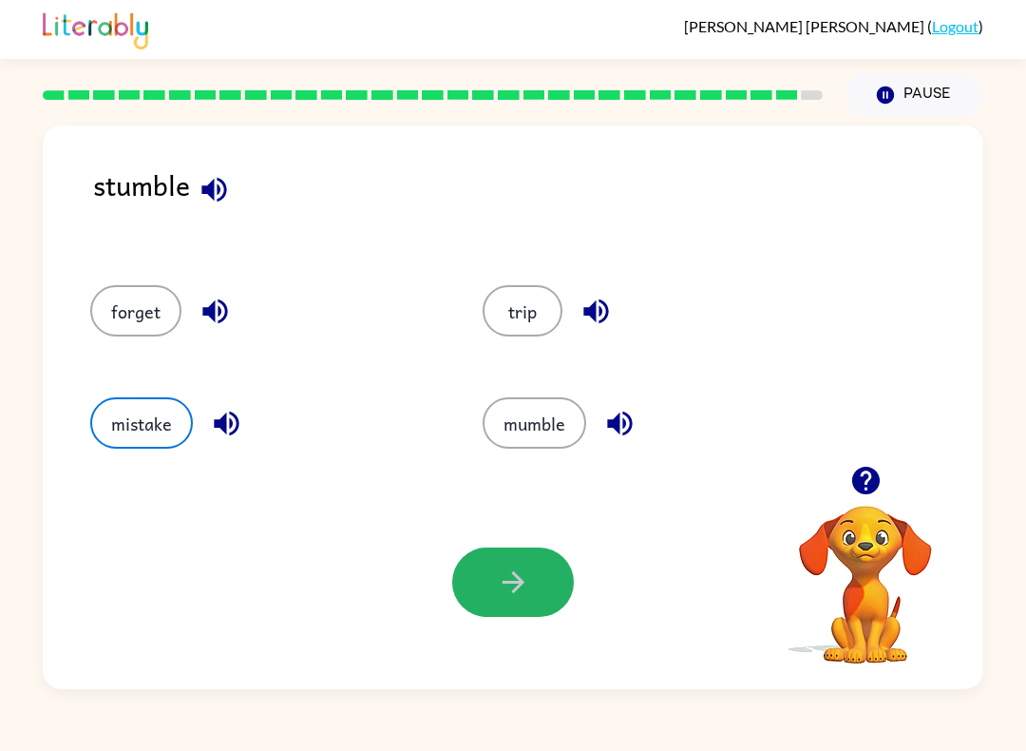
click at [532, 577] on button "button" at bounding box center [513, 581] width 122 height 69
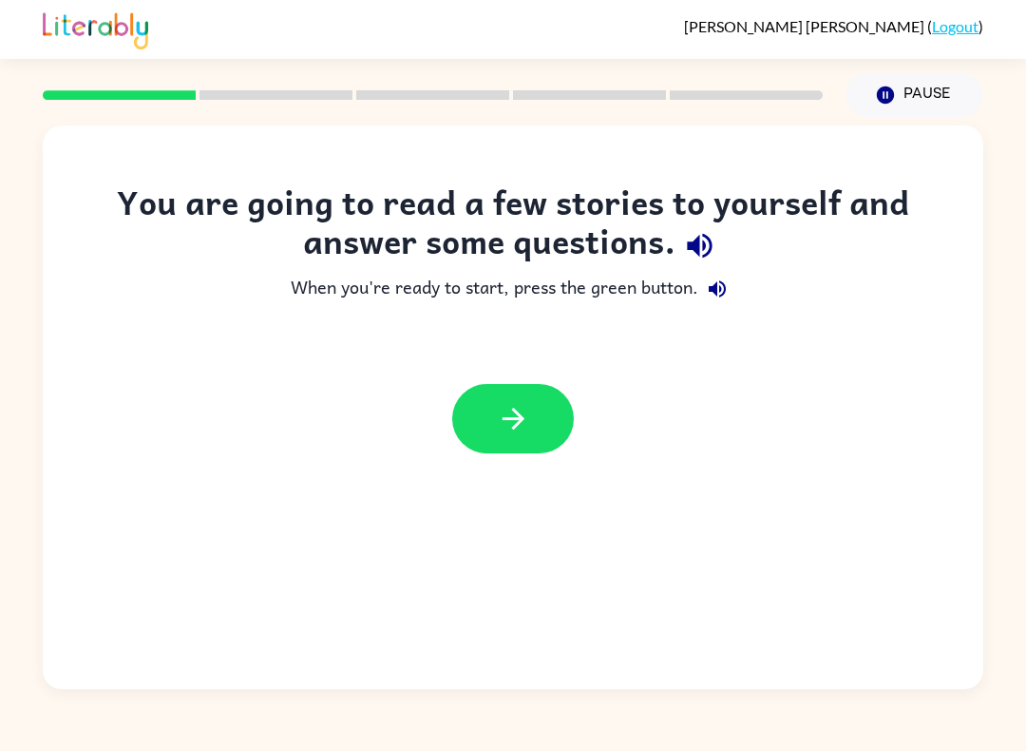
click at [475, 419] on button "button" at bounding box center [513, 418] width 122 height 69
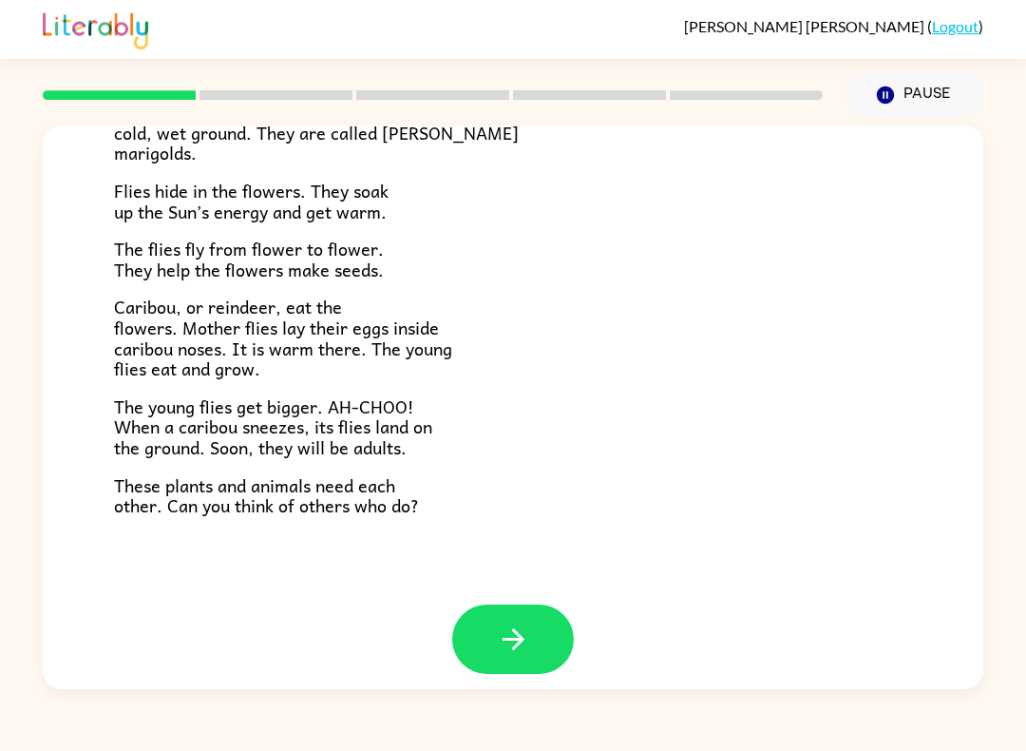
scroll to position [356, 0]
click at [473, 649] on button "button" at bounding box center [513, 639] width 122 height 69
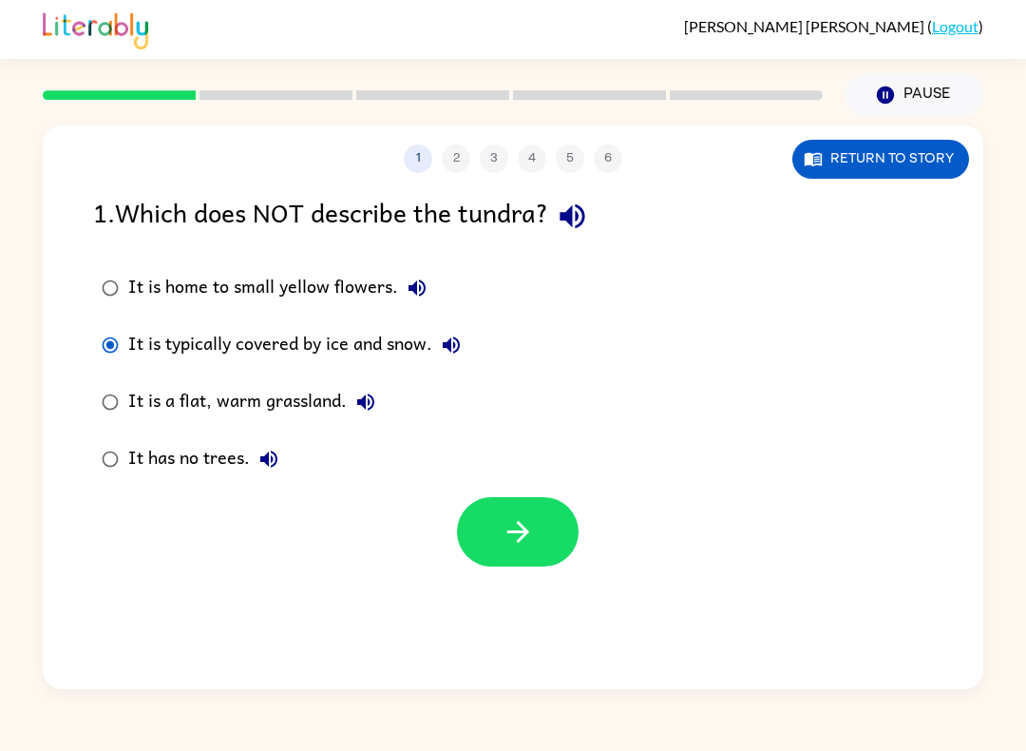
click at [513, 594] on div "1 2 3 4 5 6 Return to story 1 . Which does NOT describe the tundra? It is home …" at bounding box center [513, 406] width 941 height 563
click at [500, 547] on button "button" at bounding box center [518, 531] width 122 height 69
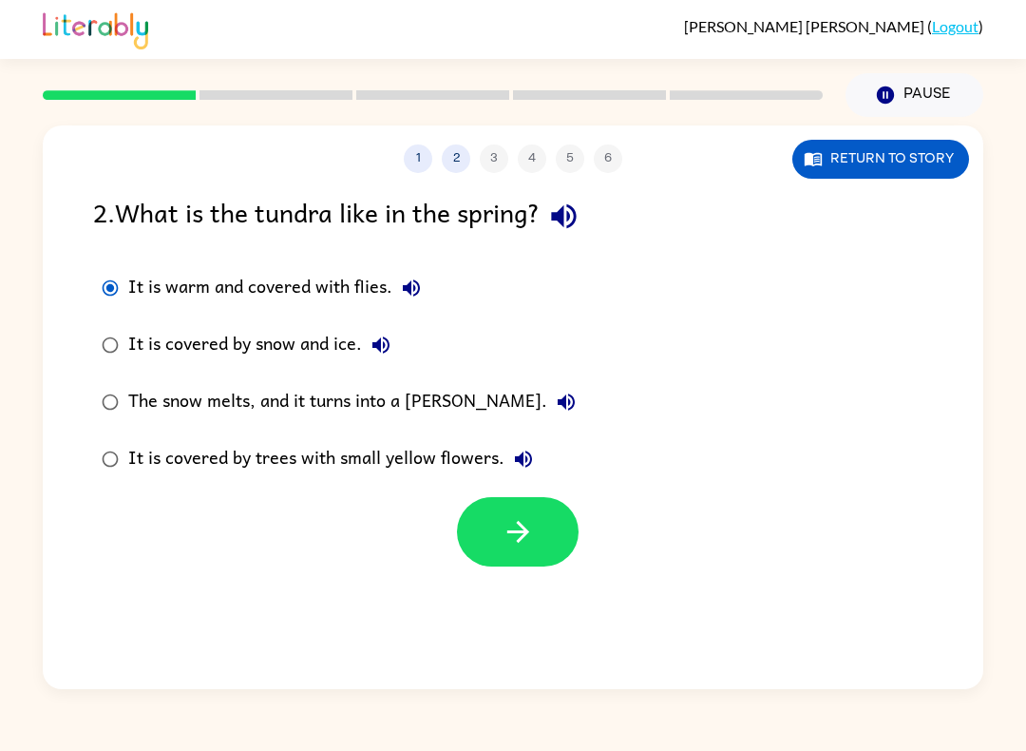
click at [206, 705] on div "Bowie Romine-Brody ( Logout ) Pause Pause 1 2 3 4 5 6 Return to story 2 . What …" at bounding box center [513, 375] width 1026 height 751
click at [509, 545] on icon "button" at bounding box center [518, 531] width 33 height 33
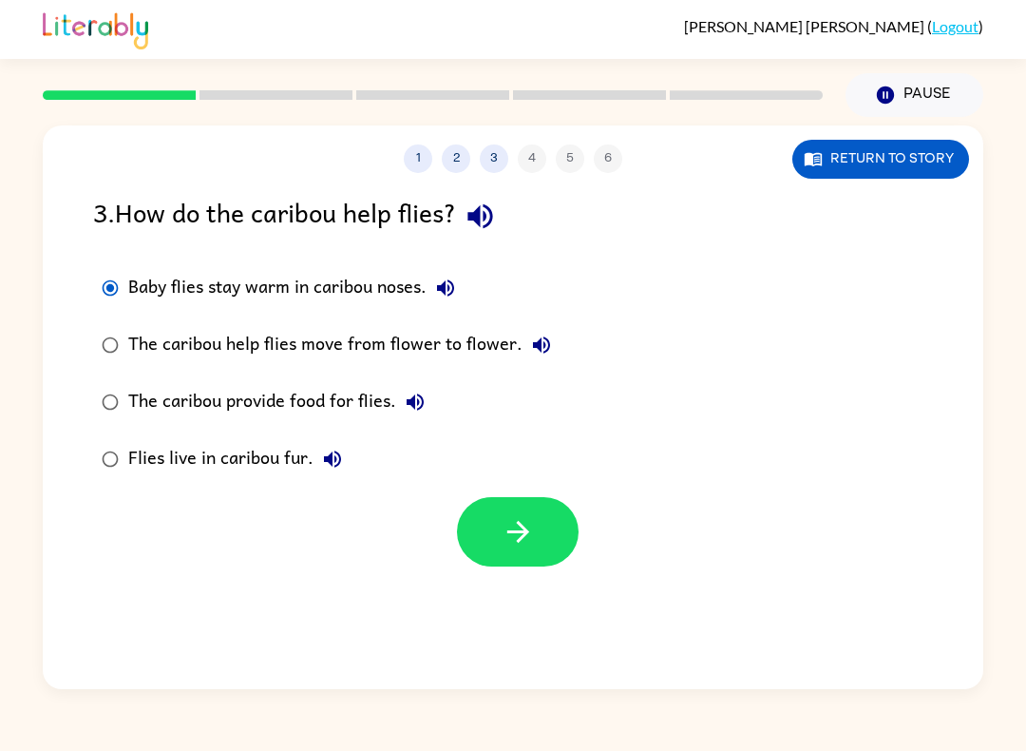
click at [567, 551] on button "button" at bounding box center [518, 531] width 122 height 69
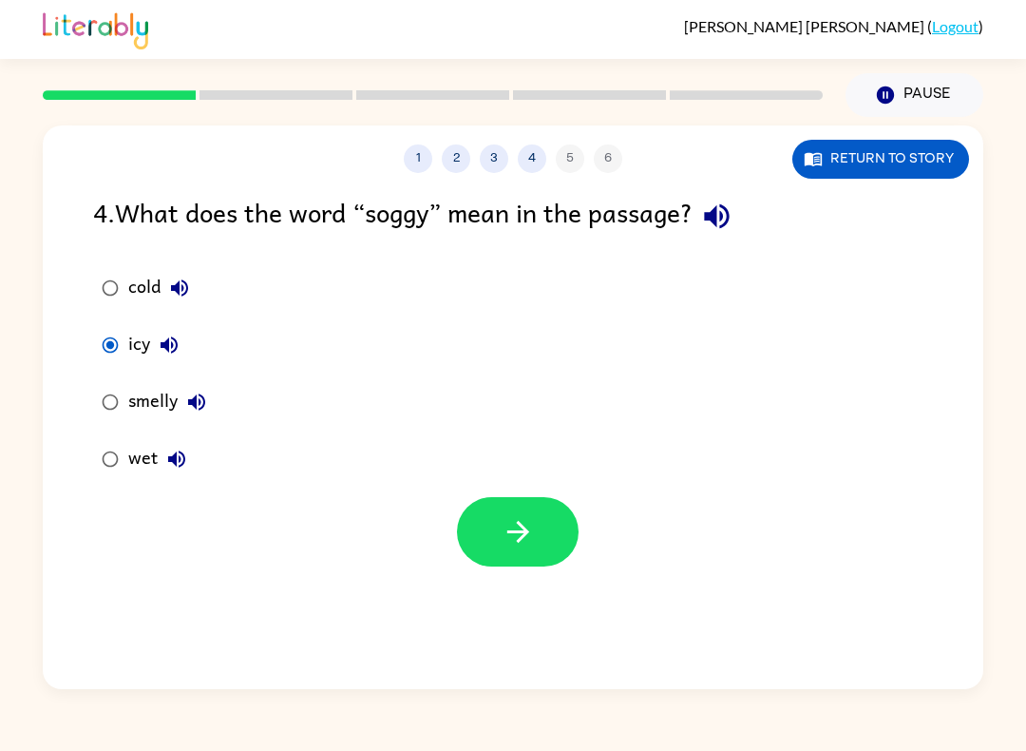
click at [191, 429] on label "smelly" at bounding box center [154, 401] width 143 height 57
click at [465, 545] on button "button" at bounding box center [518, 531] width 122 height 69
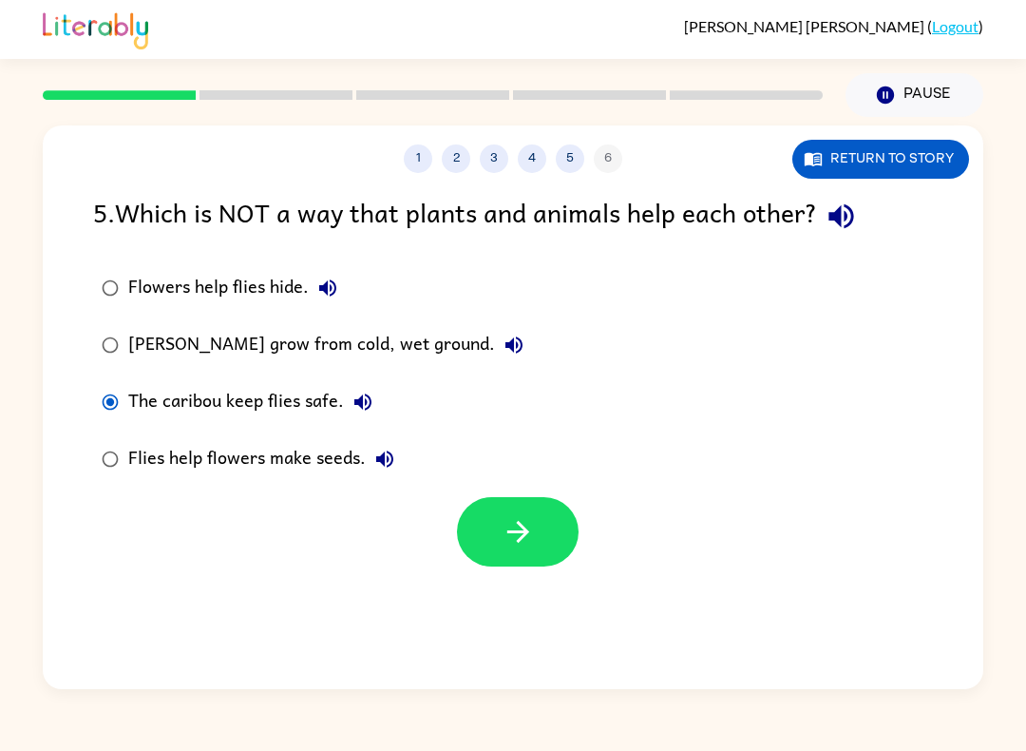
click at [348, 745] on div "Bowie Romine-Brody ( Logout ) Pause Pause 1 2 3 4 5 6 Return to story 5 . Which…" at bounding box center [513, 375] width 1026 height 751
click at [500, 565] on button "button" at bounding box center [518, 531] width 122 height 69
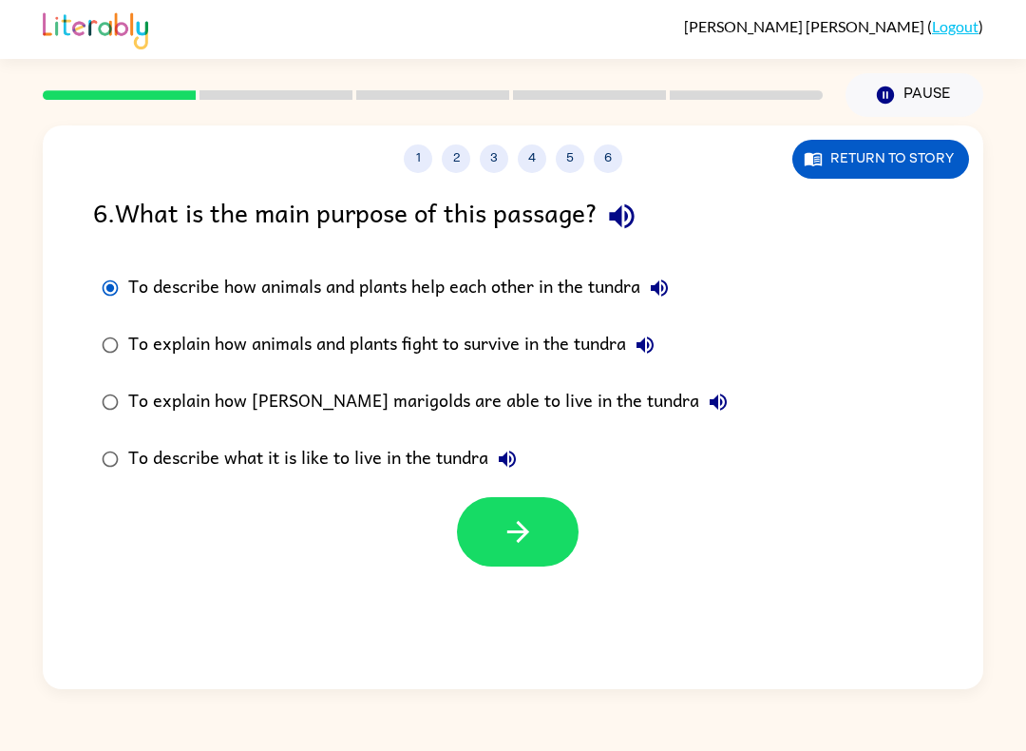
click at [480, 561] on button "button" at bounding box center [518, 531] width 122 height 69
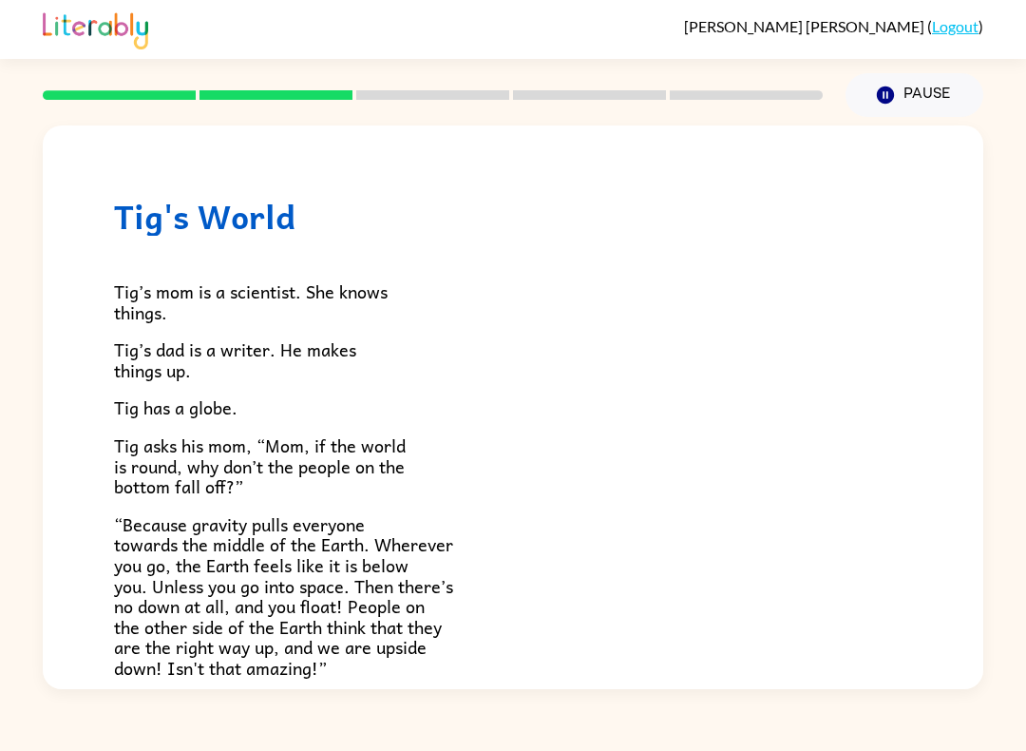
click at [496, 563] on p "“Because gravity pulls everyone towards the middle of the Earth. Wherever you g…" at bounding box center [513, 596] width 798 height 164
click at [314, 492] on div "Tig’s mom is a scientist. She knows things. Tig’s dad is a writer. He makes thi…" at bounding box center [513, 635] width 798 height 798
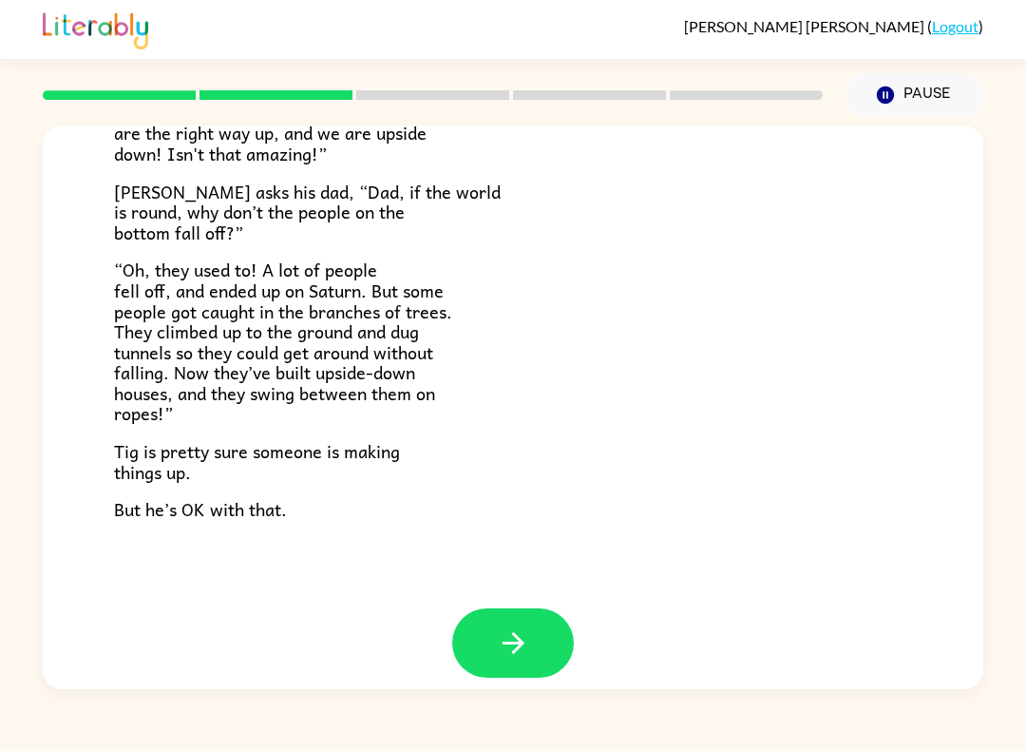
scroll to position [513, 0]
click at [507, 651] on button "button" at bounding box center [513, 643] width 122 height 69
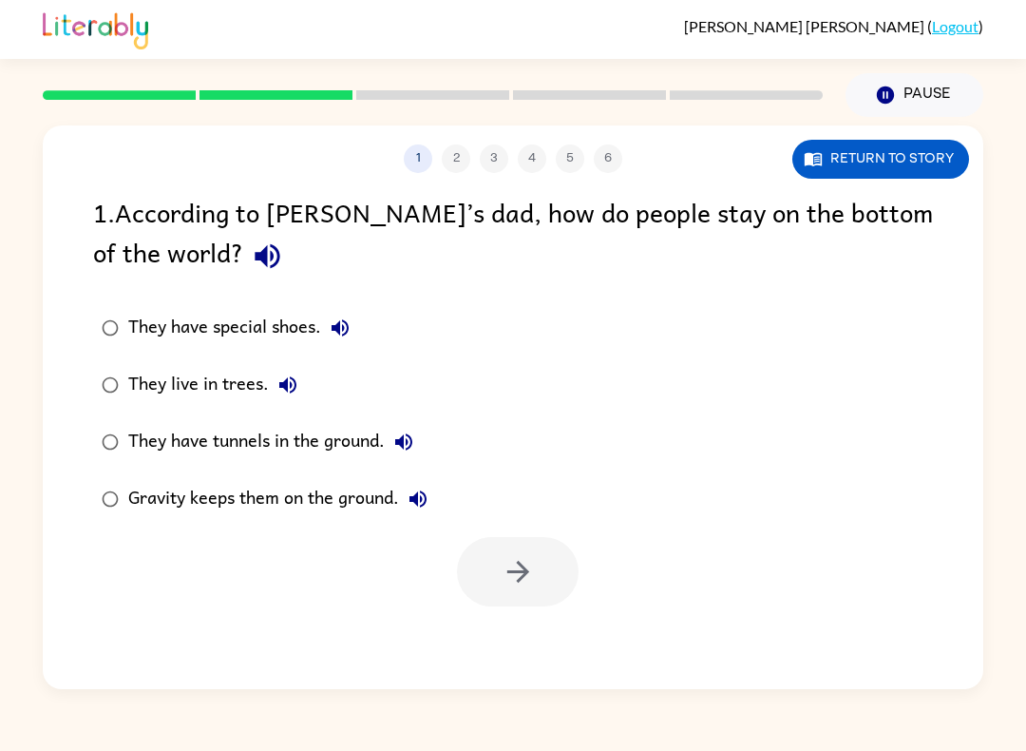
click at [128, 473] on label "Gravity keeps them on the ground." at bounding box center [265, 498] width 364 height 57
click at [135, 434] on div "They have tunnels in the ground." at bounding box center [275, 442] width 295 height 38
click at [508, 568] on icon "button" at bounding box center [518, 571] width 33 height 33
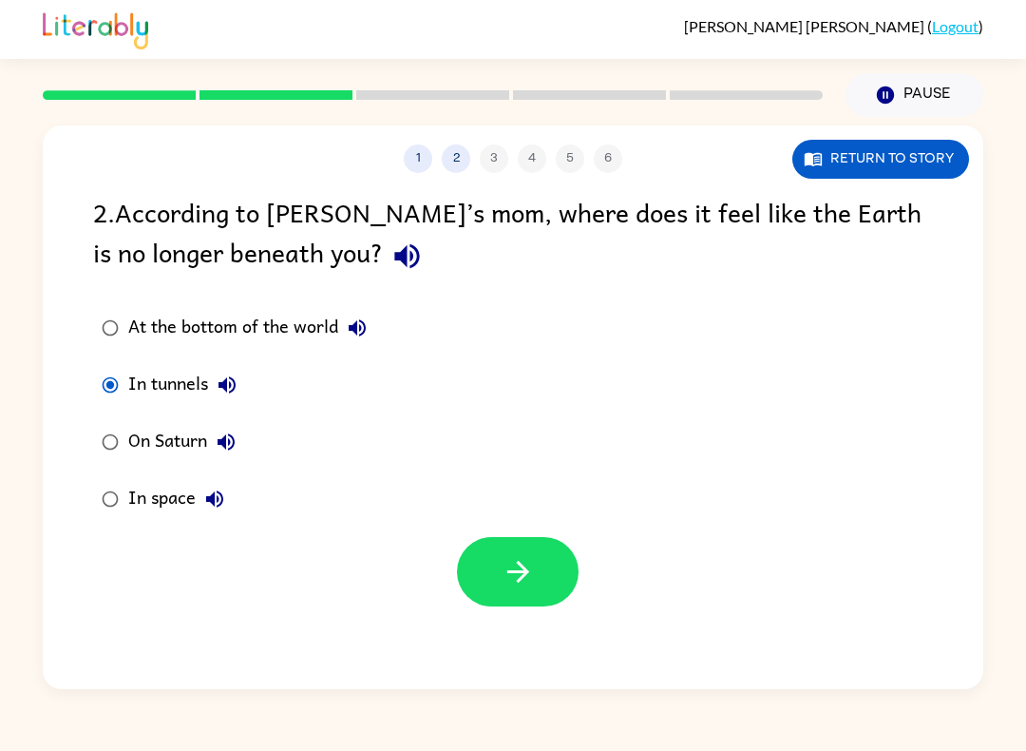
click at [465, 570] on button "button" at bounding box center [518, 571] width 122 height 69
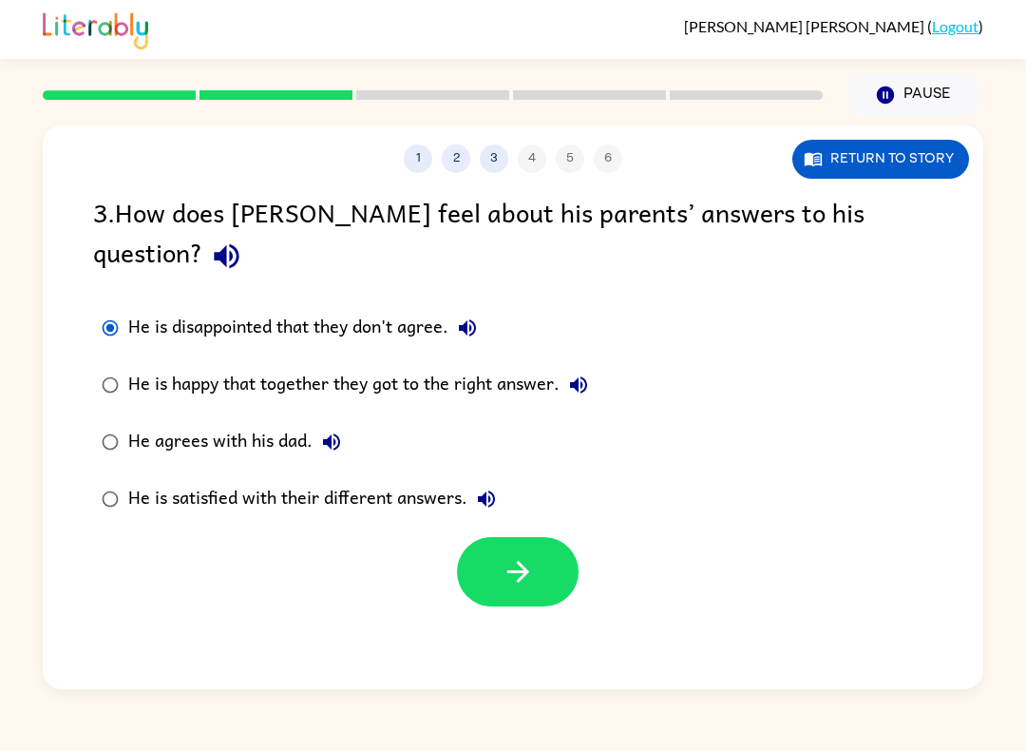
click at [496, 537] on button "button" at bounding box center [518, 571] width 122 height 69
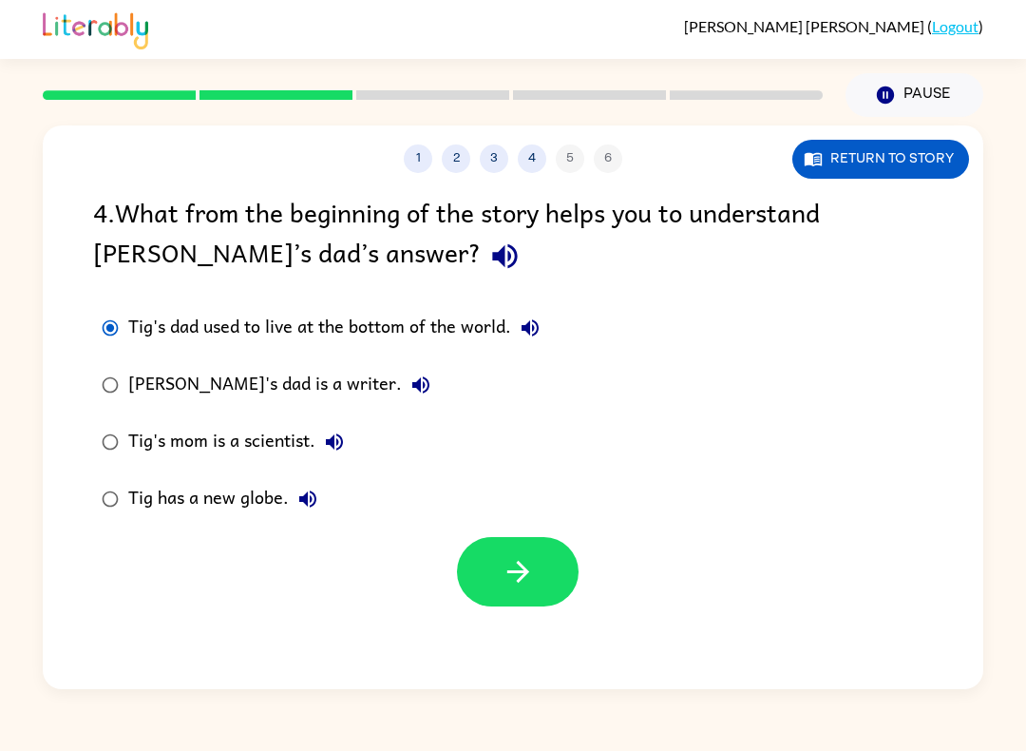
click at [524, 583] on icon "button" at bounding box center [518, 571] width 33 height 33
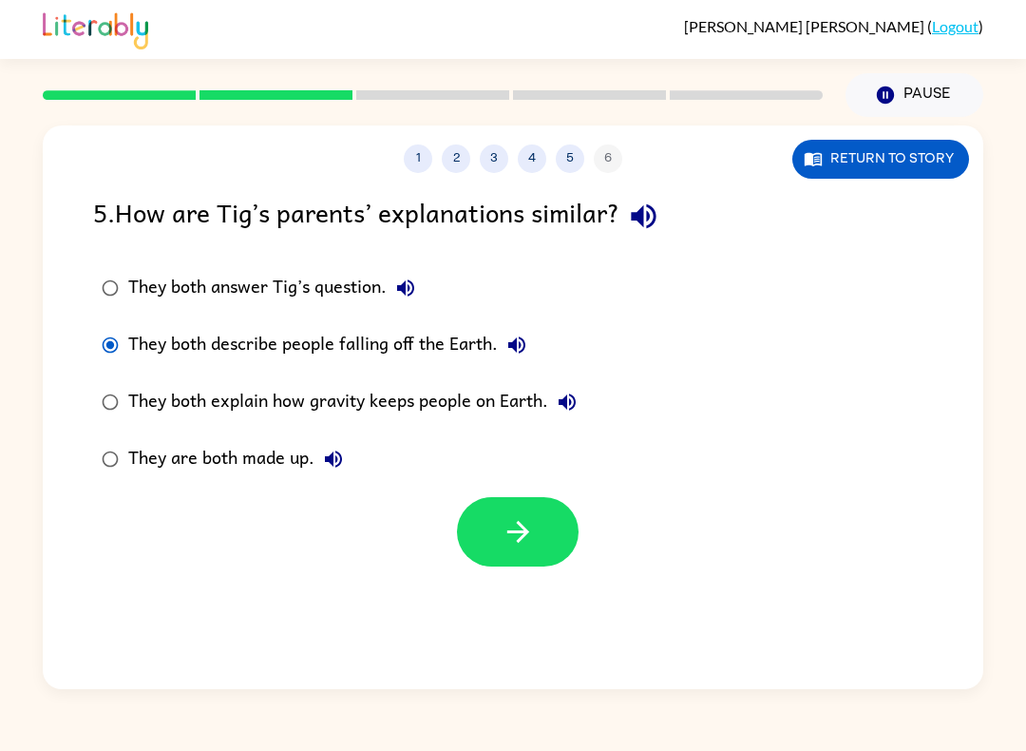
click at [505, 559] on button "button" at bounding box center [518, 531] width 122 height 69
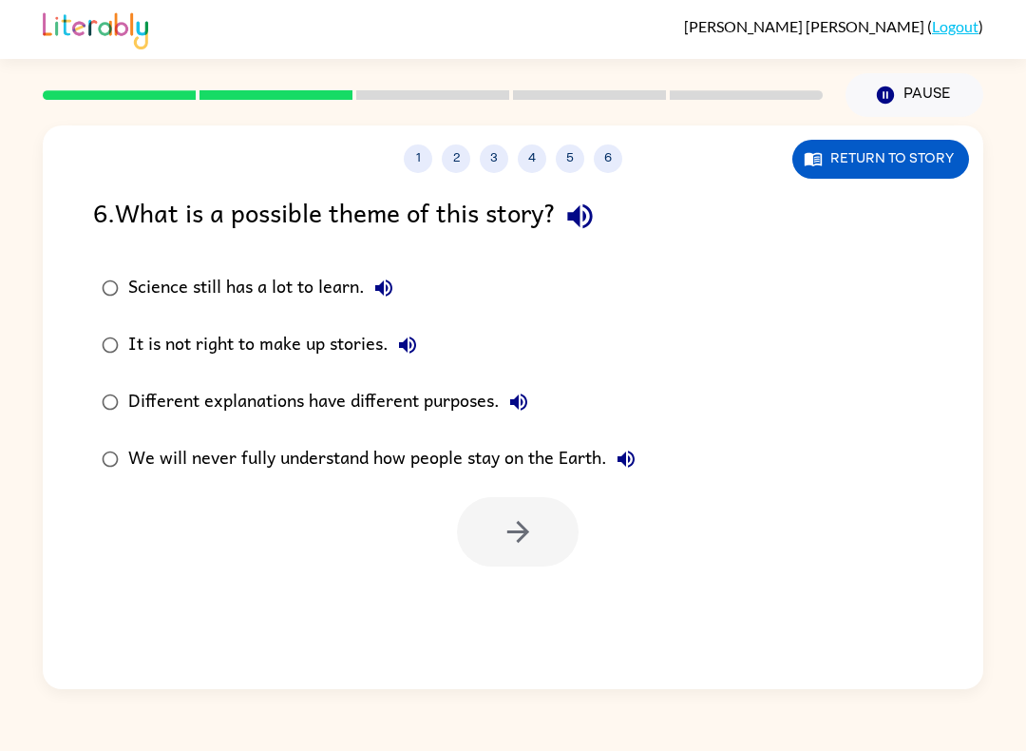
click at [95, 263] on label "Science still has a lot to learn." at bounding box center [369, 287] width 572 height 57
click at [485, 552] on button "button" at bounding box center [518, 531] width 122 height 69
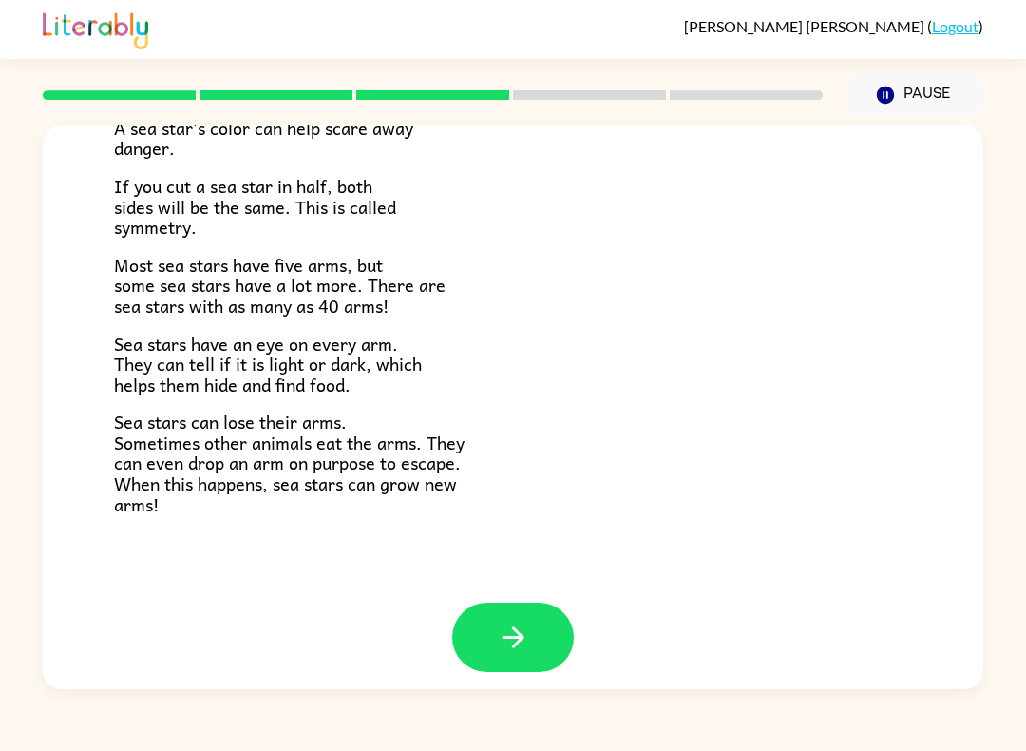
scroll to position [511, 0]
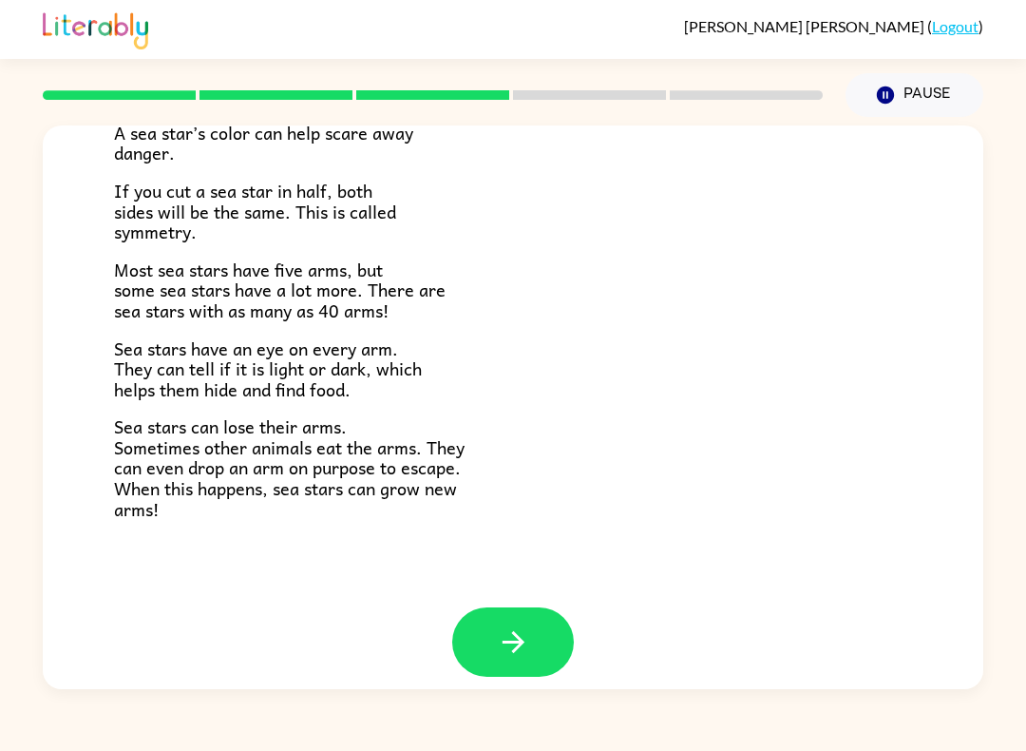
click at [496, 648] on button "button" at bounding box center [513, 641] width 122 height 69
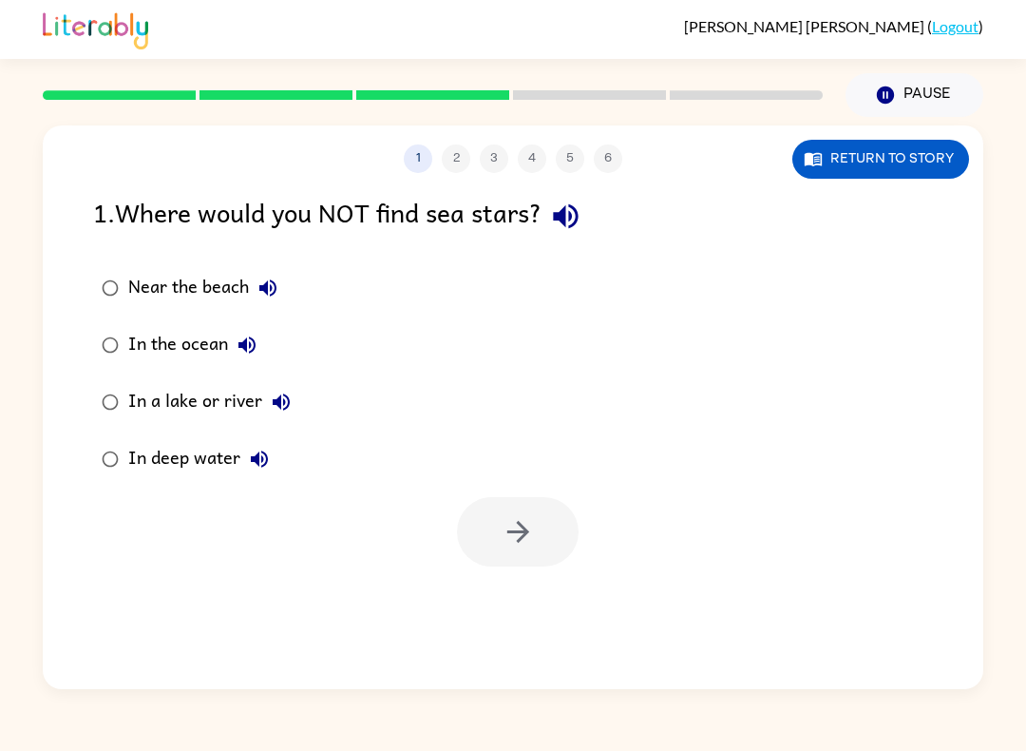
click at [109, 318] on label "In the ocean" at bounding box center [196, 344] width 227 height 57
click at [132, 391] on div "In a lake or river" at bounding box center [214, 402] width 172 height 38
click at [472, 518] on button "button" at bounding box center [518, 531] width 122 height 69
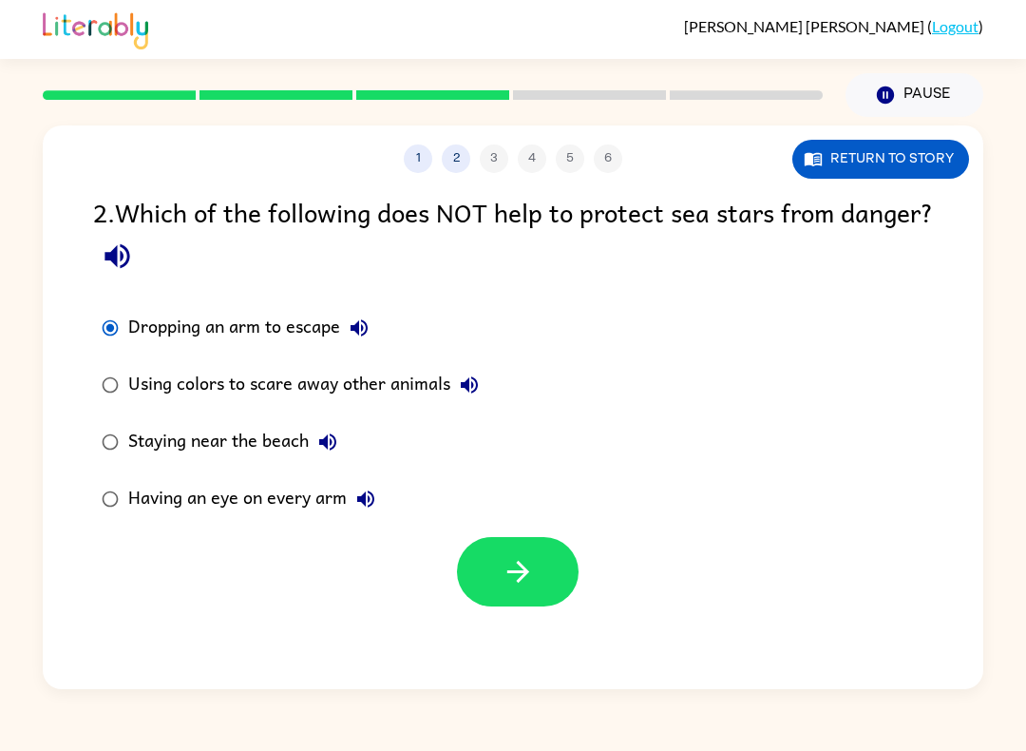
click at [496, 544] on button "button" at bounding box center [518, 571] width 122 height 69
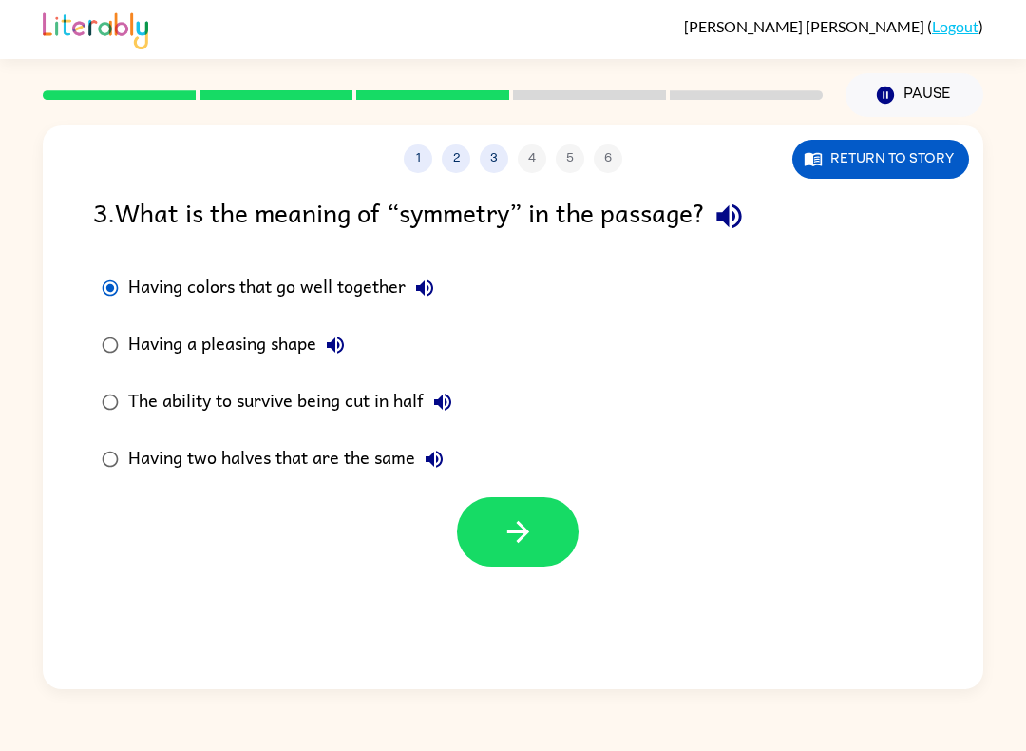
click at [540, 513] on button "button" at bounding box center [518, 531] width 122 height 69
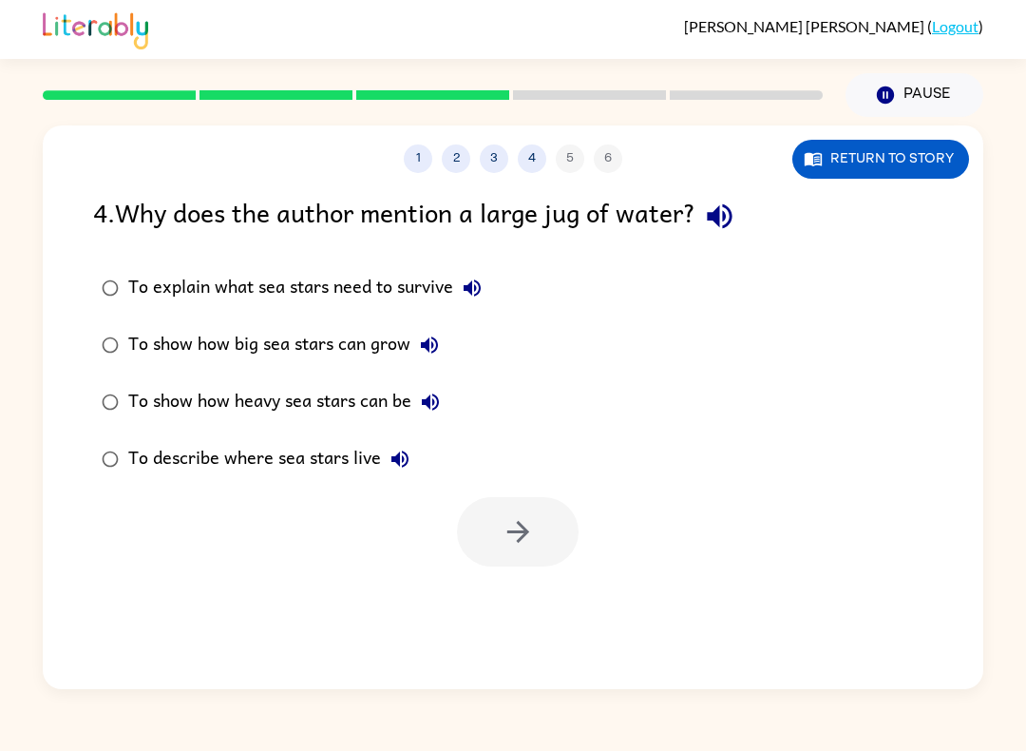
click at [141, 302] on div "To explain what sea stars need to survive" at bounding box center [309, 288] width 363 height 38
click at [471, 511] on button "button" at bounding box center [518, 531] width 122 height 69
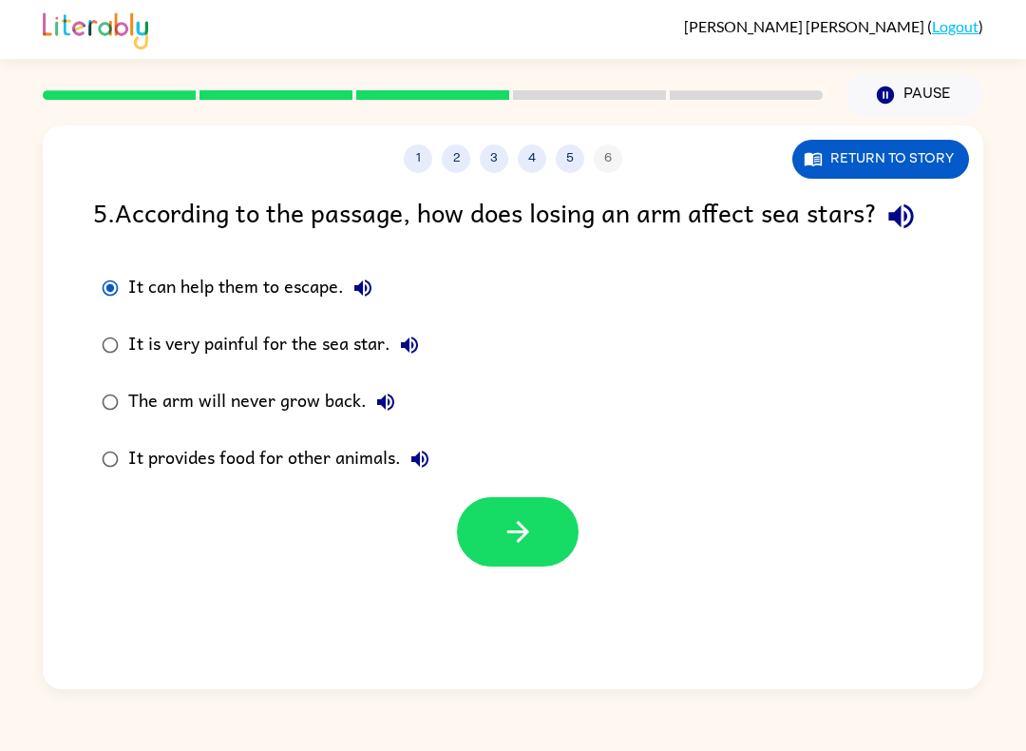
click at [524, 548] on icon "button" at bounding box center [518, 531] width 33 height 33
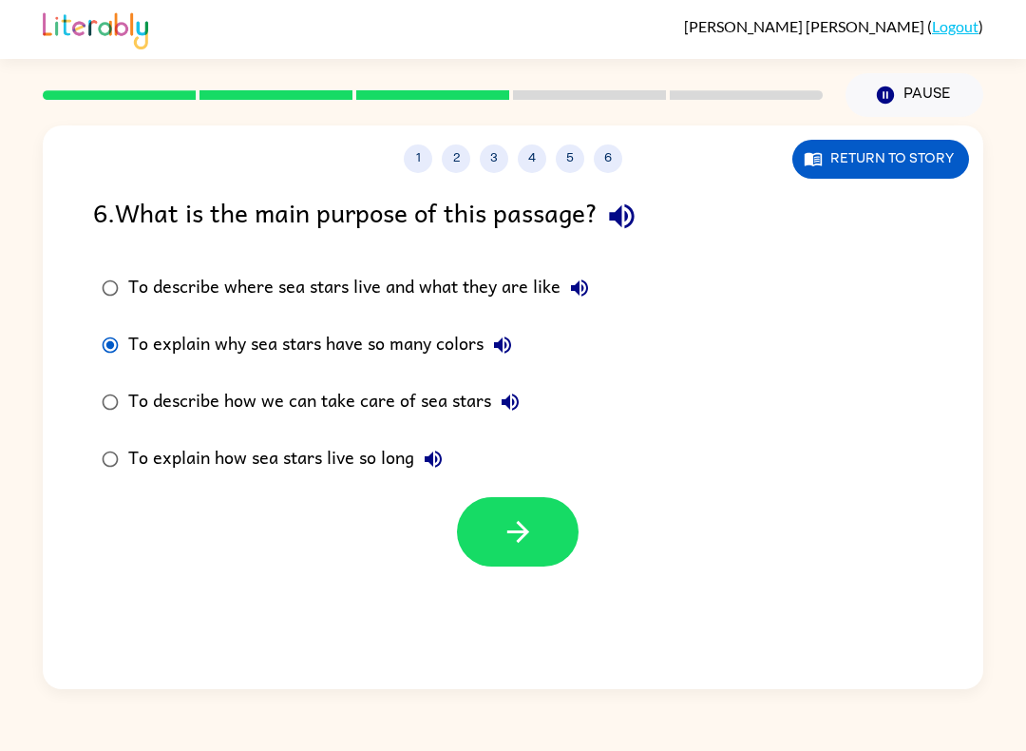
click at [500, 551] on button "button" at bounding box center [518, 531] width 122 height 69
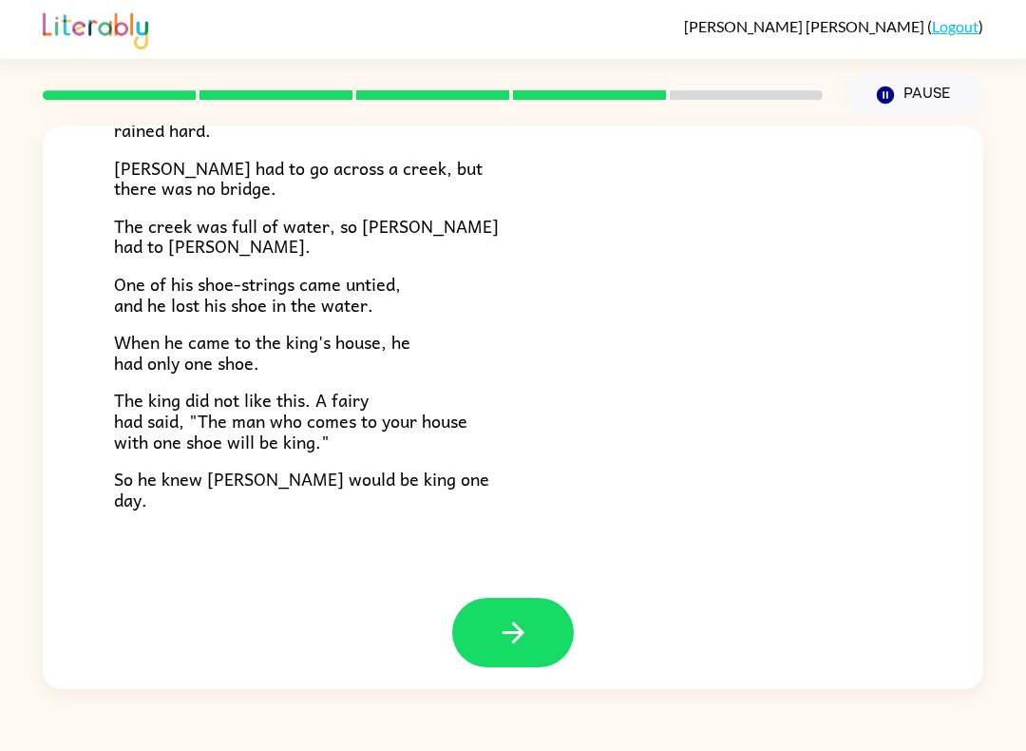
scroll to position [294, 0]
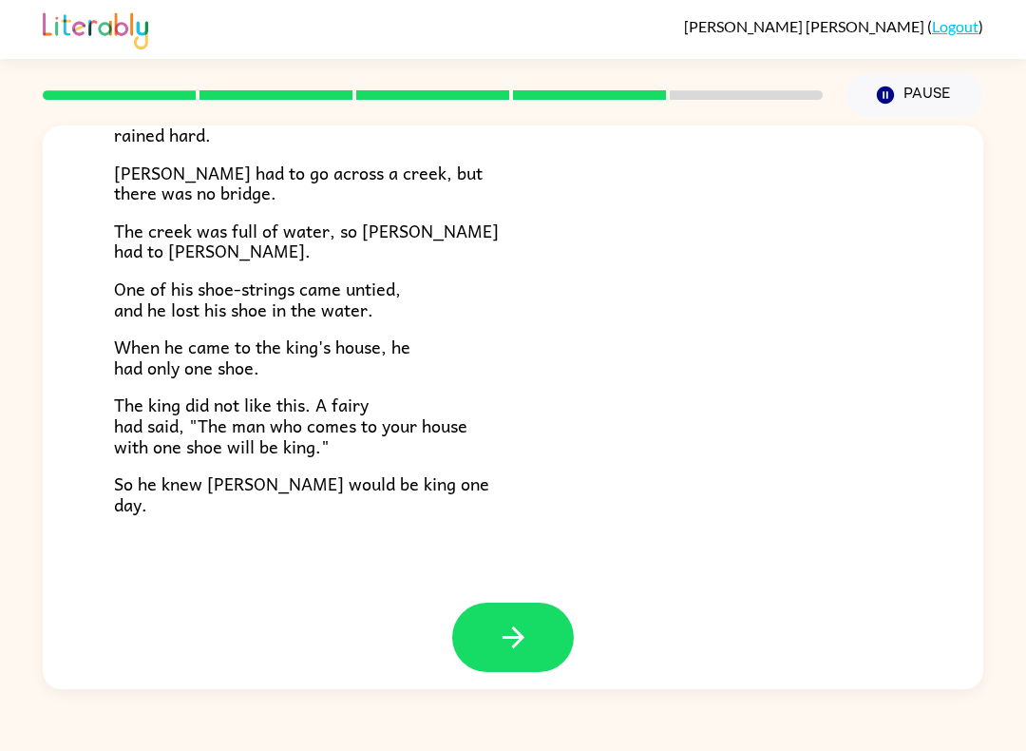
click at [499, 620] on icon "button" at bounding box center [513, 636] width 33 height 33
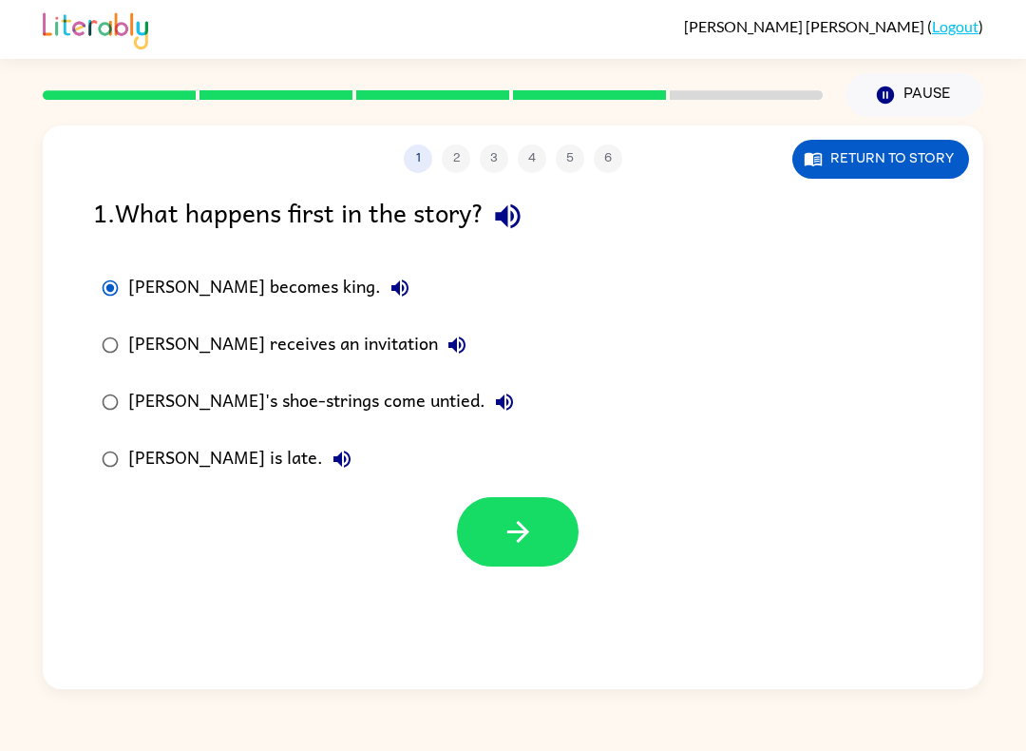
click at [496, 531] on button "button" at bounding box center [518, 531] width 122 height 69
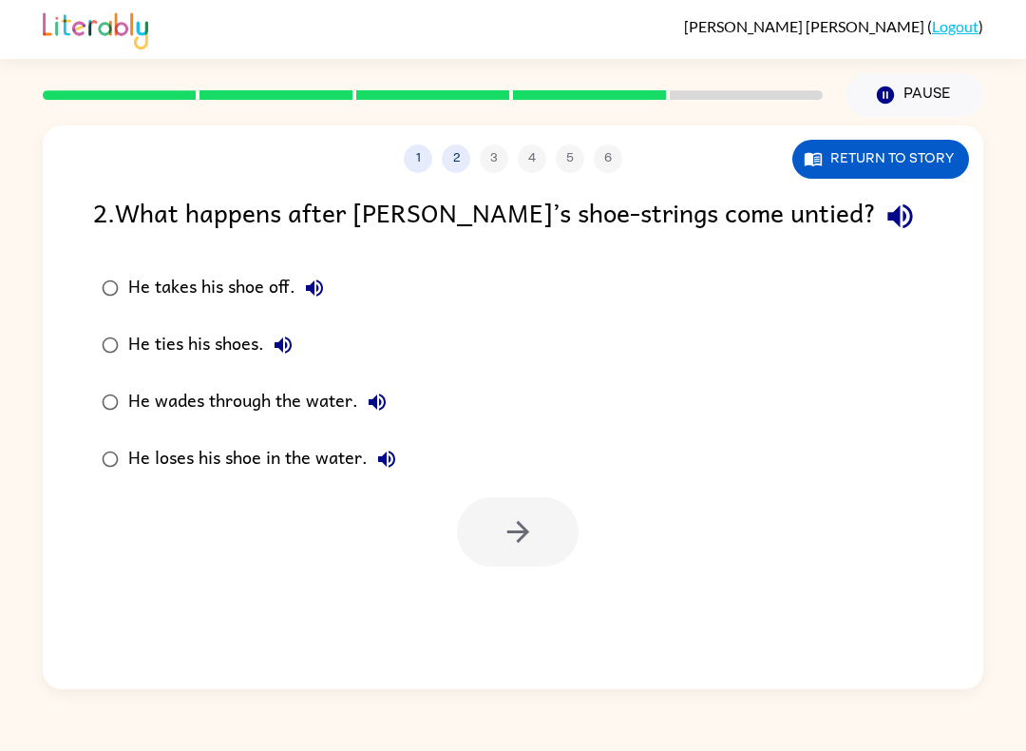
click at [113, 323] on label "He ties his shoes." at bounding box center [249, 344] width 333 height 57
click at [124, 272] on label "He takes his shoe off." at bounding box center [249, 287] width 333 height 57
click at [476, 541] on button "button" at bounding box center [518, 531] width 122 height 69
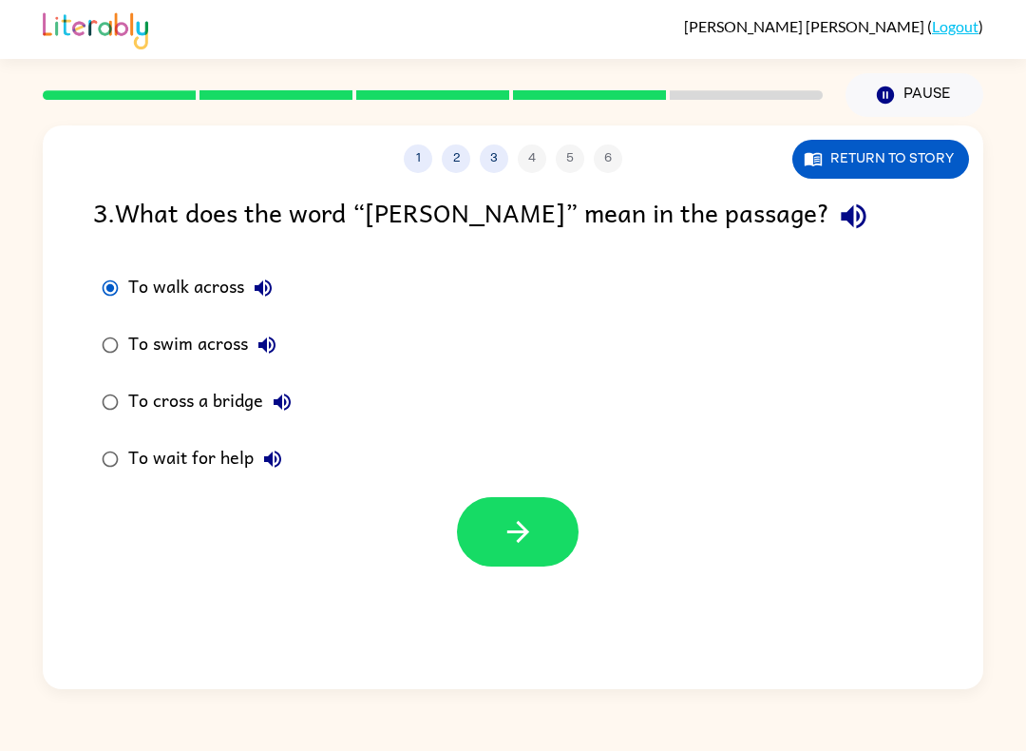
click at [126, 308] on label "To walk across" at bounding box center [197, 287] width 228 height 57
click at [494, 543] on button "button" at bounding box center [518, 531] width 122 height 69
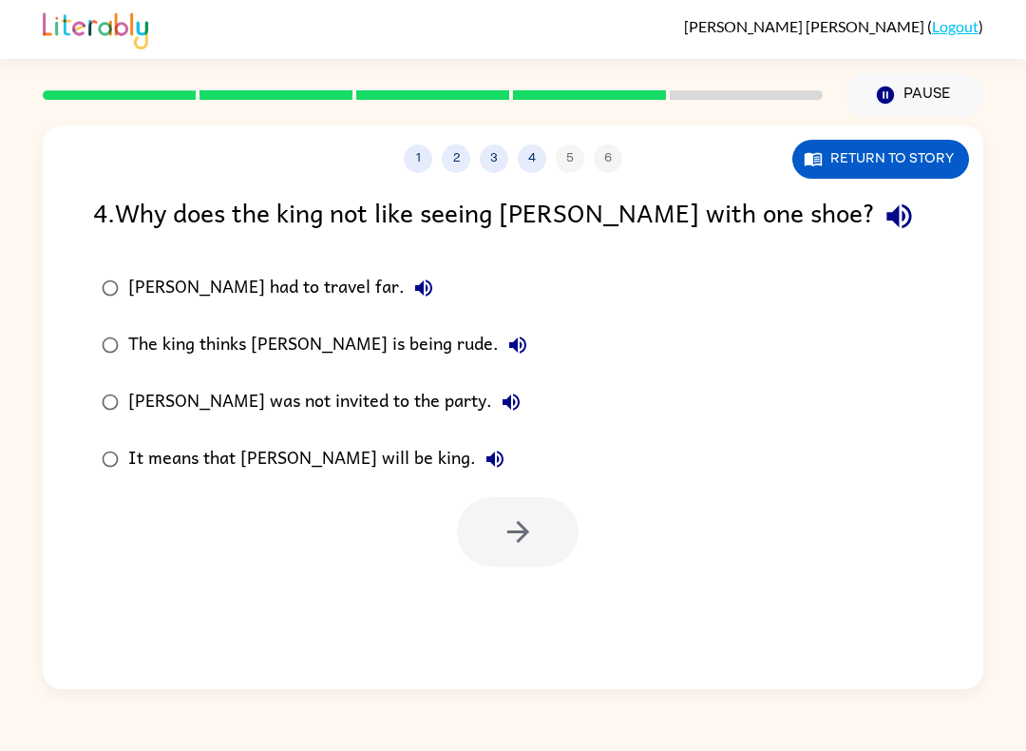
click at [148, 297] on div "Jason had to travel far." at bounding box center [285, 288] width 314 height 38
click at [503, 554] on button "button" at bounding box center [518, 531] width 122 height 69
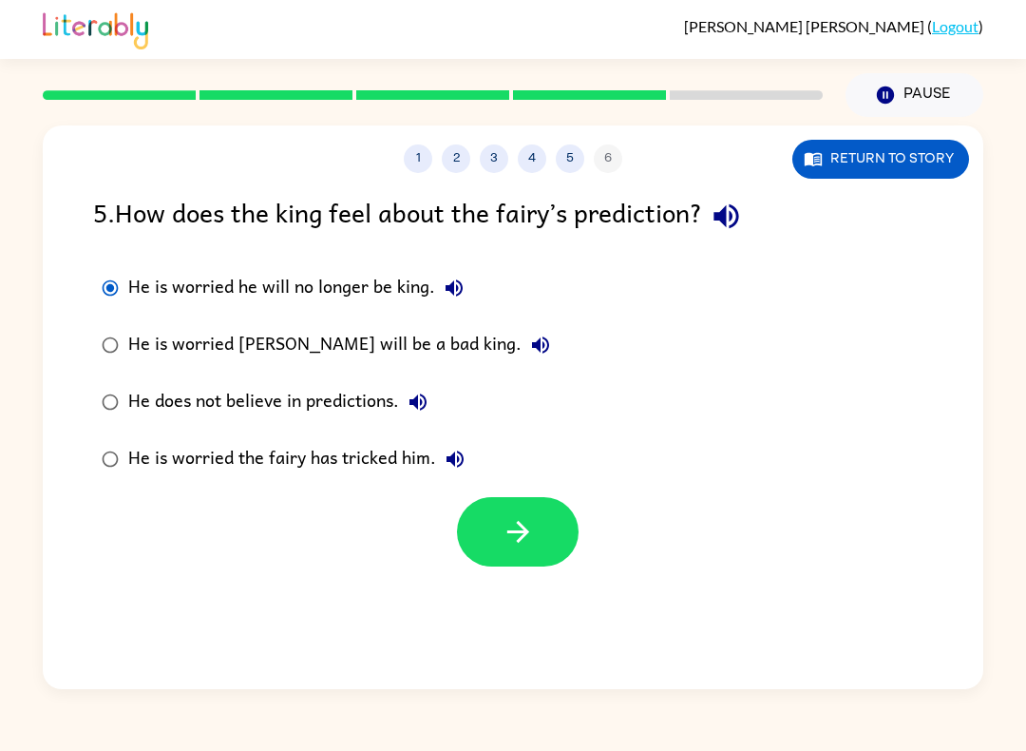
click at [549, 541] on button "button" at bounding box center [518, 531] width 122 height 69
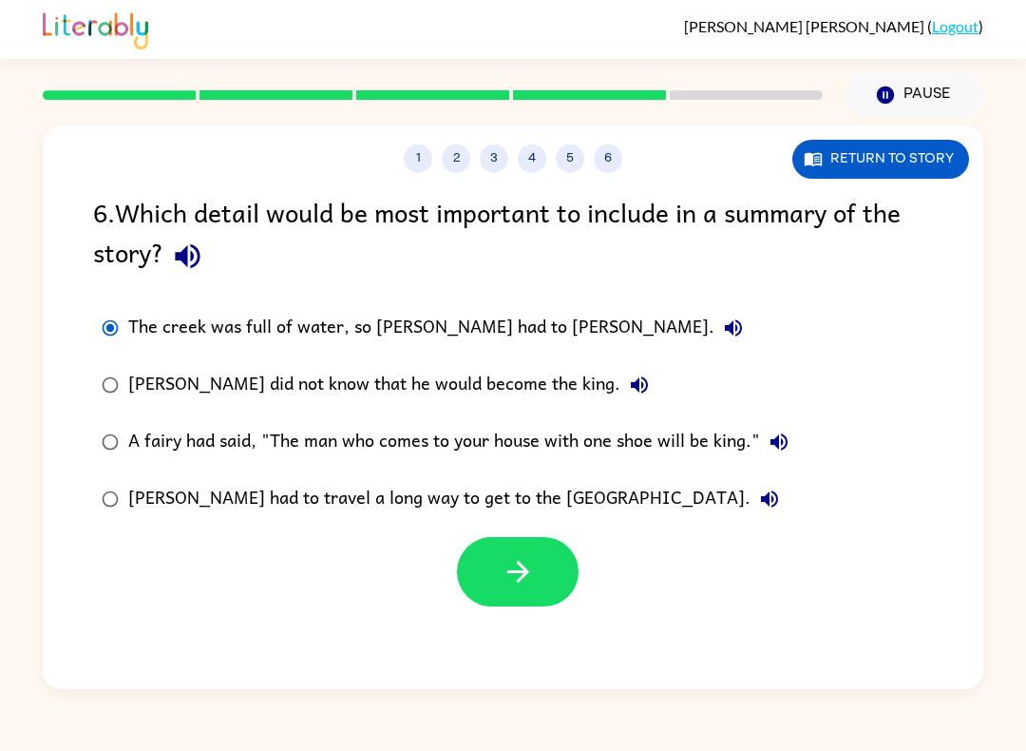
click at [502, 559] on icon "button" at bounding box center [518, 571] width 33 height 33
click at [521, 586] on div at bounding box center [518, 571] width 122 height 69
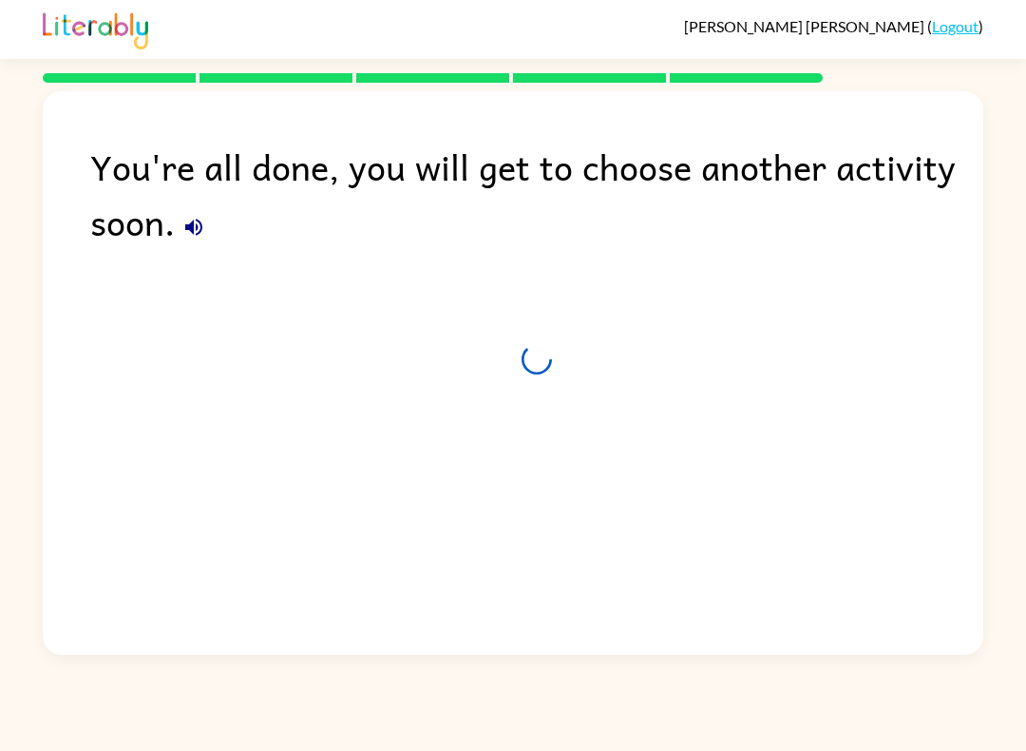
click at [521, 586] on div "You're all done, you will get to choose another activity soon." at bounding box center [513, 368] width 941 height 554
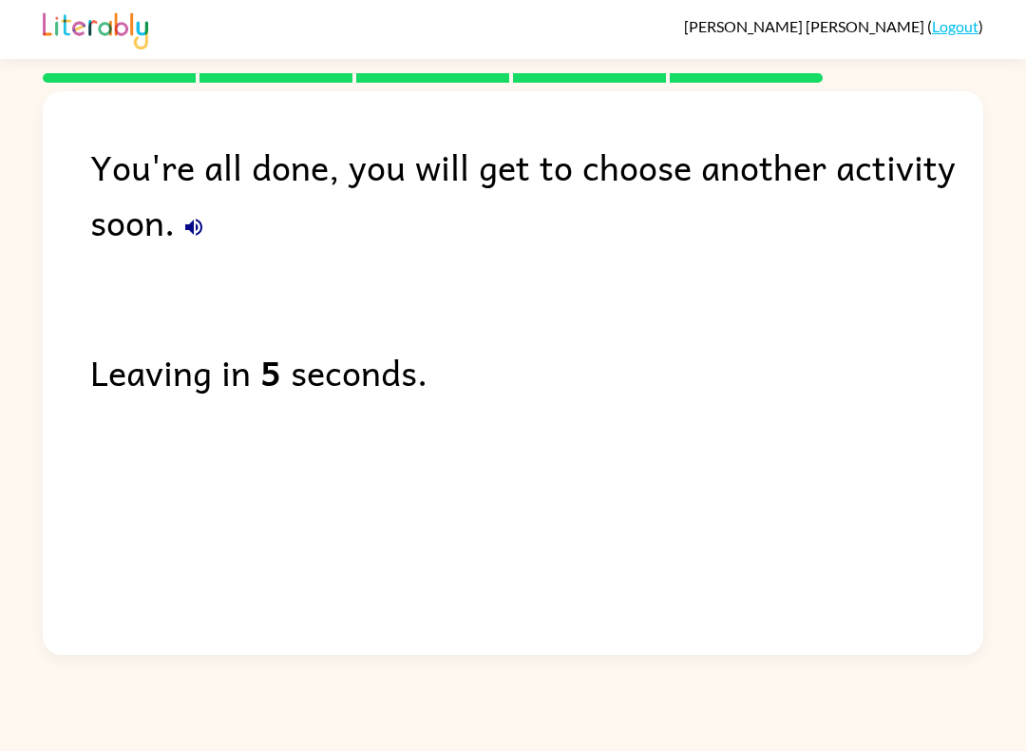
click at [251, 410] on div "You're all done, you will get to choose another activity soon. Leaving in 5 sec…" at bounding box center [513, 368] width 941 height 554
